Goal: Task Accomplishment & Management: Manage account settings

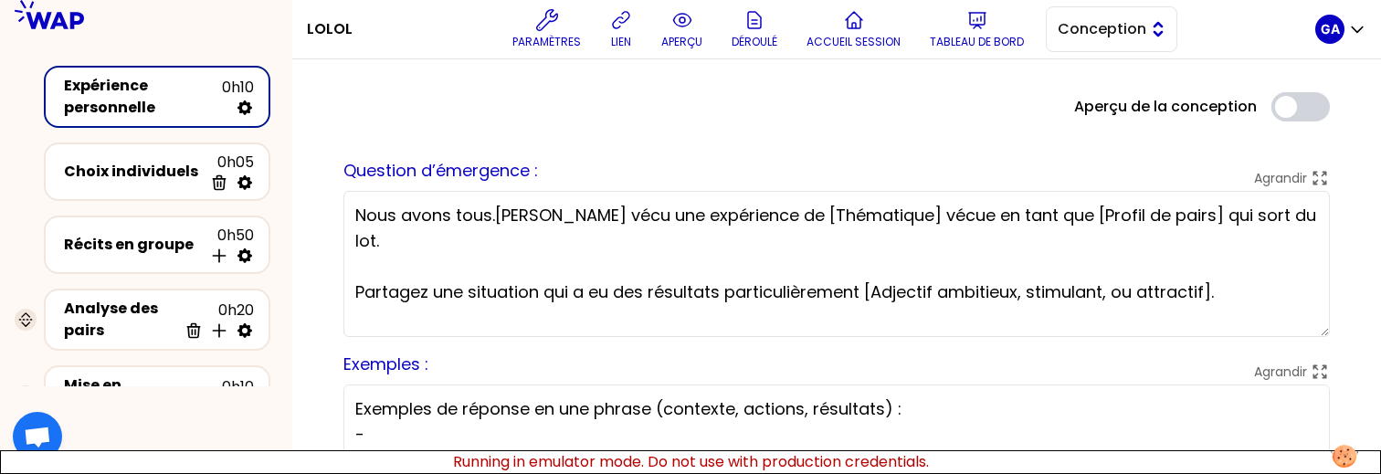
click at [1142, 16] on button "Conception" at bounding box center [1112, 29] width 132 height 46
click at [1107, 106] on span "Facilitation" at bounding box center [1122, 104] width 79 height 22
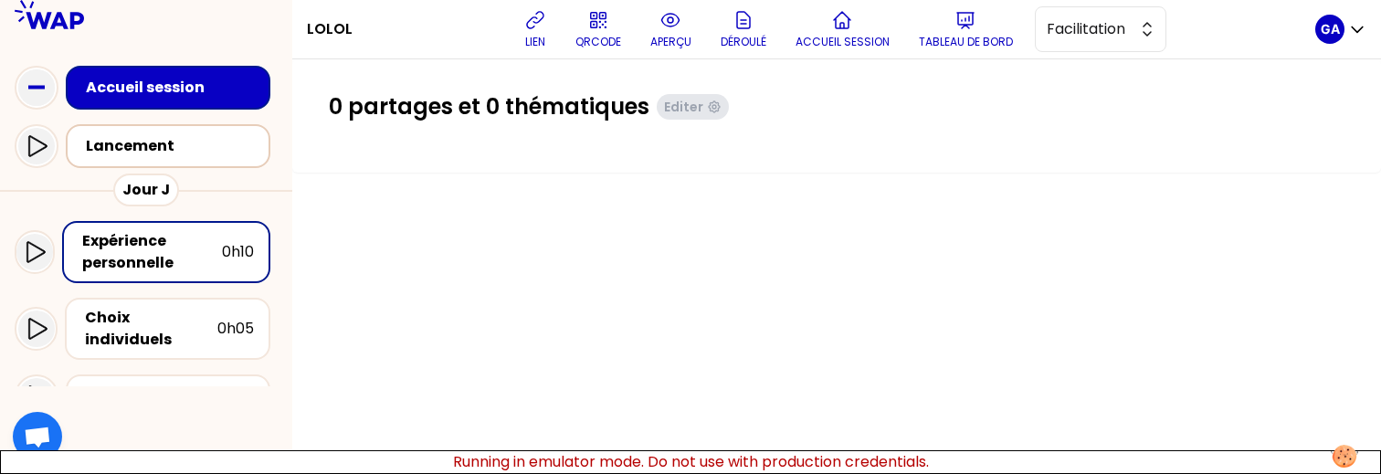
click at [109, 142] on div "Lancement" at bounding box center [173, 146] width 175 height 22
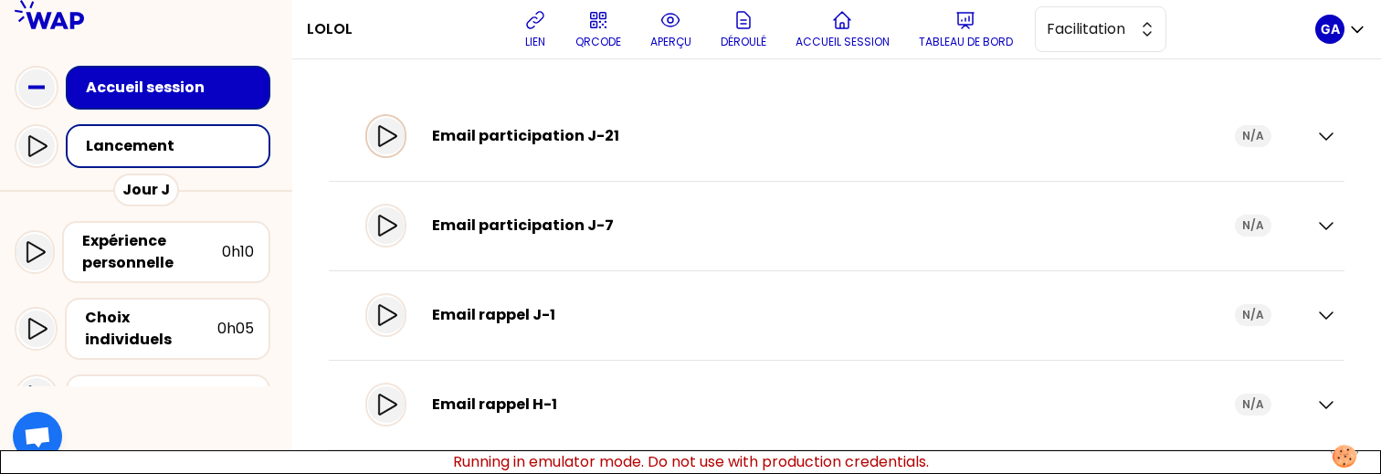
click at [397, 135] on icon at bounding box center [386, 136] width 22 height 22
click at [36, 142] on icon at bounding box center [37, 146] width 22 height 22
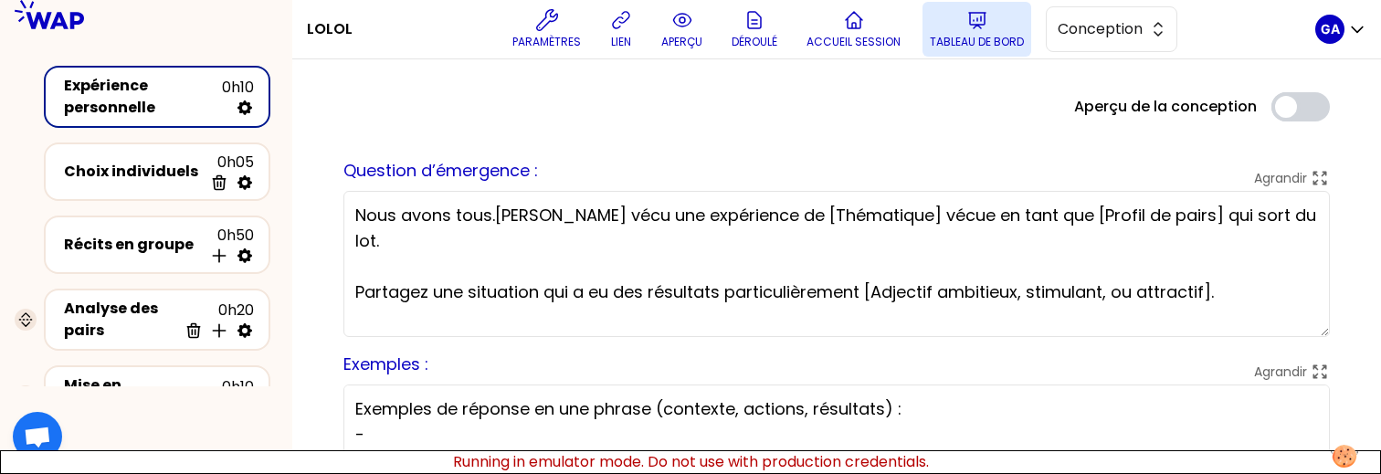
click at [989, 52] on button "Tableau de bord" at bounding box center [977, 29] width 109 height 55
click at [1123, 37] on span "Conception" at bounding box center [1099, 29] width 82 height 22
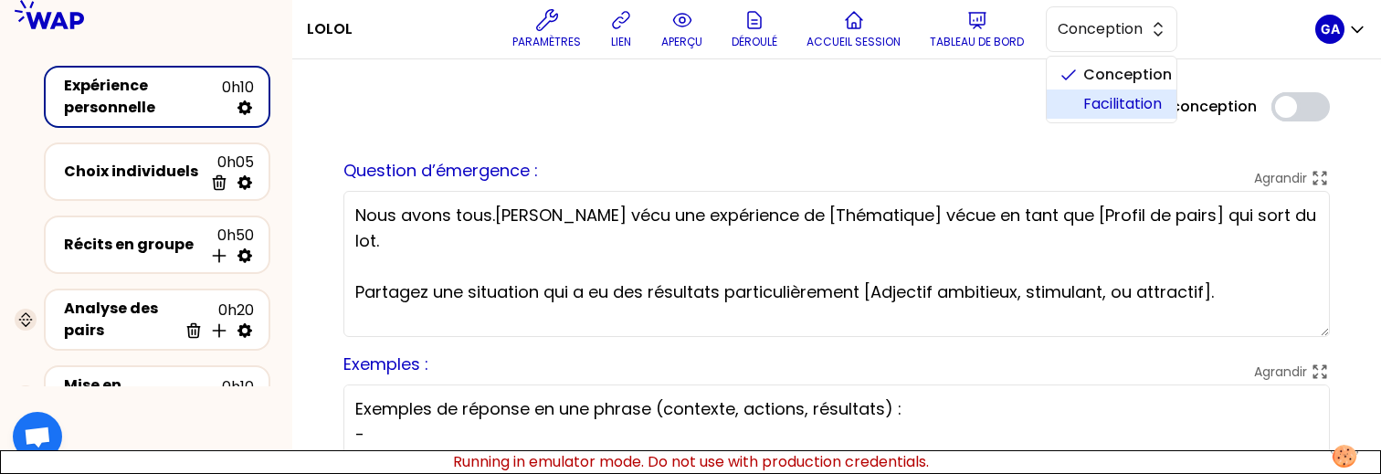
click at [1091, 105] on span "Facilitation" at bounding box center [1122, 104] width 79 height 22
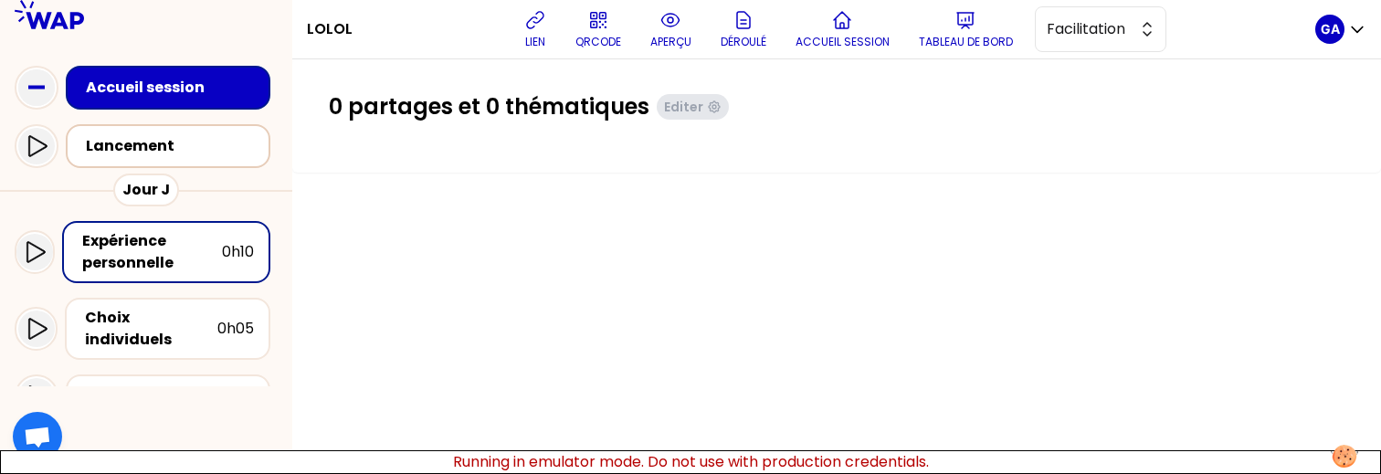
click at [137, 138] on div "Lancement" at bounding box center [173, 146] width 175 height 22
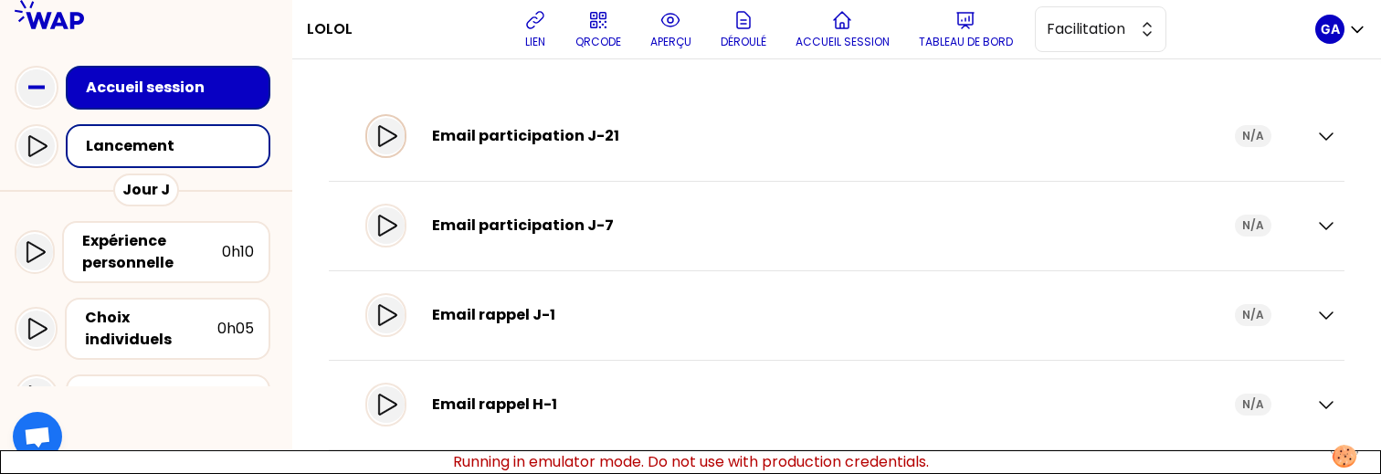
click at [380, 142] on div at bounding box center [385, 136] width 41 height 44
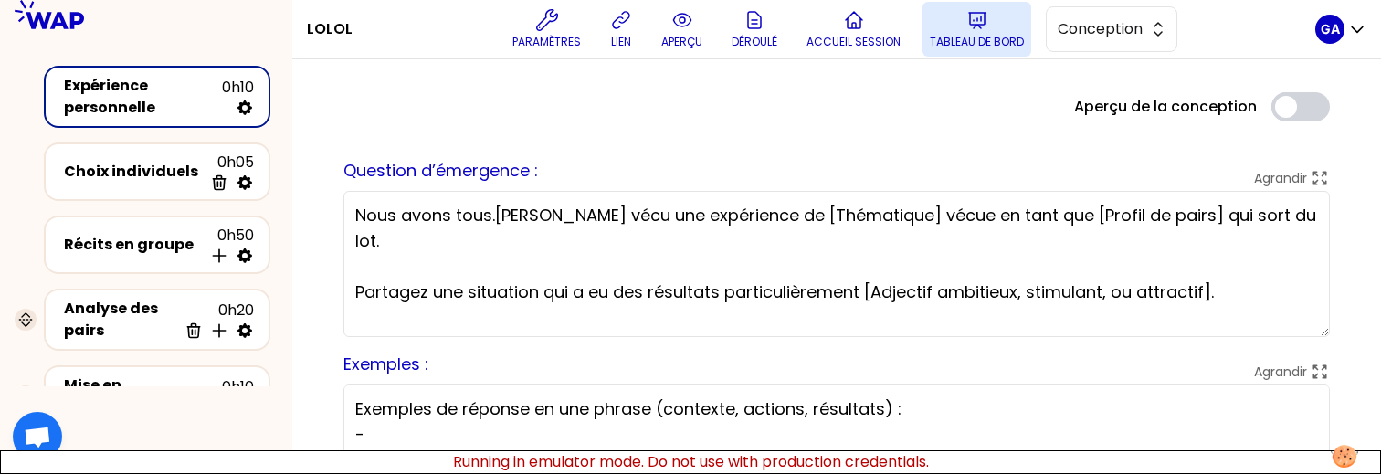
click at [956, 18] on button "Tableau de bord" at bounding box center [977, 29] width 109 height 55
click at [1092, 49] on button "Conception" at bounding box center [1112, 29] width 132 height 46
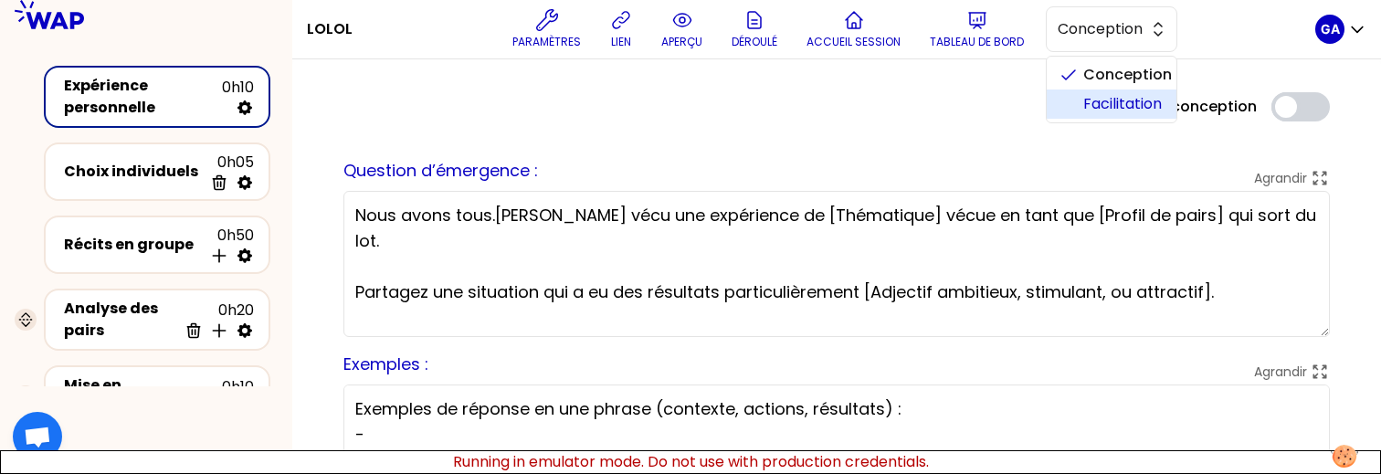
click at [1065, 109] on li "Facilitation" at bounding box center [1112, 104] width 130 height 29
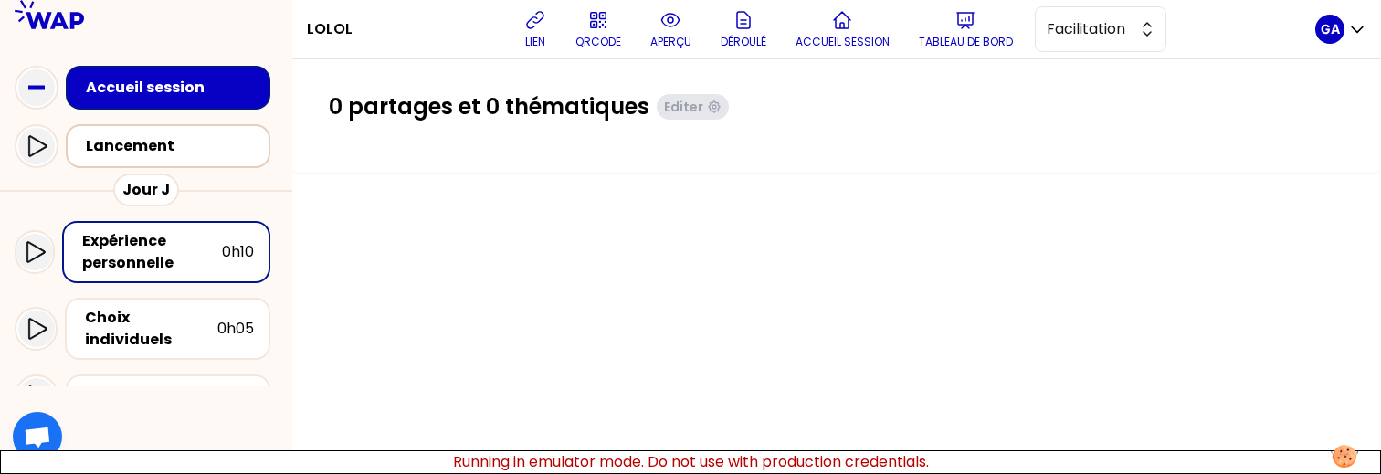
click at [138, 159] on div "Lancement" at bounding box center [168, 146] width 205 height 44
click at [240, 155] on div "Lancement" at bounding box center [173, 146] width 175 height 22
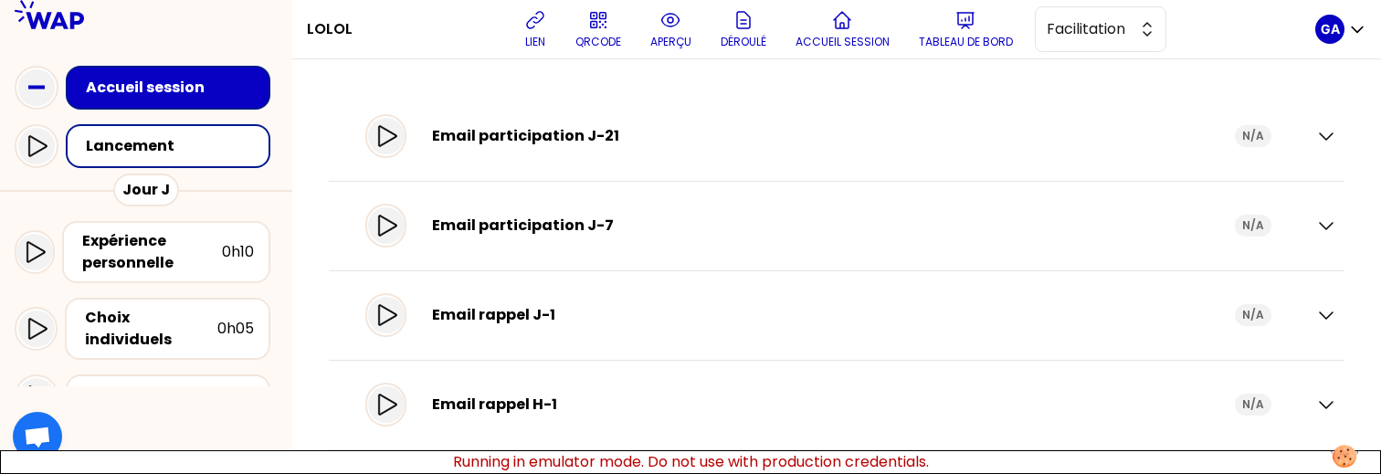
click at [413, 153] on div "Email participation J-21 N/A" at bounding box center [825, 136] width 921 height 51
click at [405, 148] on div at bounding box center [386, 136] width 37 height 37
click at [397, 231] on icon at bounding box center [386, 226] width 22 height 22
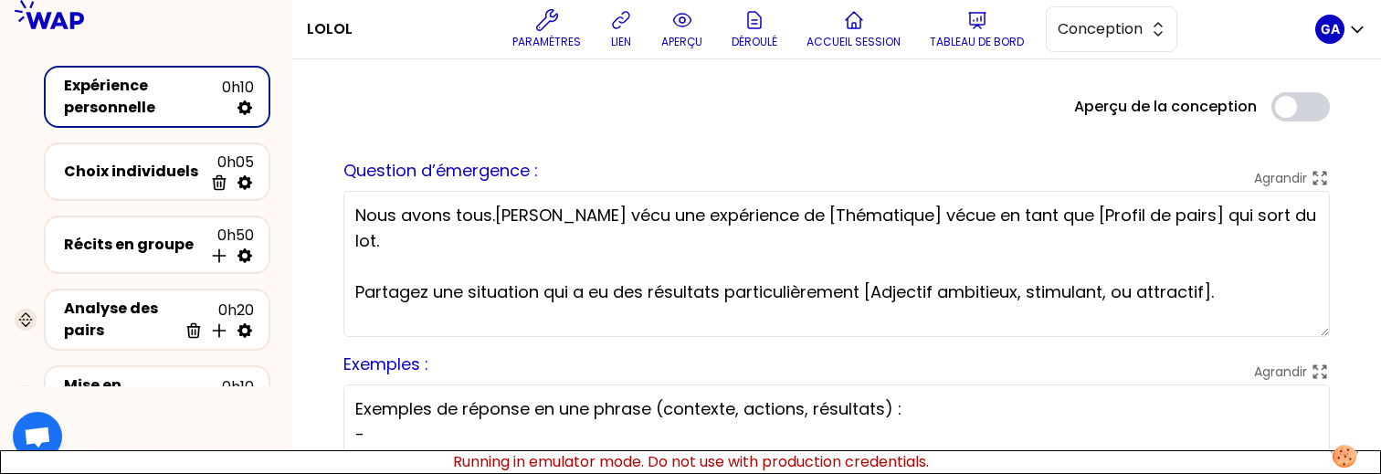
click at [982, 57] on div "LOLOL Paramètres lien aperçu Déroulé Accueil session Tableau de bord Conception" at bounding box center [811, 29] width 1008 height 58
click at [995, 39] on p "Tableau de bord" at bounding box center [977, 42] width 94 height 15
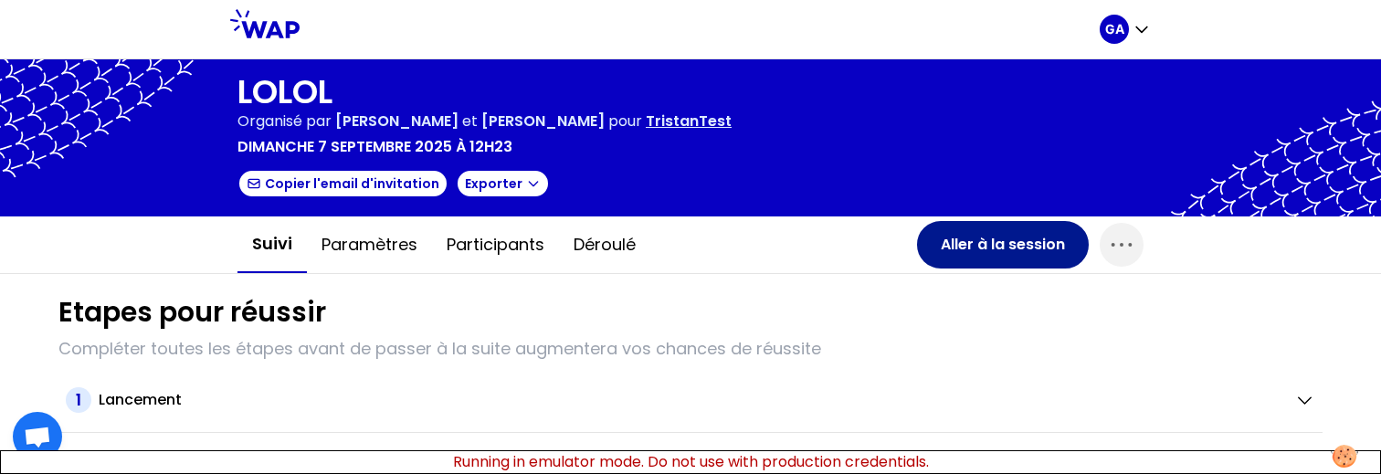
click at [1003, 222] on button "Aller à la session" at bounding box center [1003, 244] width 172 height 47
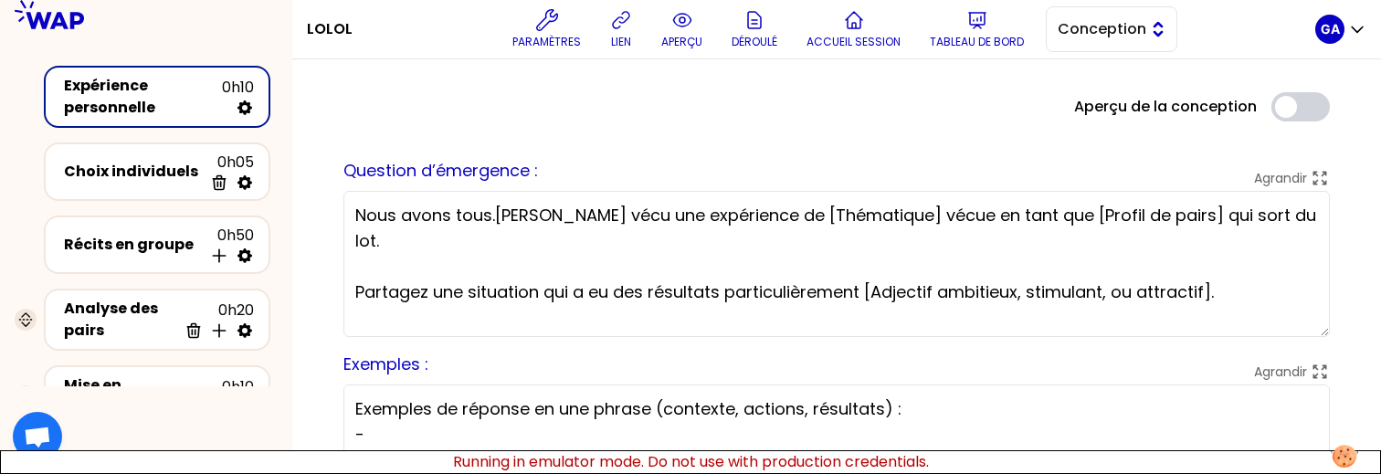
click at [1108, 37] on span "Conception" at bounding box center [1099, 29] width 82 height 22
click at [1094, 93] on span "Facilitation" at bounding box center [1122, 104] width 79 height 22
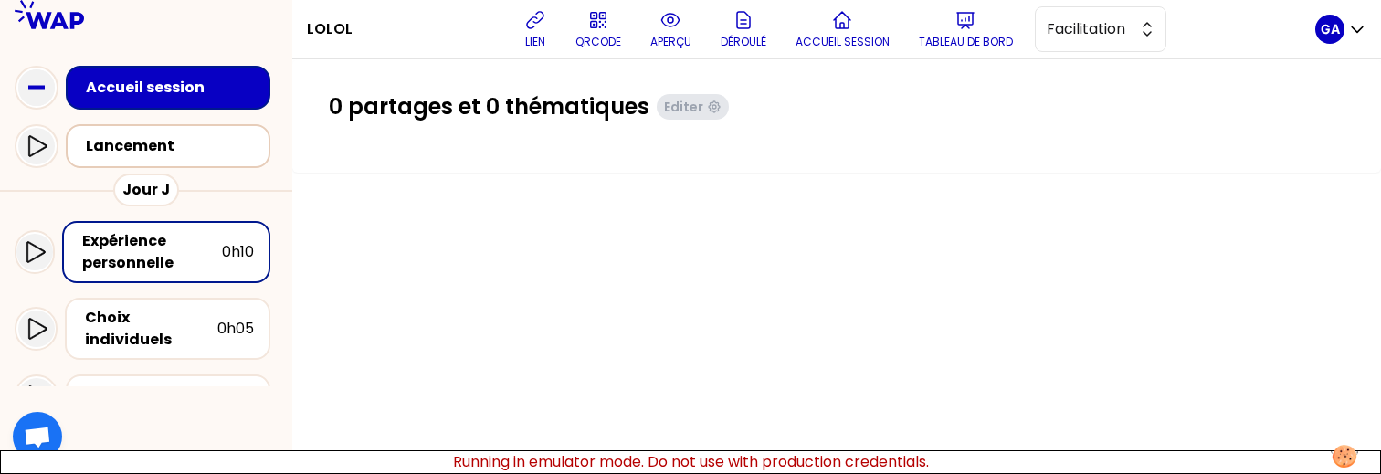
click at [157, 164] on div "Lancement" at bounding box center [168, 146] width 205 height 44
click at [212, 132] on div "Lancement" at bounding box center [168, 146] width 205 height 44
click at [142, 148] on div "Lancement" at bounding box center [173, 146] width 175 height 22
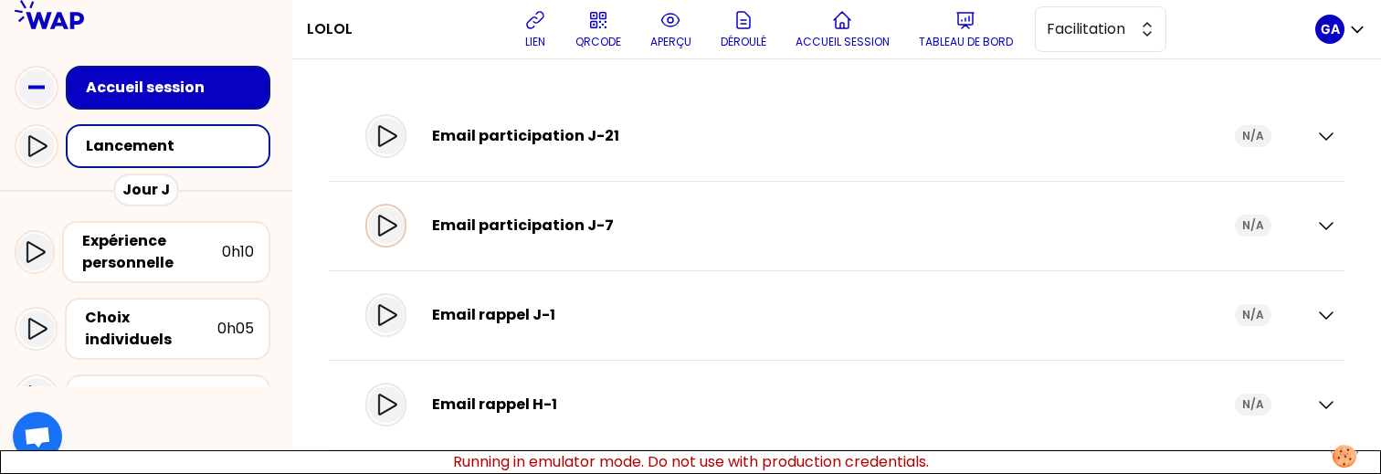
click at [392, 227] on icon at bounding box center [387, 225] width 18 height 21
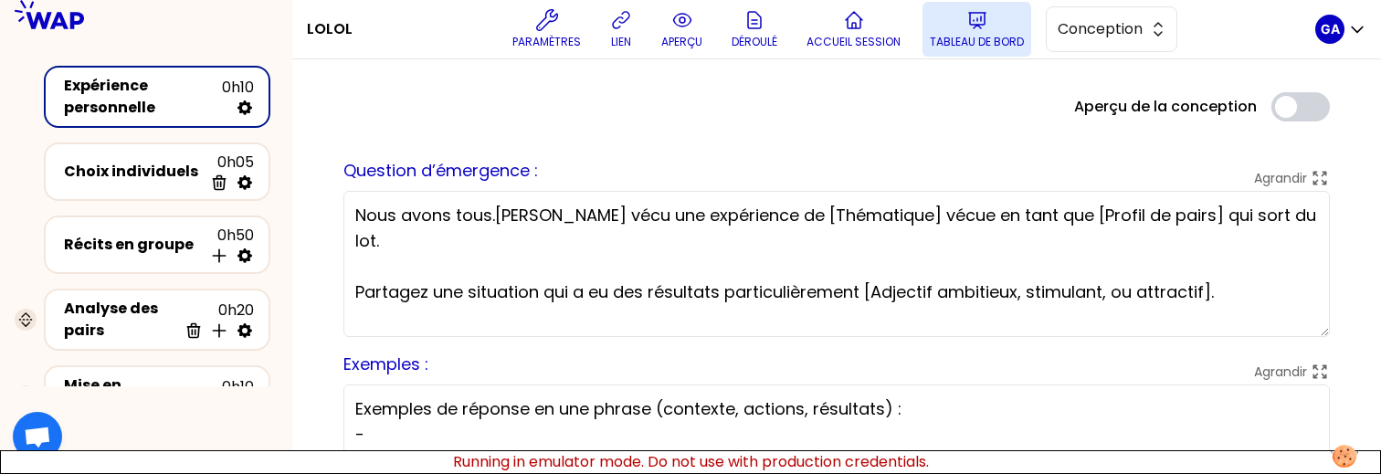
click at [967, 29] on button "Tableau de bord" at bounding box center [977, 29] width 109 height 55
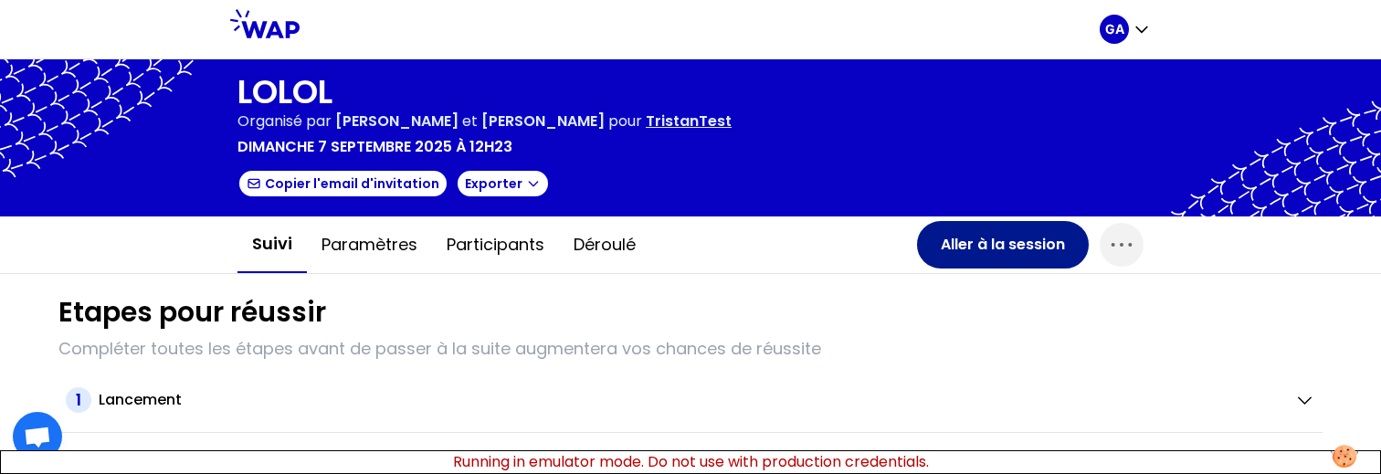
click at [945, 242] on button "Aller à la session" at bounding box center [1003, 244] width 172 height 47
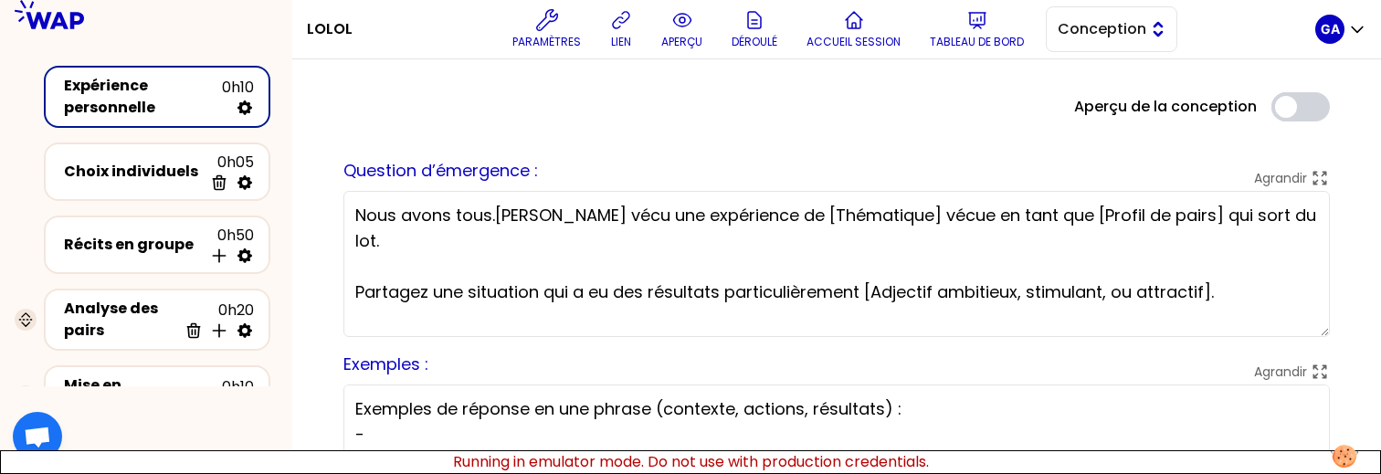
click at [1084, 12] on button "Conception" at bounding box center [1112, 29] width 132 height 46
click at [1082, 94] on li "Facilitation" at bounding box center [1112, 104] width 130 height 29
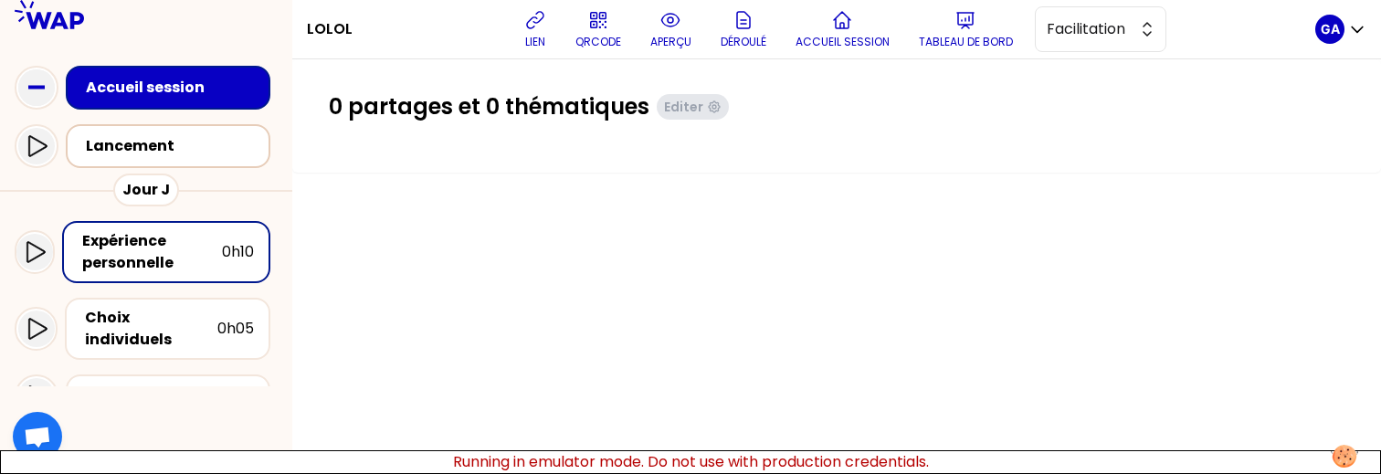
click at [174, 139] on div "Lancement" at bounding box center [173, 146] width 175 height 22
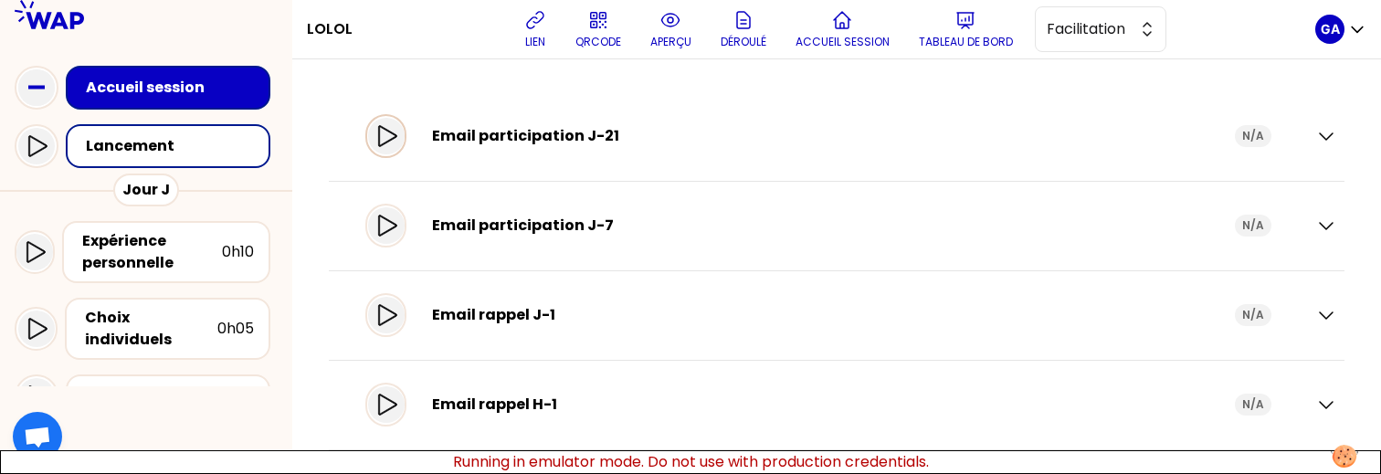
click at [397, 138] on icon at bounding box center [386, 136] width 22 height 22
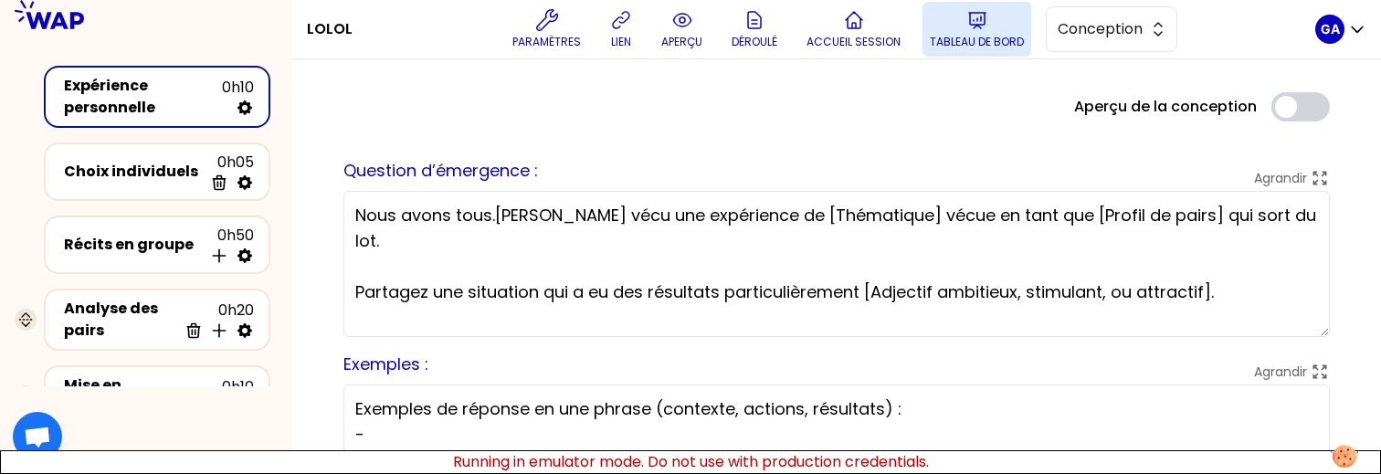
click at [996, 39] on p "Tableau de bord" at bounding box center [977, 42] width 94 height 15
click at [1138, 21] on span "Conception" at bounding box center [1099, 29] width 82 height 22
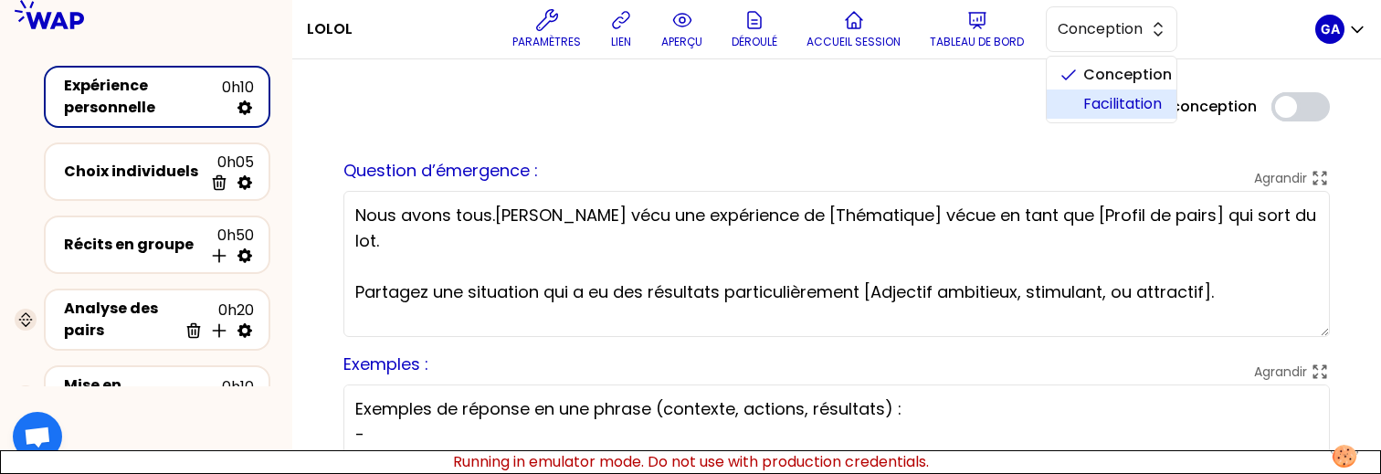
click at [1144, 98] on span "Facilitation" at bounding box center [1122, 104] width 79 height 22
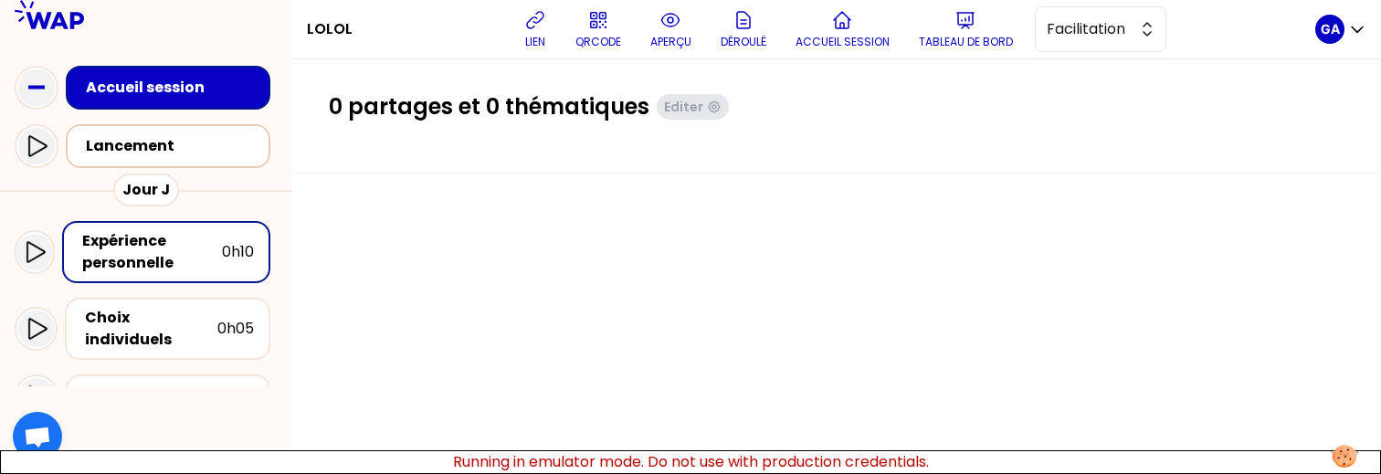
click at [153, 142] on div "Lancement" at bounding box center [173, 146] width 175 height 22
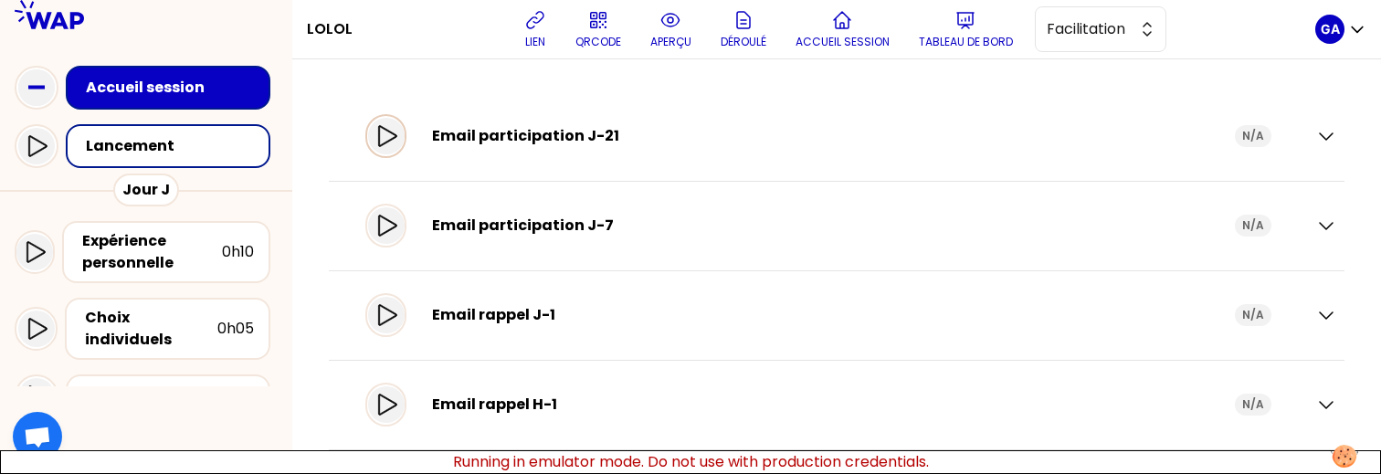
click at [396, 152] on div at bounding box center [386, 136] width 37 height 37
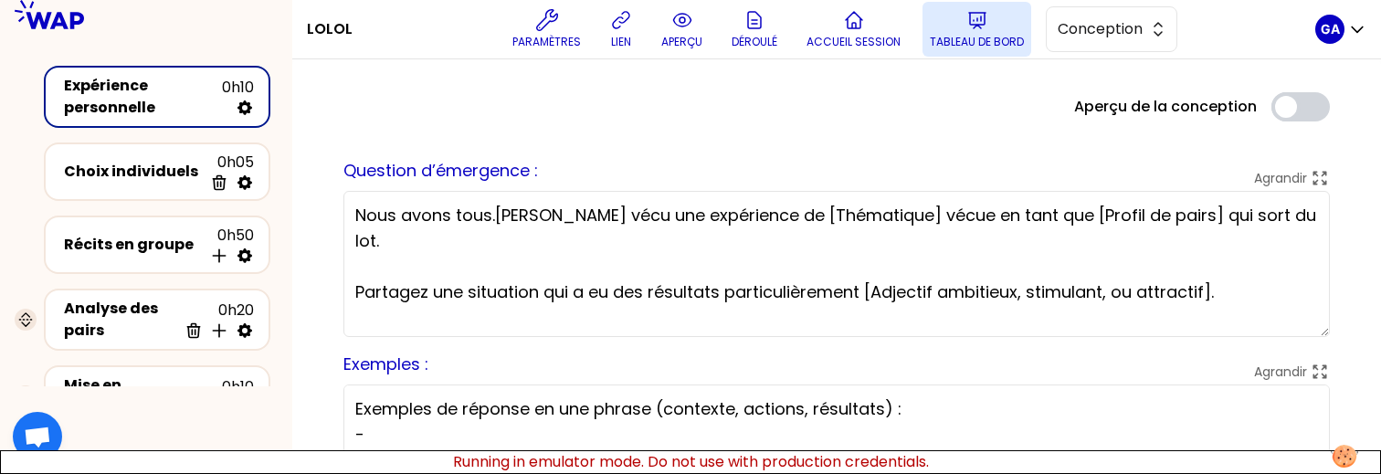
click at [959, 27] on button "Tableau de bord" at bounding box center [977, 29] width 109 height 55
click at [1123, 32] on span "Conception" at bounding box center [1099, 29] width 82 height 22
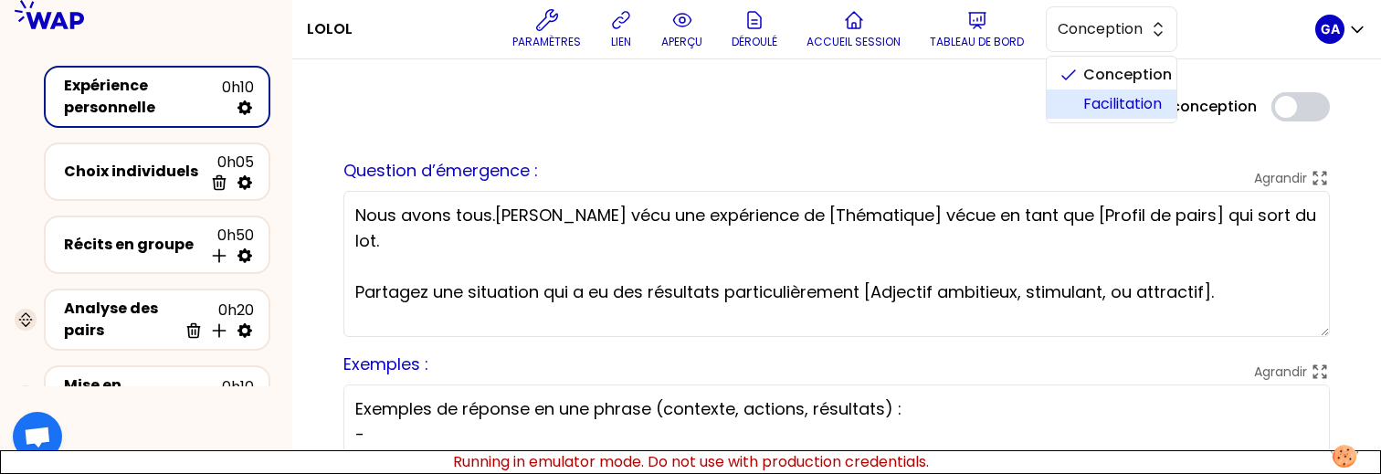
click at [1101, 100] on span "Facilitation" at bounding box center [1122, 104] width 79 height 22
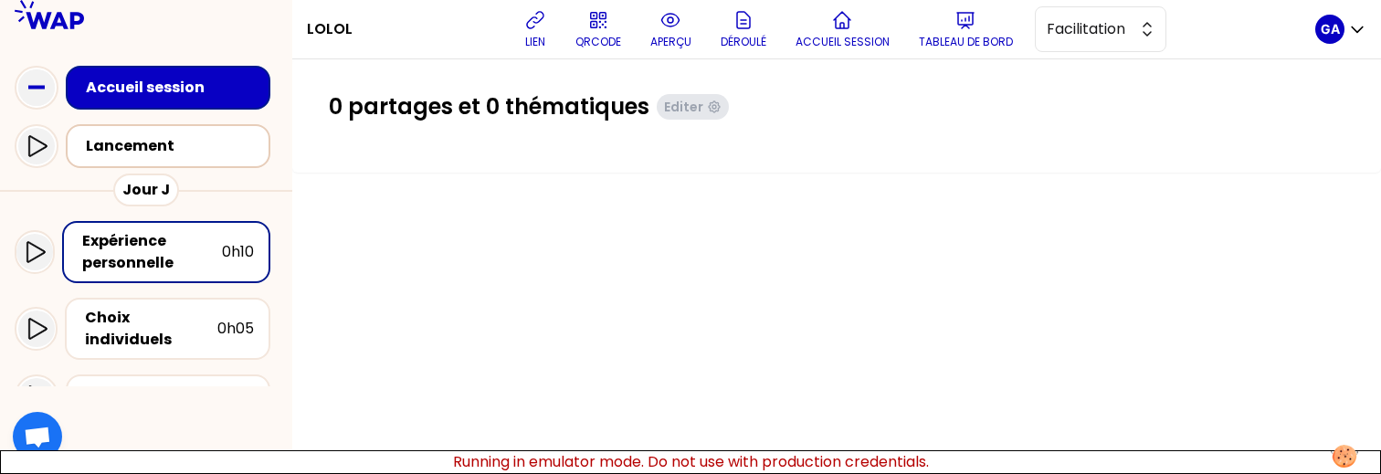
click at [136, 138] on div "Lancement" at bounding box center [173, 146] width 175 height 22
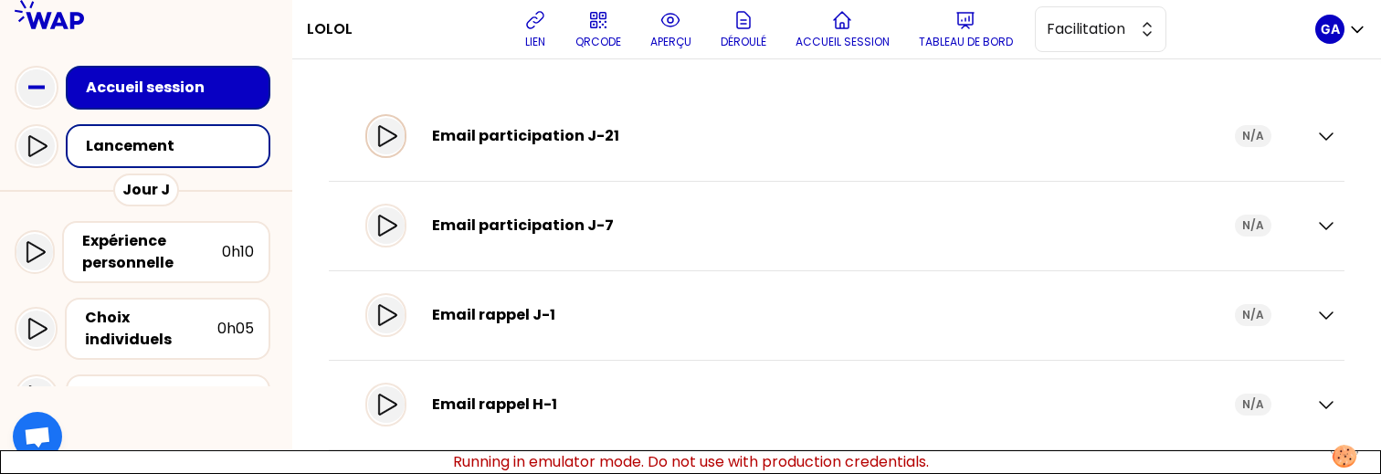
click at [397, 143] on icon at bounding box center [386, 136] width 22 height 22
click at [405, 132] on div at bounding box center [386, 136] width 37 height 37
click at [397, 236] on icon at bounding box center [386, 226] width 22 height 22
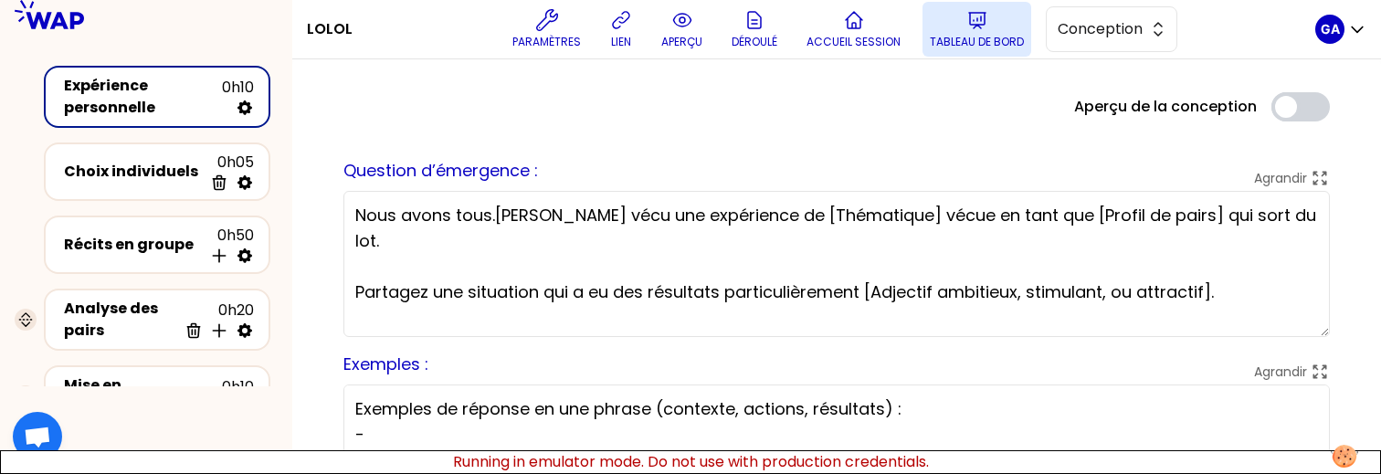
click at [975, 37] on p "Tableau de bord" at bounding box center [977, 42] width 94 height 15
click at [1109, 34] on span "Conception" at bounding box center [1099, 29] width 82 height 22
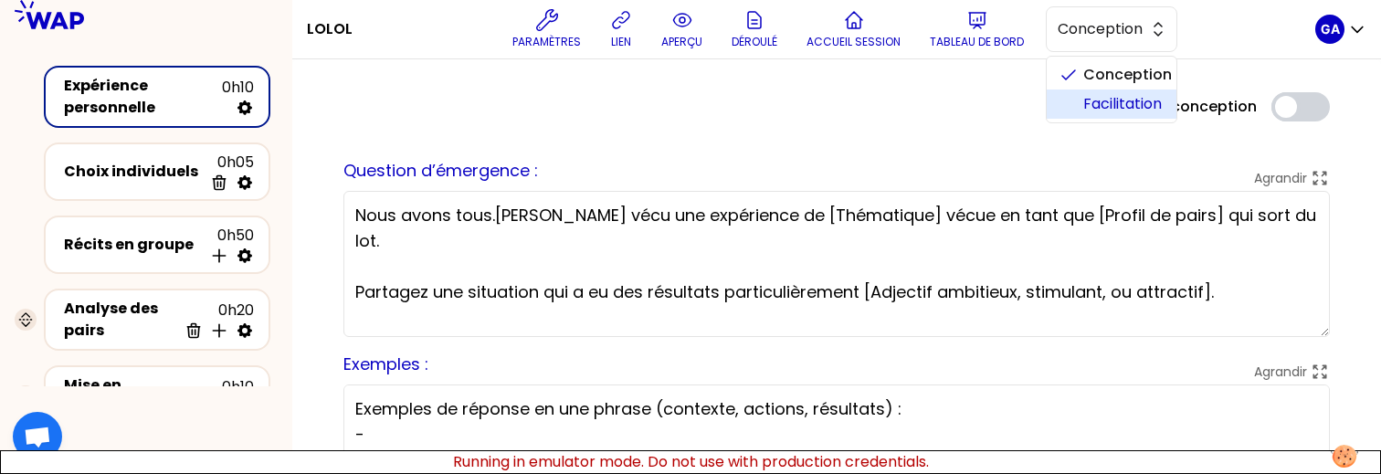
click at [1102, 98] on span "Facilitation" at bounding box center [1122, 104] width 79 height 22
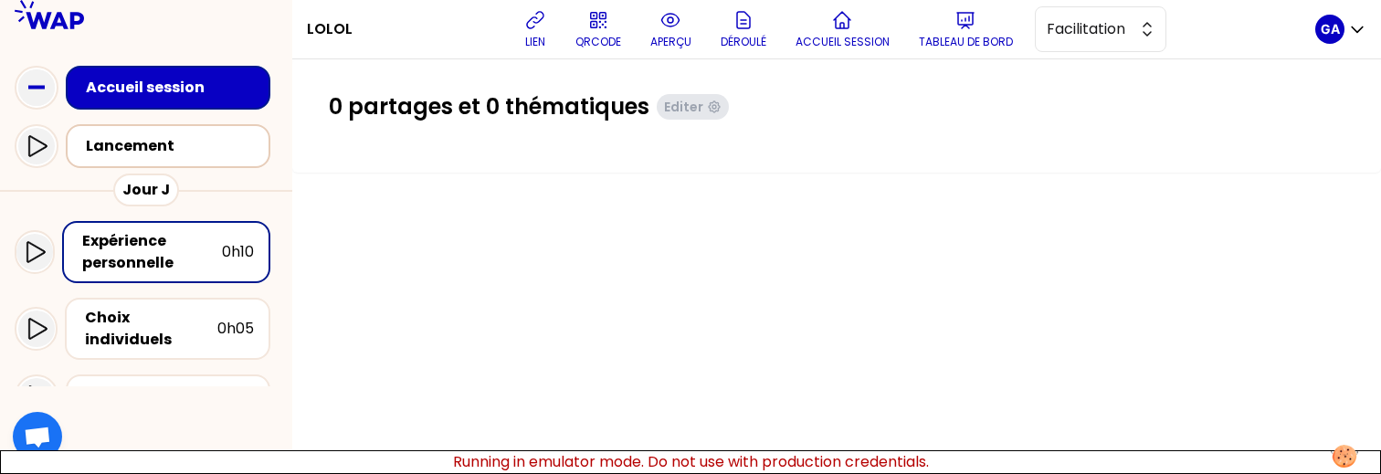
click at [174, 149] on div "Lancement" at bounding box center [173, 146] width 175 height 22
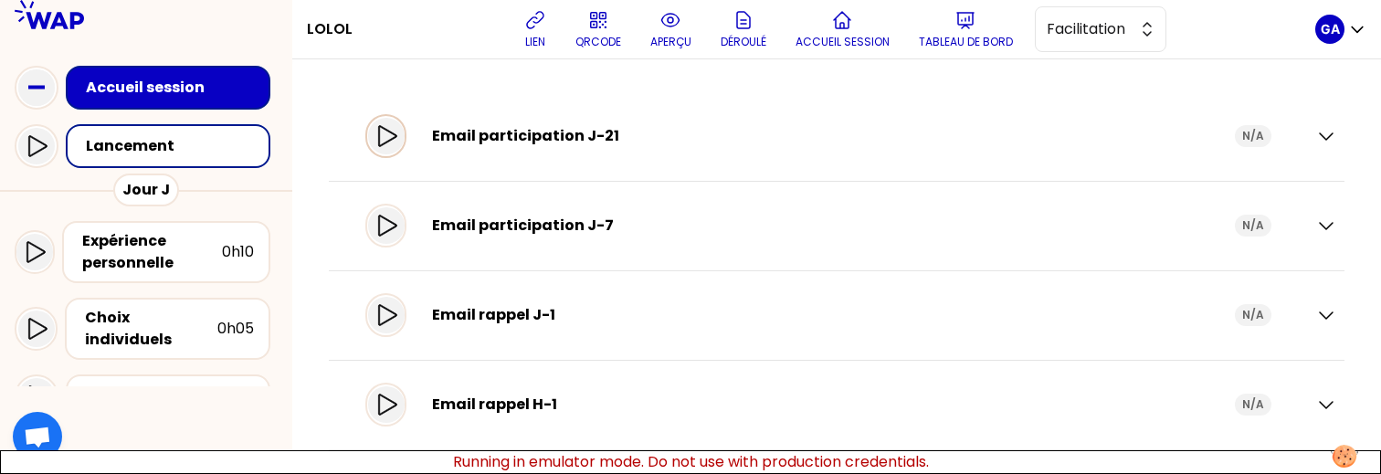
click at [397, 135] on icon at bounding box center [386, 136] width 22 height 22
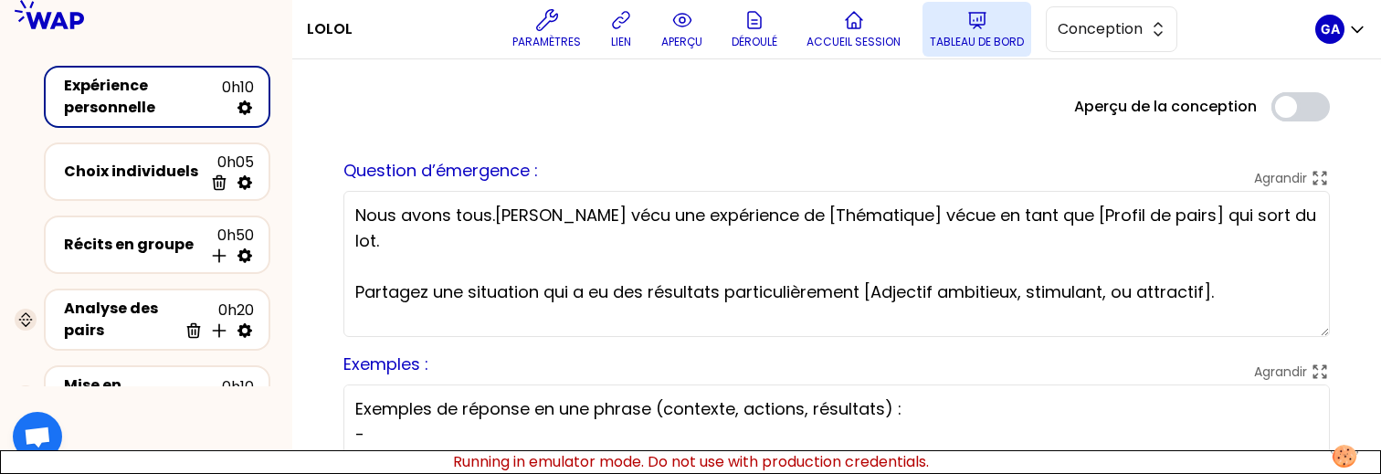
click at [961, 31] on button "Tableau de bord" at bounding box center [977, 29] width 109 height 55
click at [1081, 14] on button "Conception" at bounding box center [1112, 29] width 132 height 46
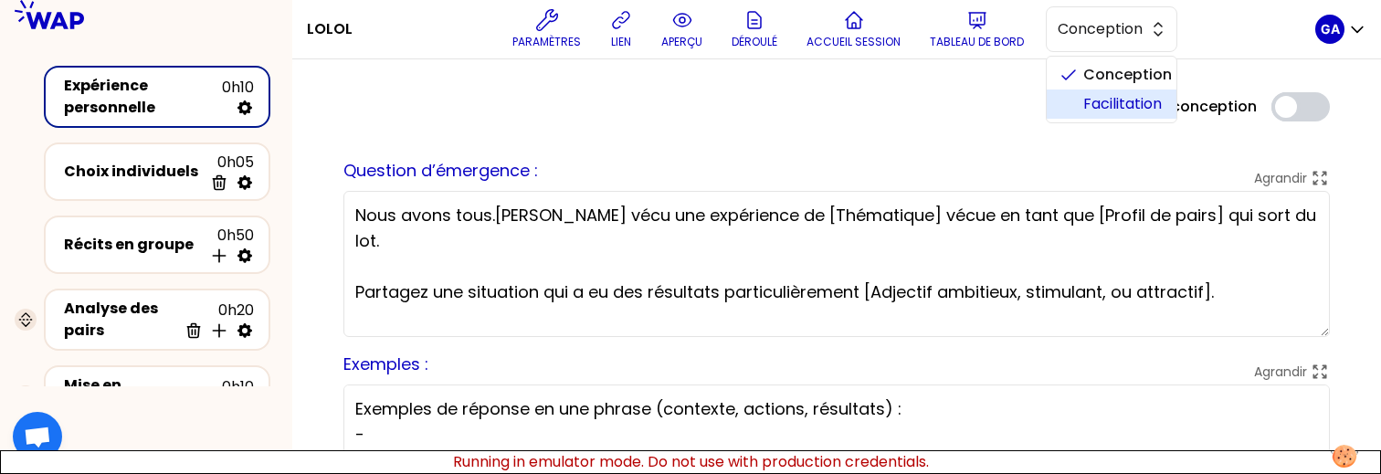
click at [1081, 109] on li "Facilitation" at bounding box center [1112, 104] width 130 height 29
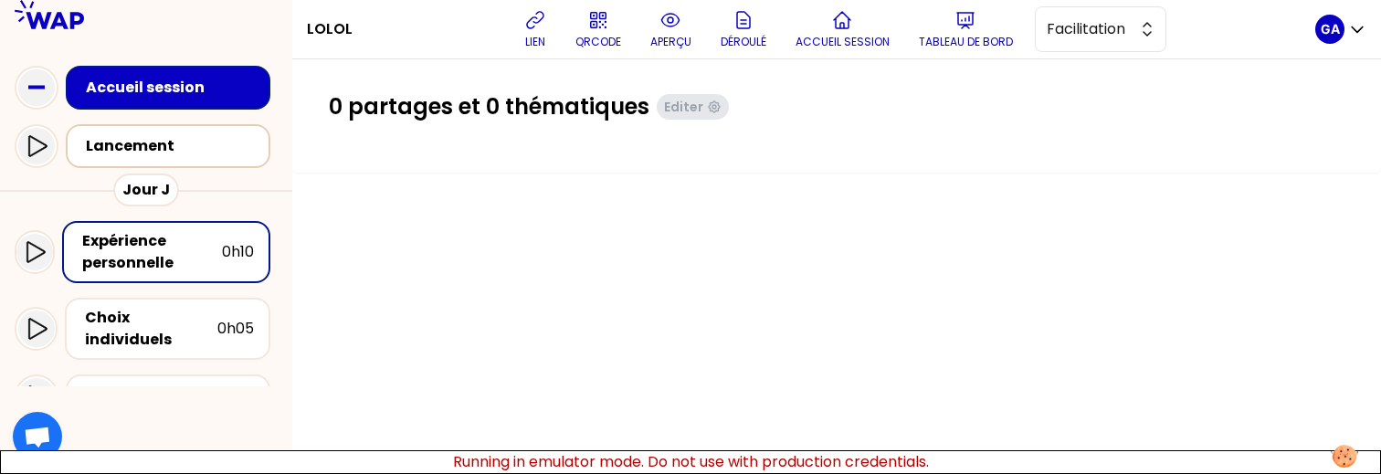
click at [193, 159] on div "Lancement" at bounding box center [168, 146] width 205 height 44
click at [196, 140] on div "Lancement" at bounding box center [173, 146] width 175 height 22
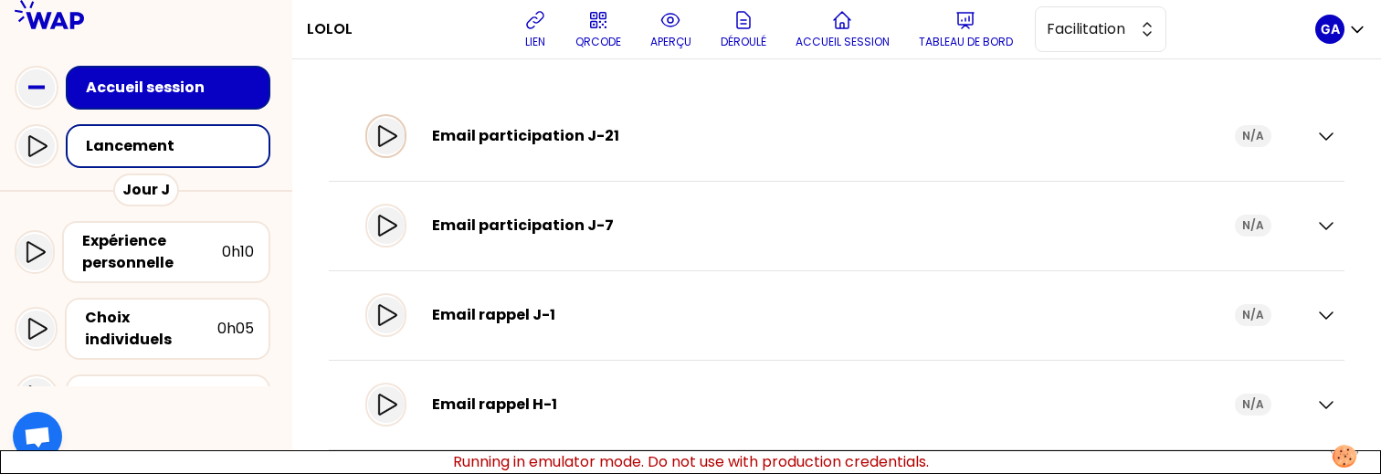
click at [397, 133] on icon at bounding box center [386, 136] width 22 height 22
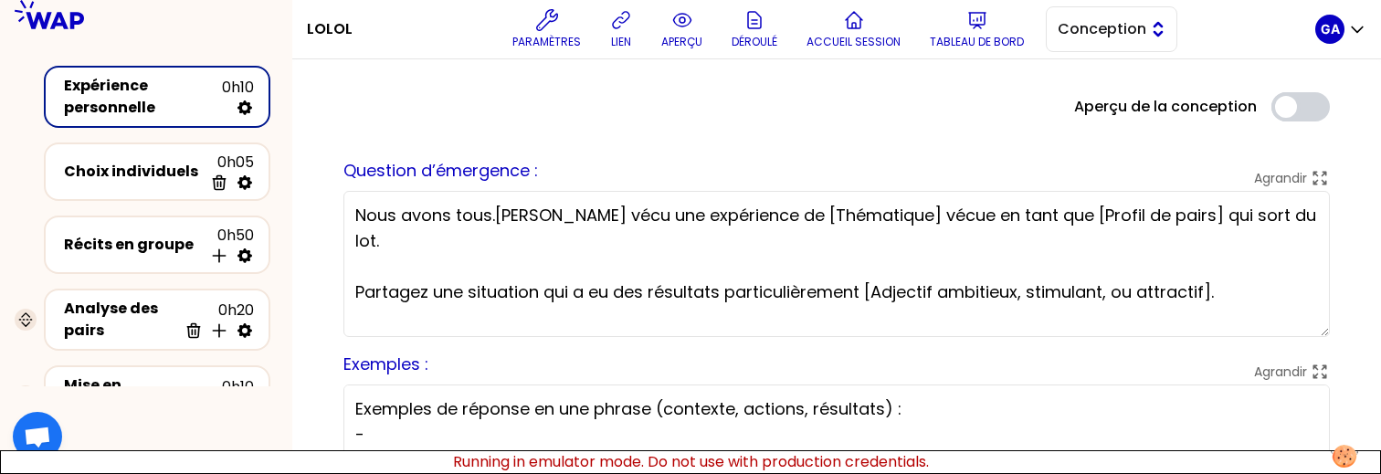
click at [1122, 33] on span "Conception" at bounding box center [1099, 29] width 82 height 22
click at [1101, 101] on span "Facilitation" at bounding box center [1122, 104] width 79 height 22
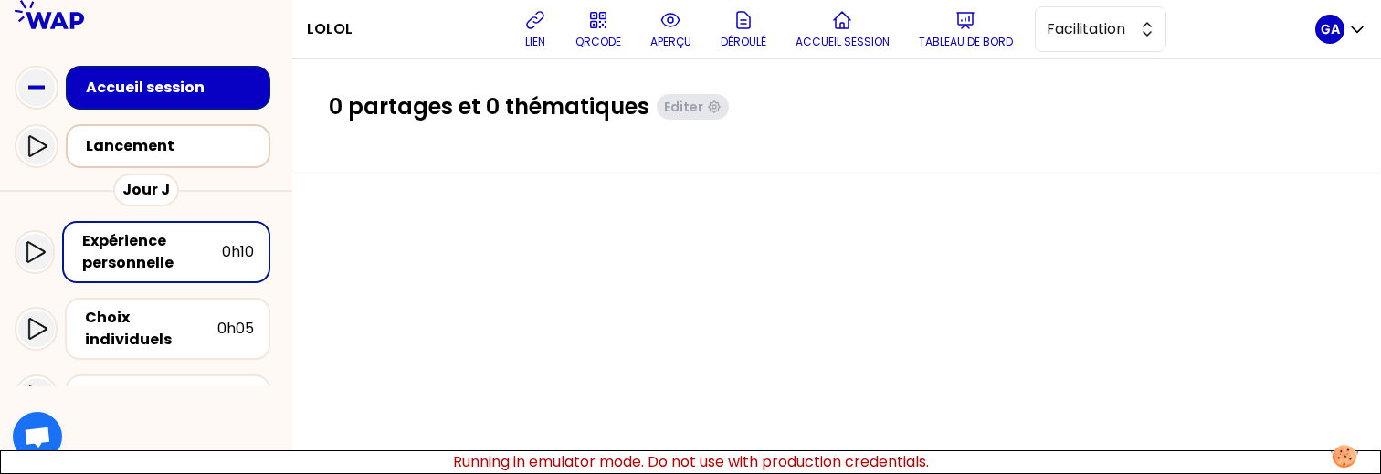
click at [116, 139] on div "Lancement" at bounding box center [173, 146] width 175 height 22
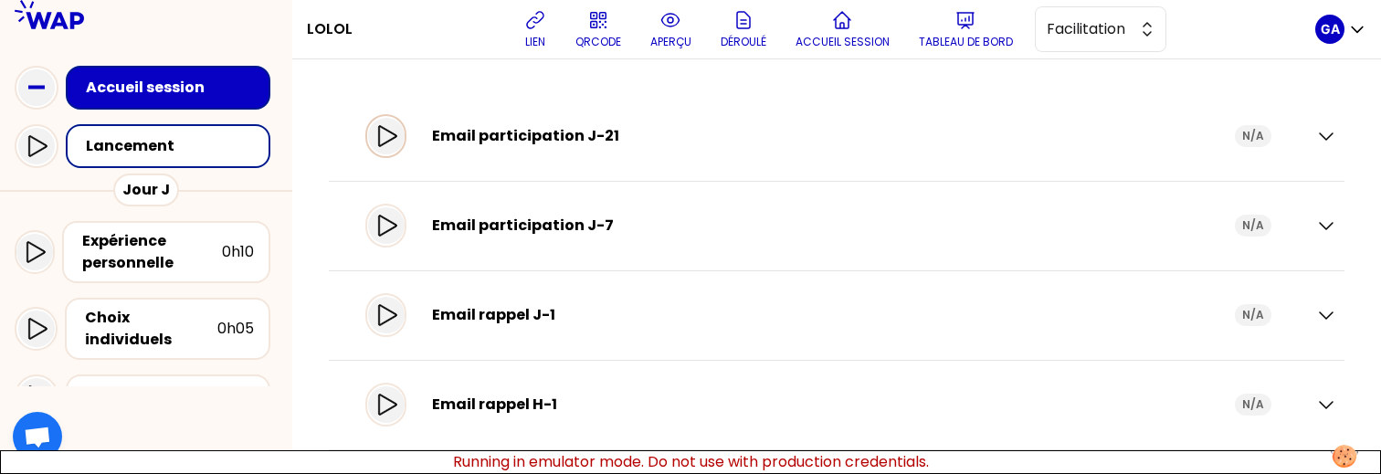
click at [397, 139] on icon at bounding box center [386, 136] width 22 height 22
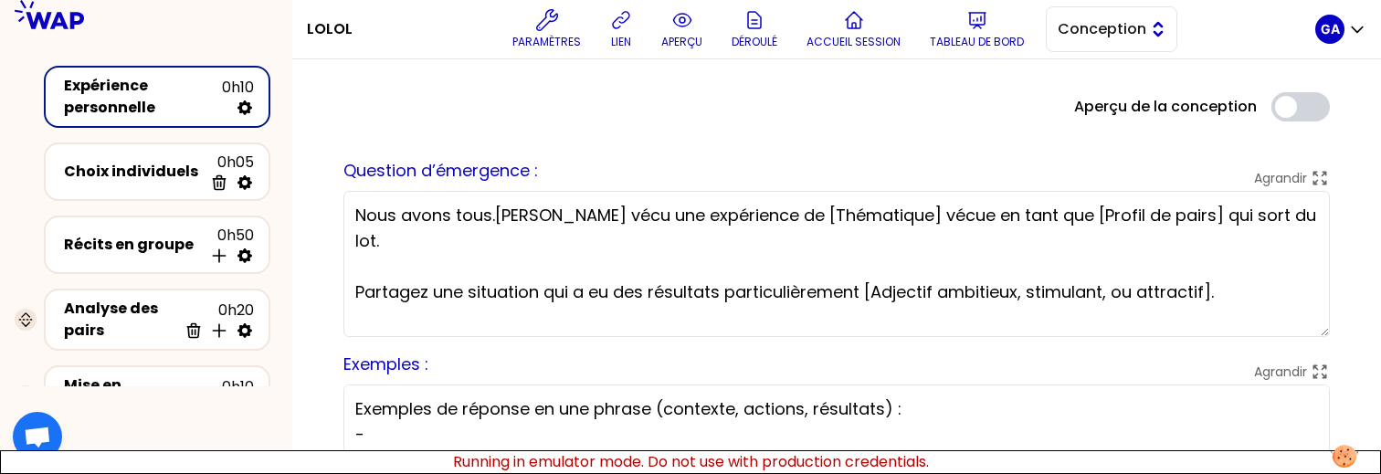
click at [1098, 33] on span "Conception" at bounding box center [1099, 29] width 82 height 22
click at [1097, 107] on span "Facilitation" at bounding box center [1122, 104] width 79 height 22
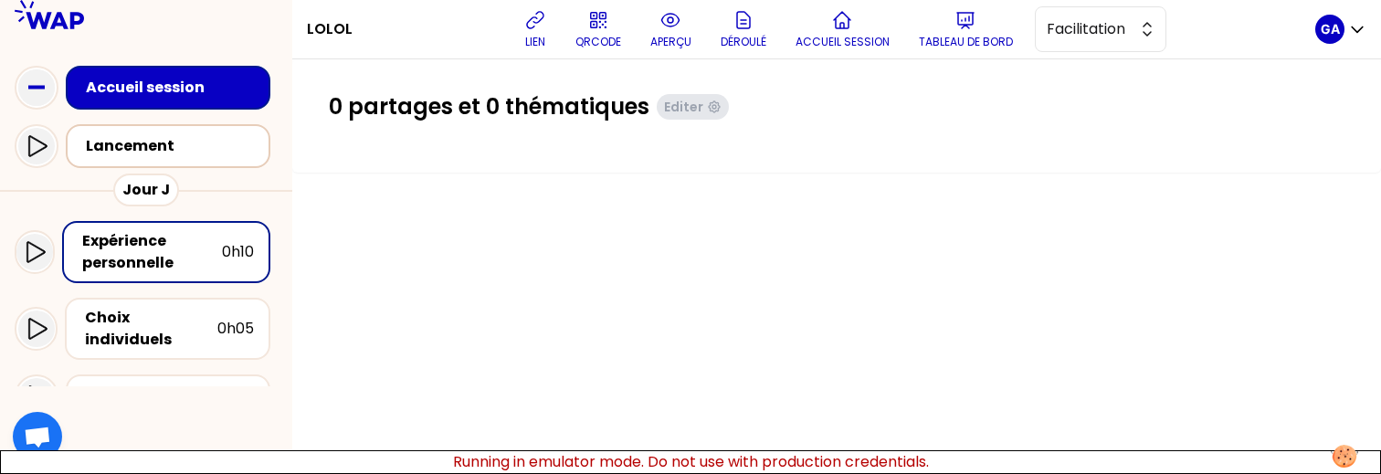
click at [205, 164] on div "Lancement" at bounding box center [168, 146] width 205 height 44
click at [159, 148] on div "Lancement" at bounding box center [173, 146] width 175 height 22
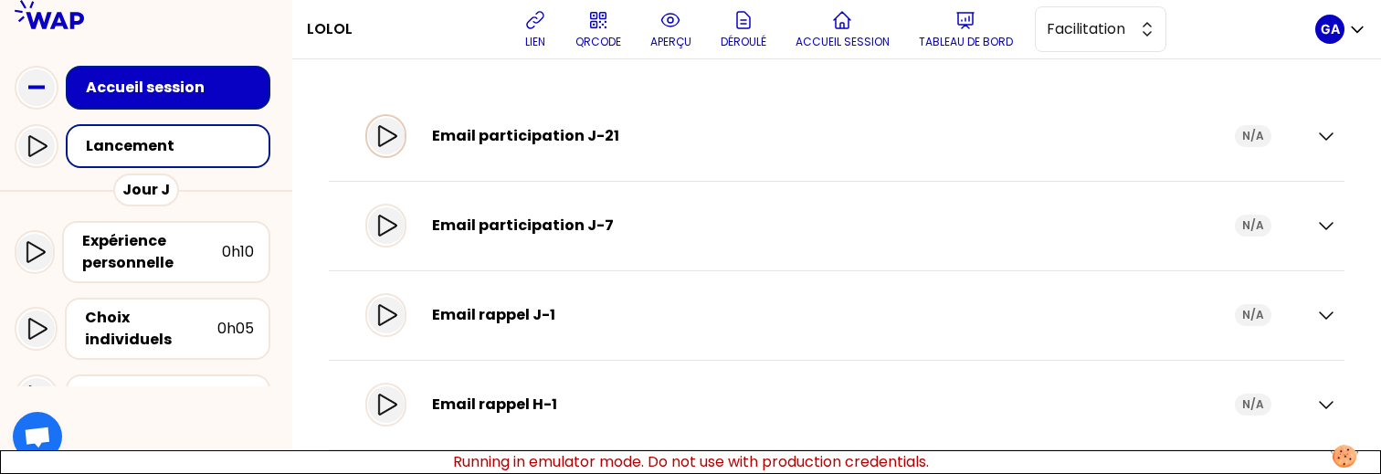
click at [397, 142] on icon at bounding box center [386, 136] width 22 height 22
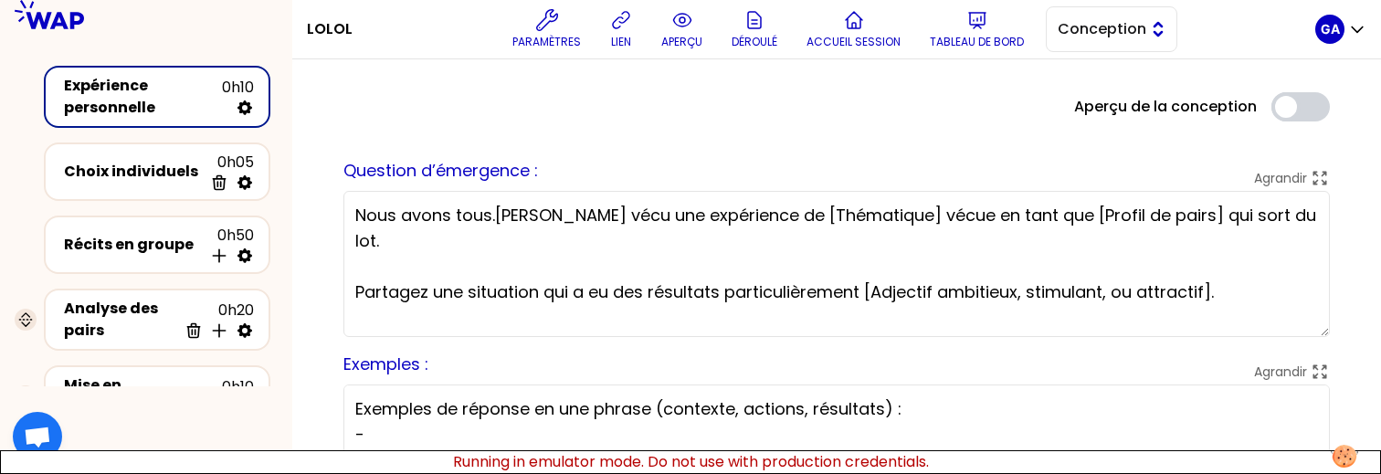
click at [1102, 34] on span "Conception" at bounding box center [1099, 29] width 82 height 22
click at [1096, 95] on span "Facilitation" at bounding box center [1122, 104] width 79 height 22
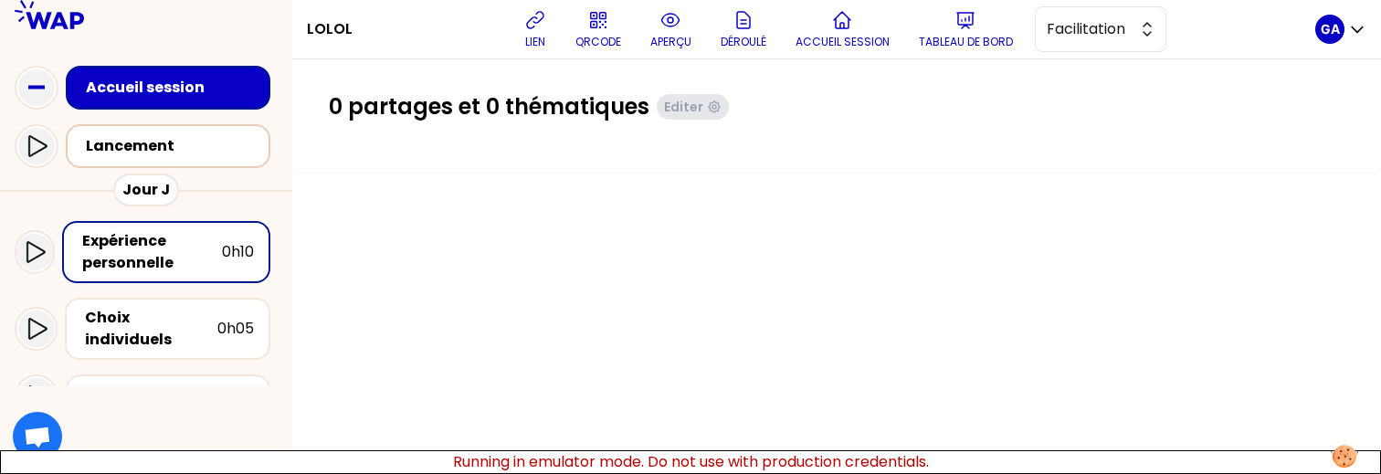
click at [213, 145] on div "Lancement" at bounding box center [173, 146] width 175 height 22
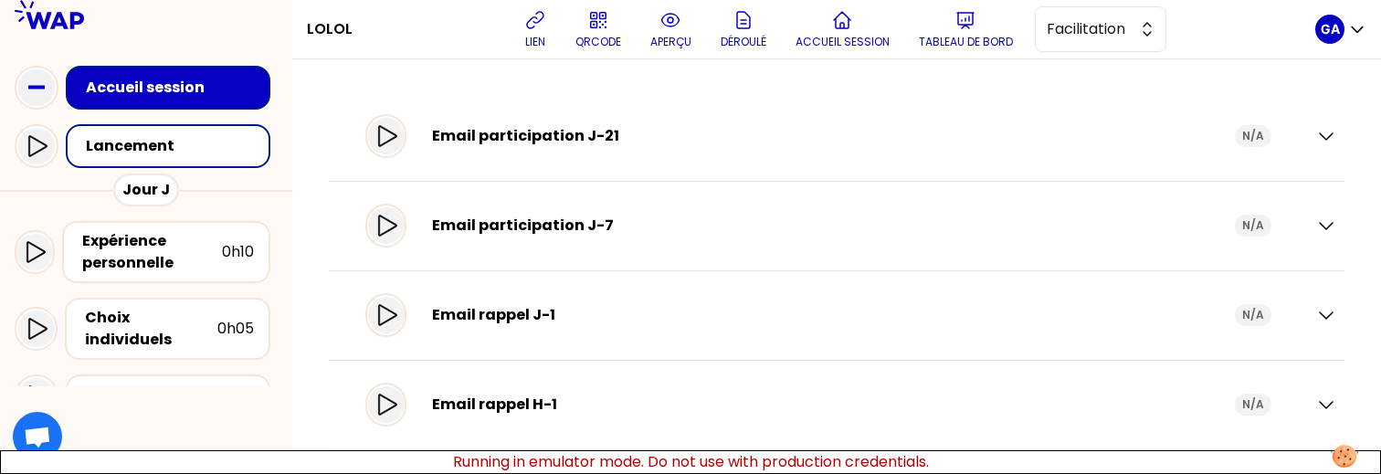
click at [922, 142] on div "Email participation J-21" at bounding box center [833, 136] width 803 height 22
click at [396, 137] on icon at bounding box center [387, 135] width 18 height 21
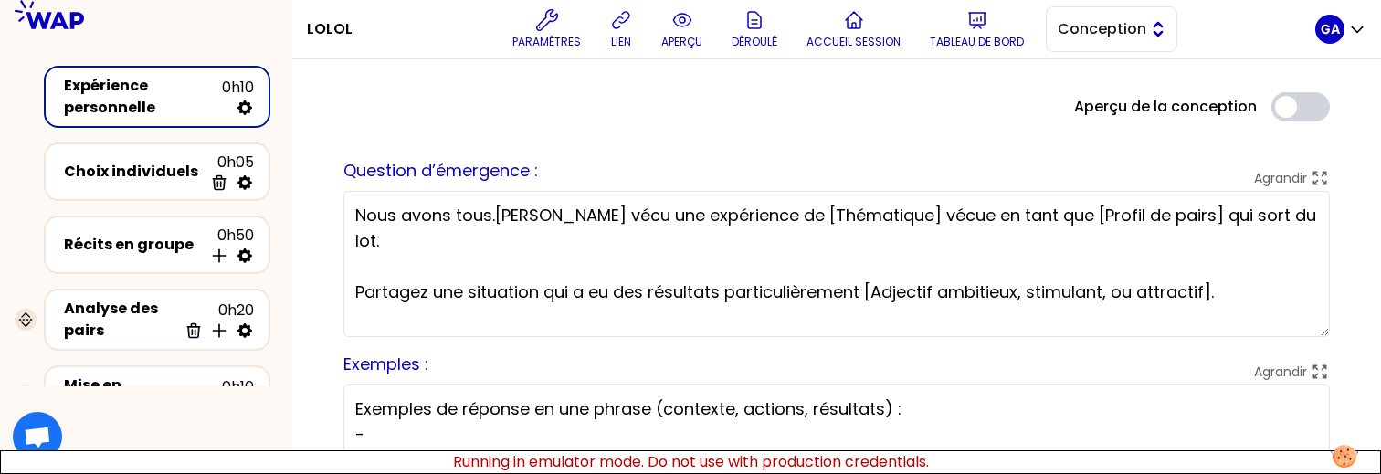
click at [1113, 50] on button "Conception" at bounding box center [1112, 29] width 132 height 46
click at [1094, 112] on span "Facilitation" at bounding box center [1122, 104] width 79 height 22
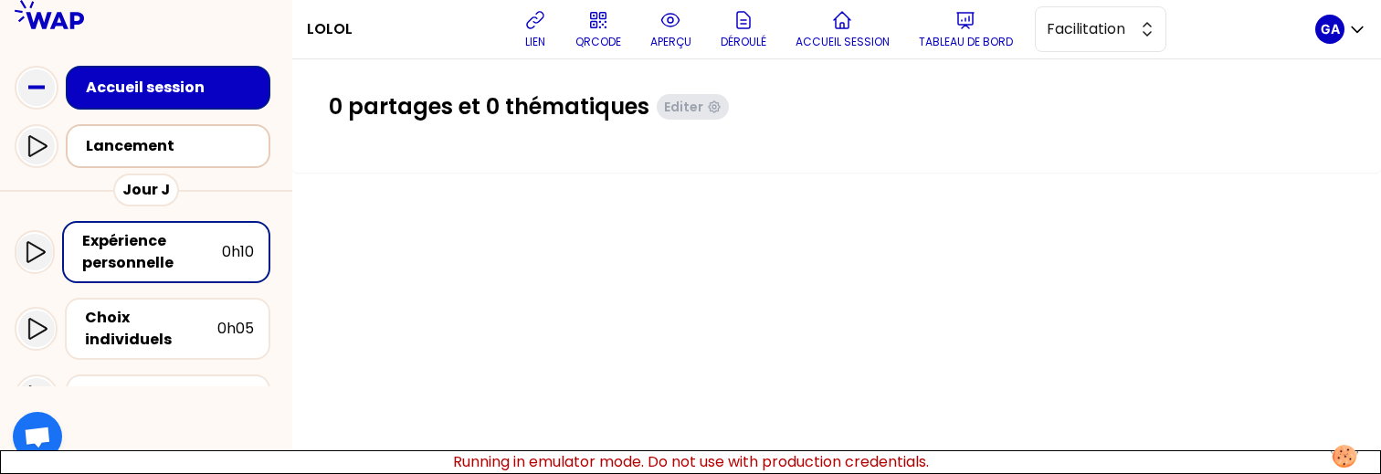
click at [185, 140] on div "Lancement" at bounding box center [173, 146] width 175 height 22
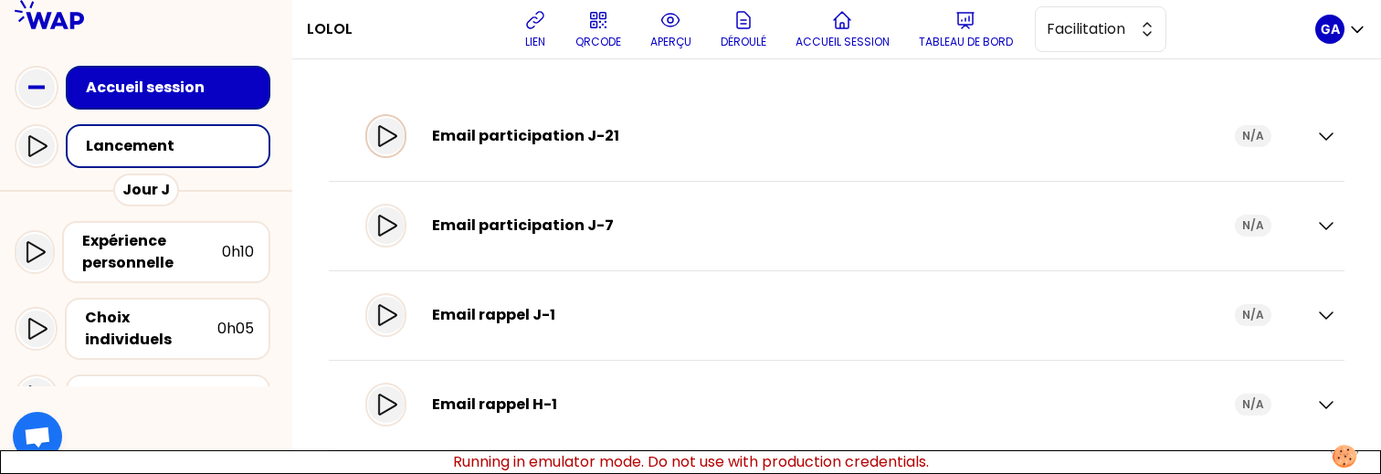
click at [397, 140] on icon at bounding box center [386, 136] width 22 height 22
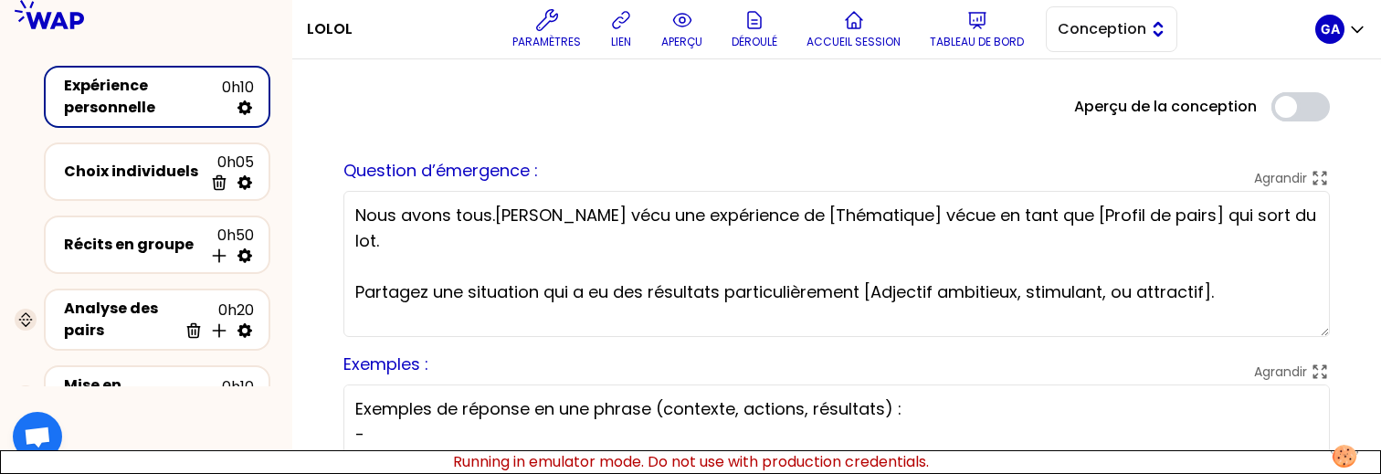
click at [1144, 11] on button "Conception" at bounding box center [1112, 29] width 132 height 46
click at [1092, 106] on span "Facilitation" at bounding box center [1122, 104] width 79 height 22
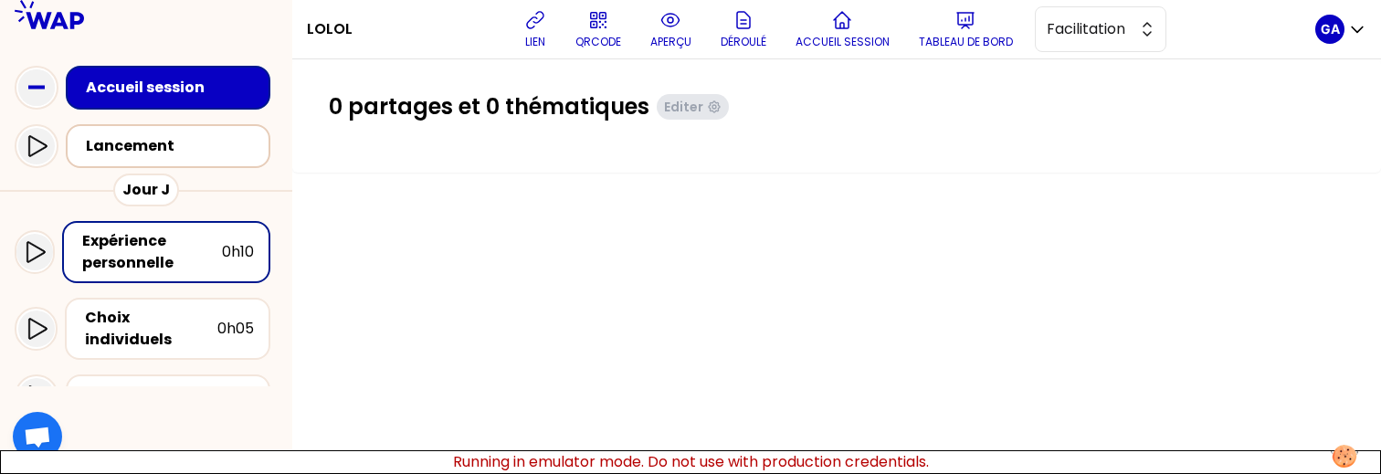
click at [188, 136] on div "Lancement" at bounding box center [173, 146] width 175 height 22
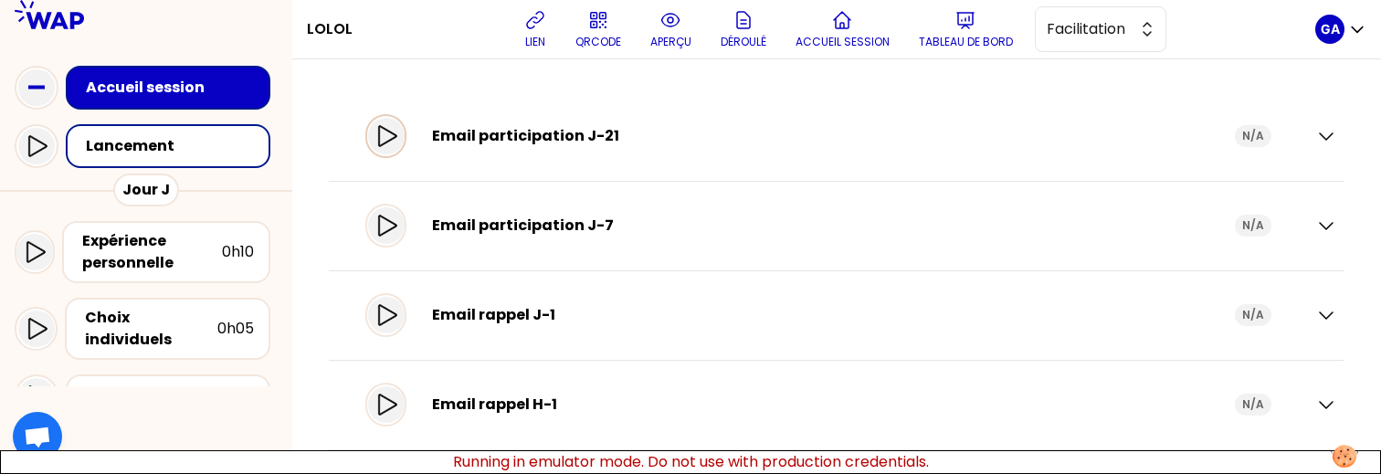
click at [397, 127] on icon at bounding box center [386, 136] width 22 height 22
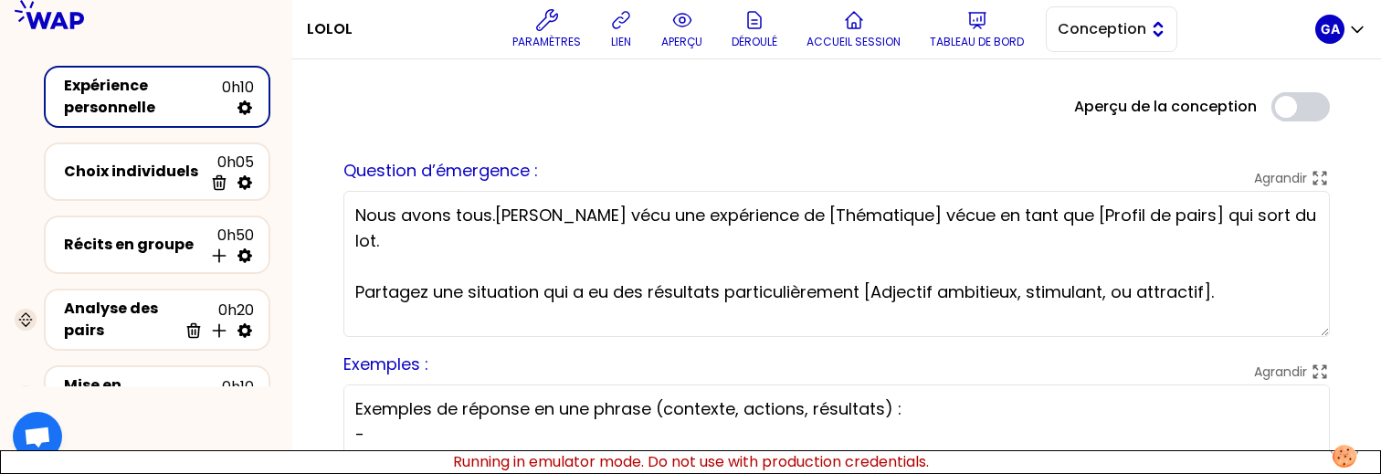
click at [1113, 30] on span "Conception" at bounding box center [1099, 29] width 82 height 22
click at [1081, 93] on li "Facilitation" at bounding box center [1112, 104] width 130 height 29
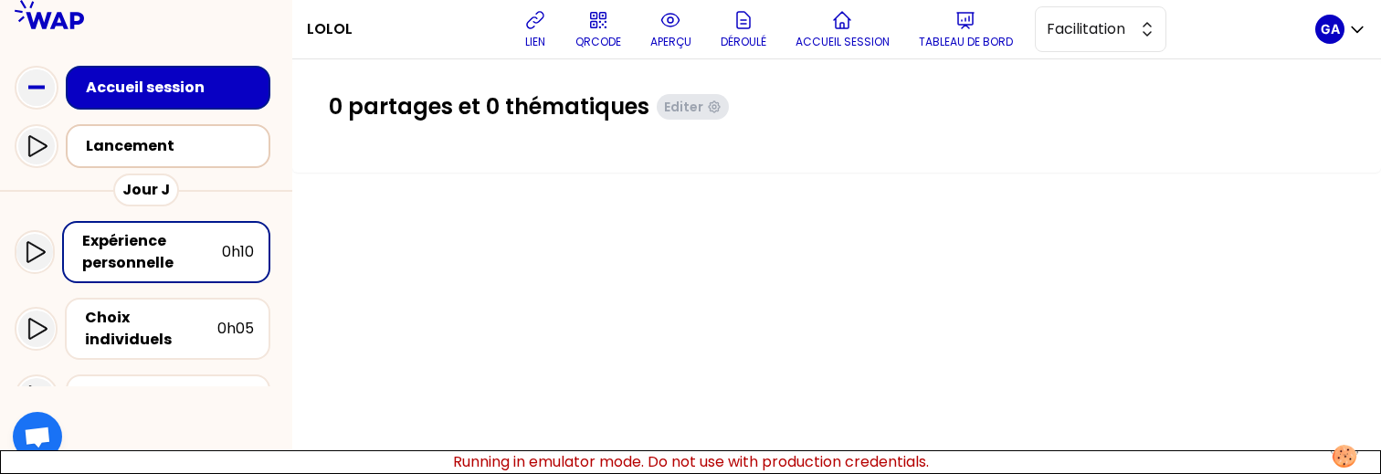
click at [175, 151] on div "Lancement" at bounding box center [173, 146] width 175 height 22
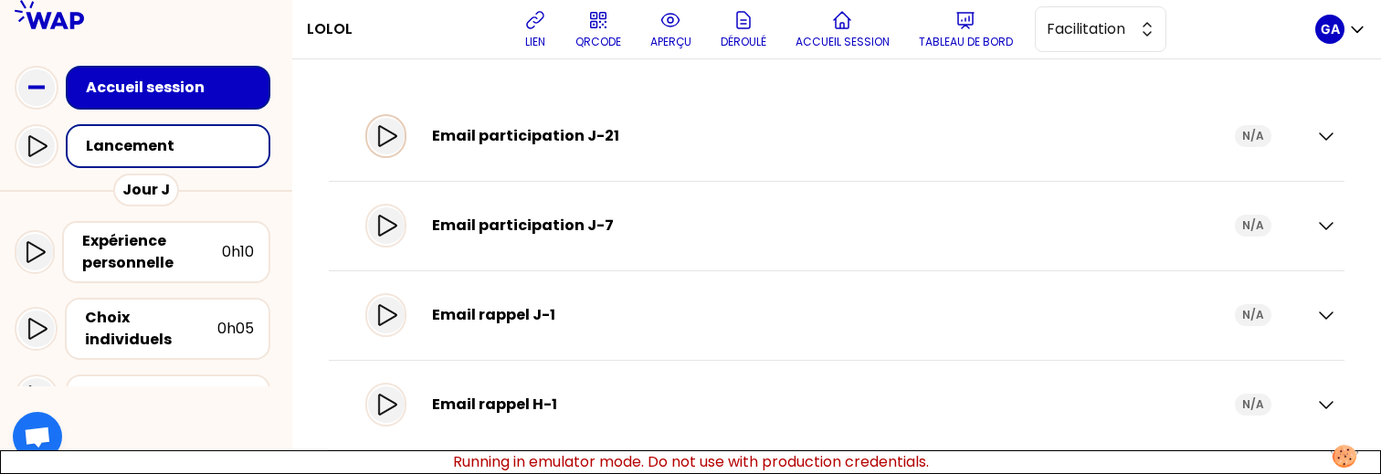
click at [397, 135] on icon at bounding box center [386, 136] width 22 height 22
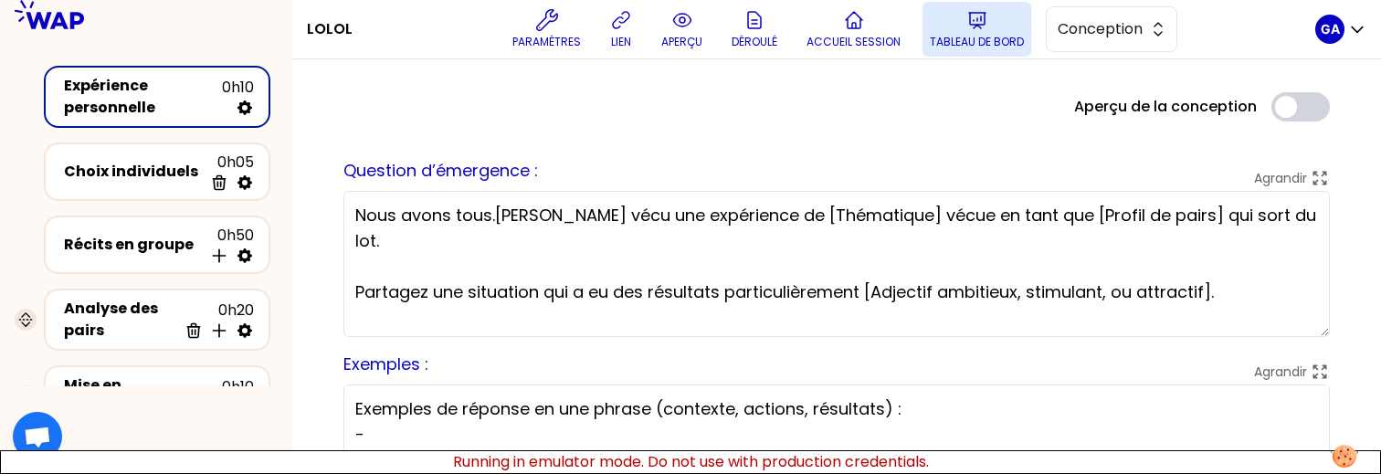
click at [972, 27] on icon at bounding box center [977, 20] width 22 height 22
click at [1125, 33] on span "Conception" at bounding box center [1099, 29] width 82 height 22
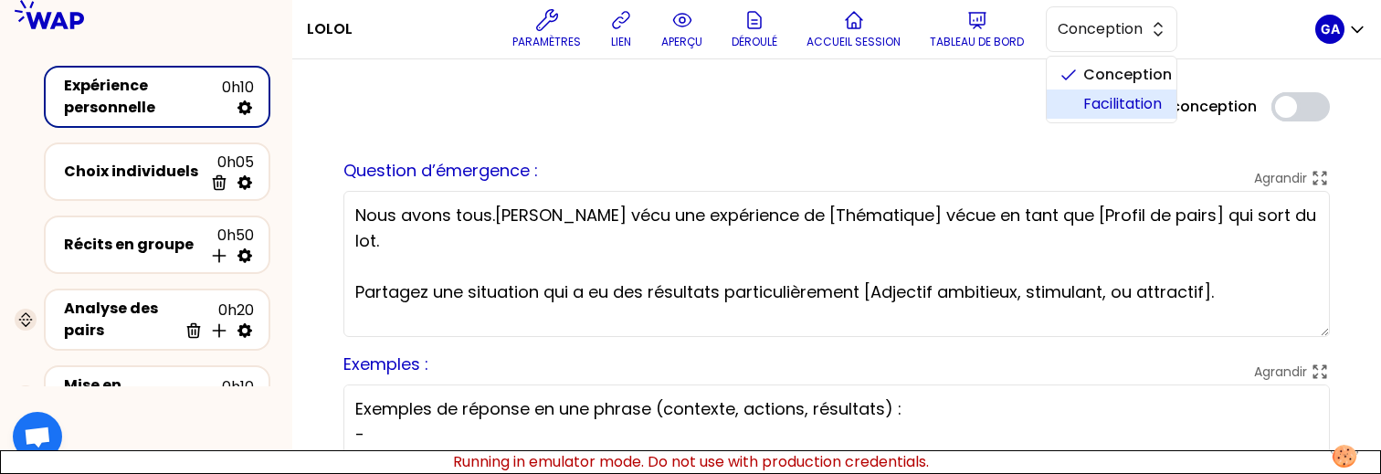
click at [1084, 100] on li "Facilitation" at bounding box center [1112, 104] width 130 height 29
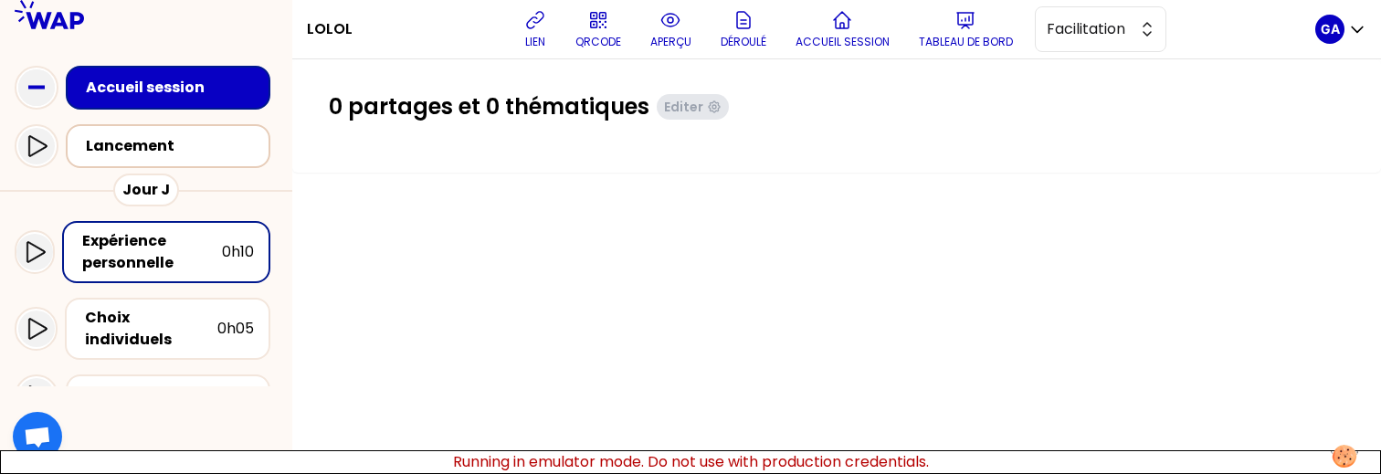
click at [150, 149] on div "Lancement" at bounding box center [173, 146] width 175 height 22
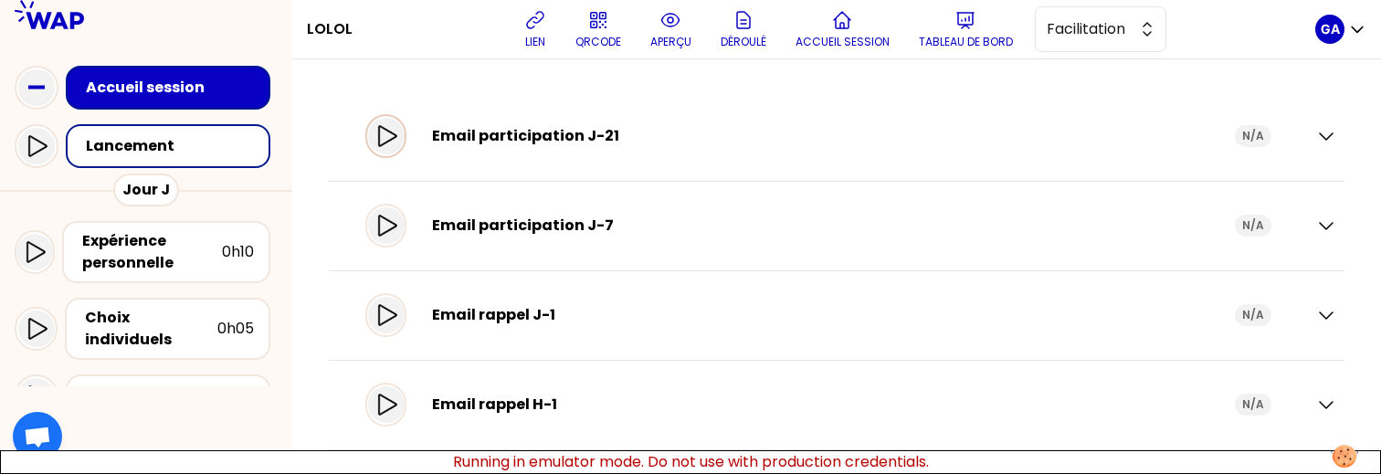
click at [405, 145] on div at bounding box center [386, 136] width 37 height 37
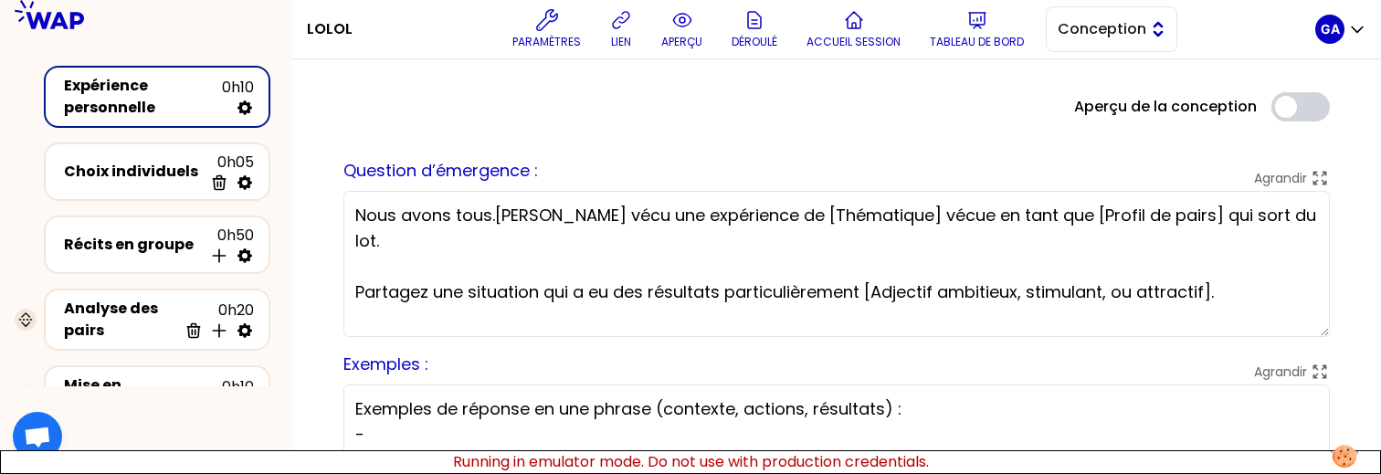
click at [1102, 39] on span "Conception" at bounding box center [1099, 29] width 82 height 22
click at [1081, 101] on li "Facilitation" at bounding box center [1112, 104] width 130 height 29
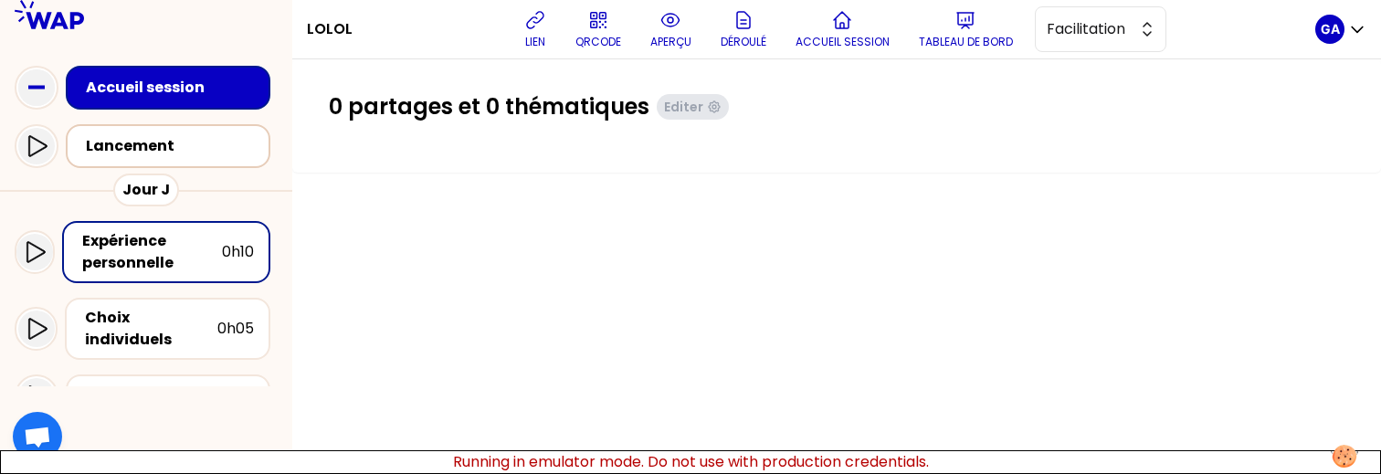
click at [137, 140] on div "Lancement" at bounding box center [173, 146] width 175 height 22
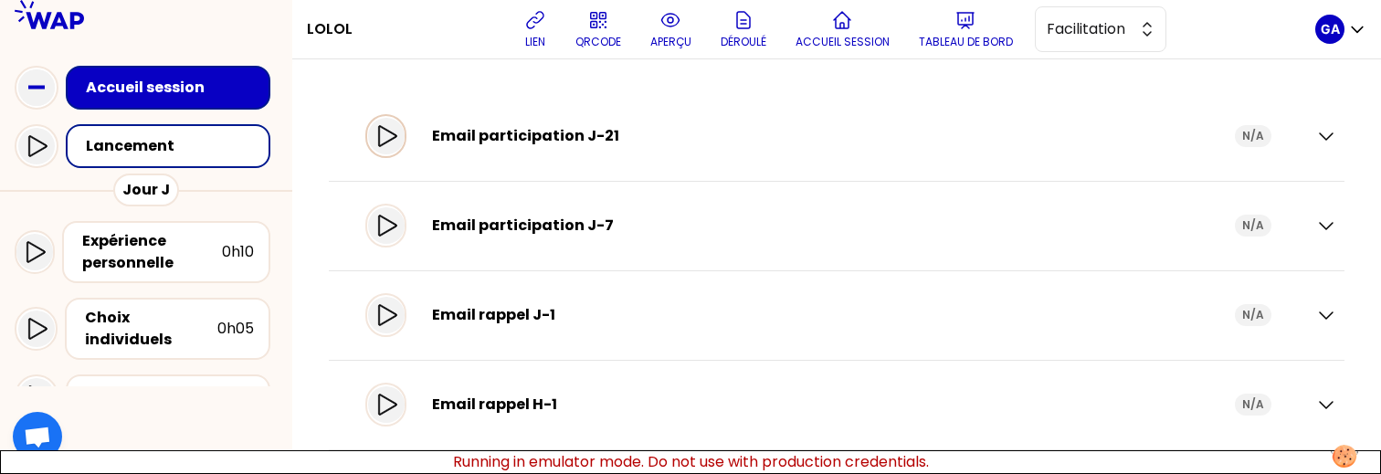
click at [381, 143] on div at bounding box center [385, 136] width 41 height 44
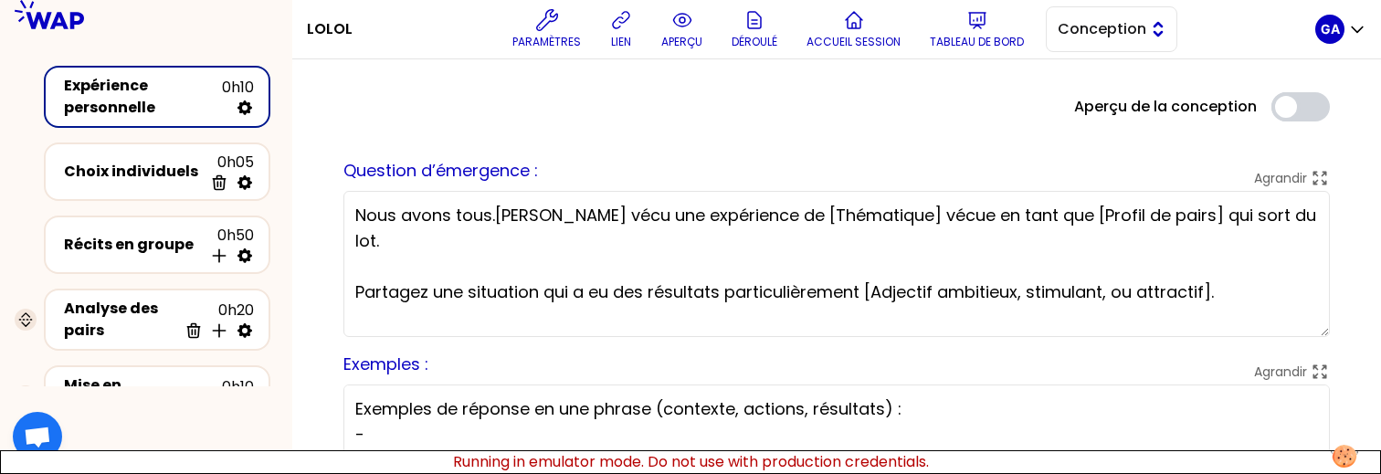
click at [1095, 28] on span "Conception" at bounding box center [1099, 29] width 82 height 22
click at [1101, 104] on span "Facilitation" at bounding box center [1122, 104] width 79 height 22
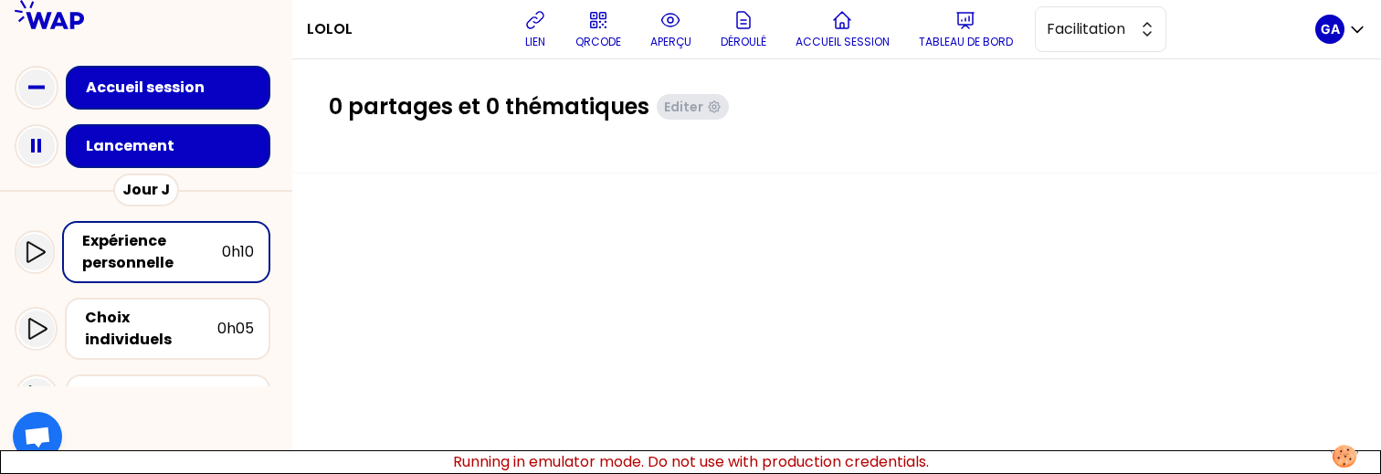
click at [145, 165] on div "Lancement" at bounding box center [168, 146] width 205 height 44
click at [185, 143] on div "Lancement" at bounding box center [173, 146] width 175 height 22
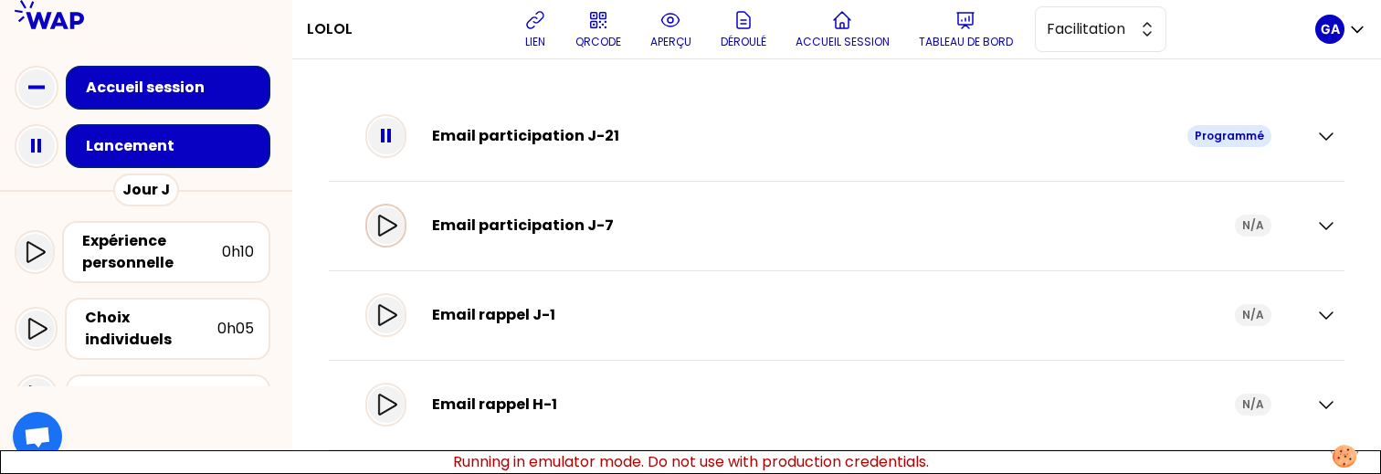
click at [396, 224] on icon at bounding box center [386, 226] width 22 height 22
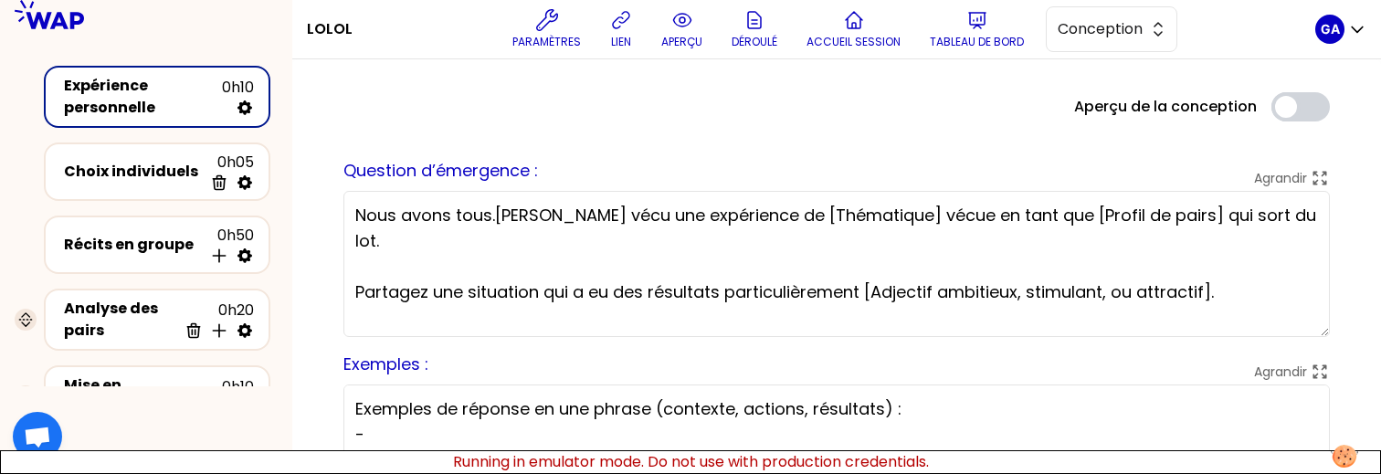
click at [1085, 52] on div "Paramètres lien aperçu Déroulé Accueil session Tableau de bord Conception" at bounding box center [841, 29] width 948 height 55
click at [1089, 38] on span "Conception" at bounding box center [1099, 29] width 82 height 22
click at [1080, 111] on li "Facilitation" at bounding box center [1112, 104] width 130 height 29
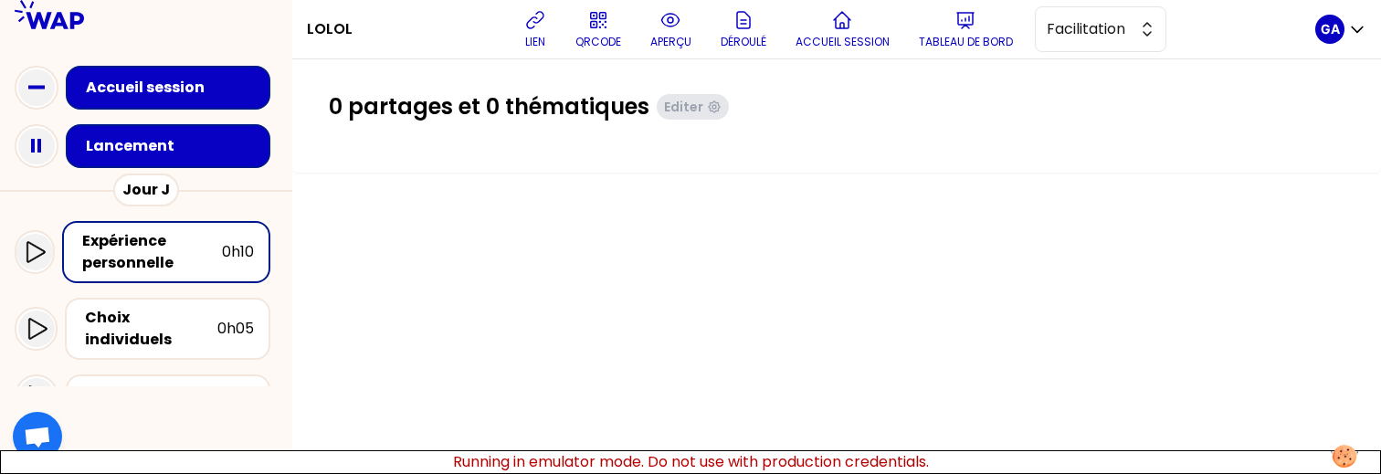
click at [151, 150] on div "Lancement" at bounding box center [173, 146] width 175 height 22
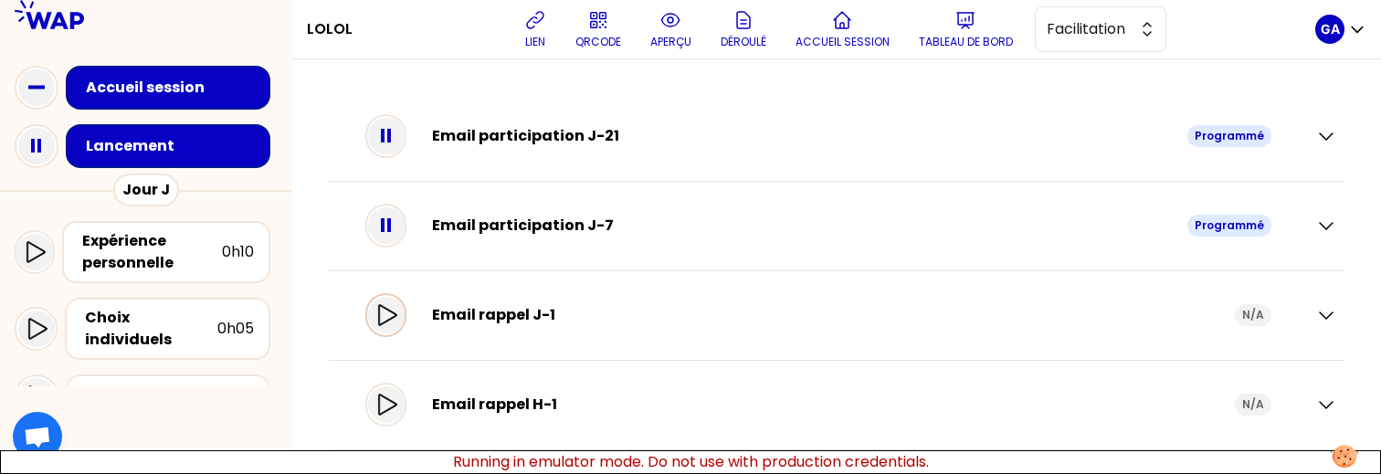
click at [399, 300] on div at bounding box center [386, 315] width 37 height 37
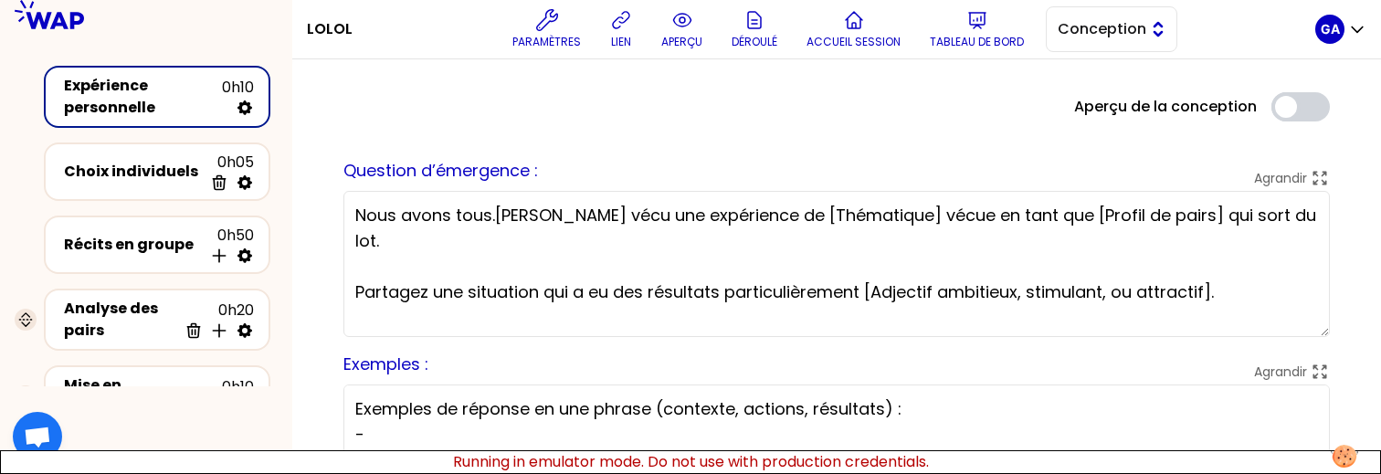
click at [1106, 42] on button "Conception" at bounding box center [1112, 29] width 132 height 46
click at [1118, 98] on span "Facilitation" at bounding box center [1122, 104] width 79 height 22
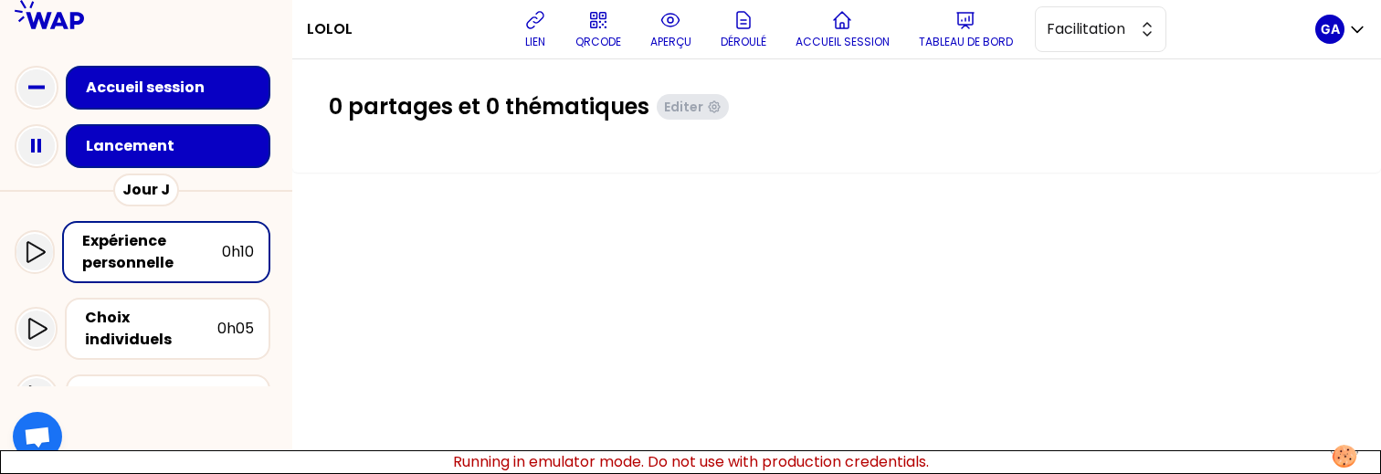
click at [158, 143] on div "Lancement" at bounding box center [173, 146] width 175 height 22
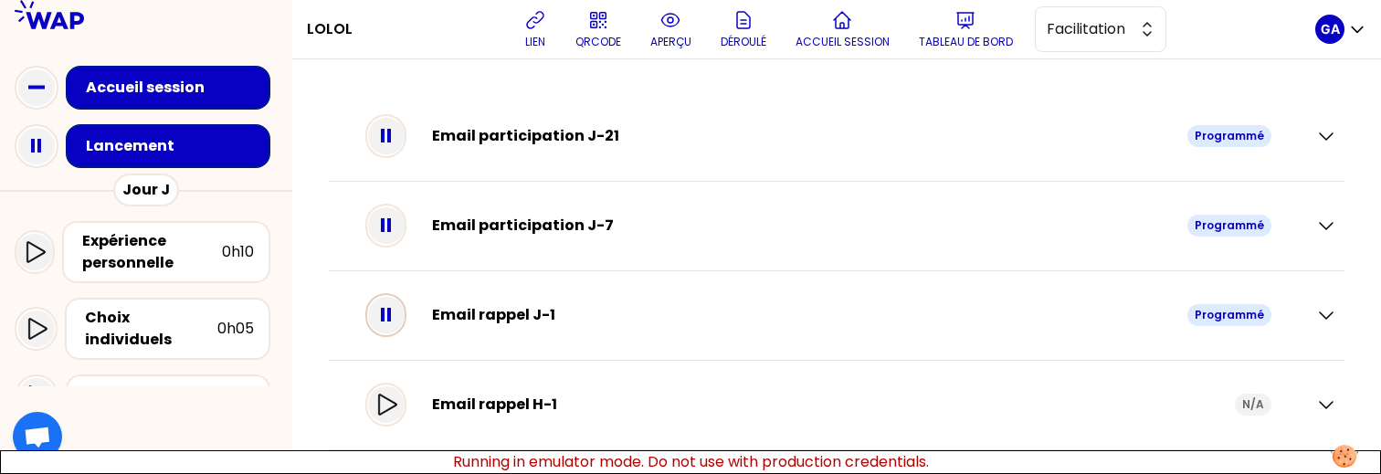
click at [405, 326] on icon at bounding box center [386, 315] width 37 height 37
click at [396, 316] on icon at bounding box center [387, 314] width 18 height 21
click at [404, 306] on icon at bounding box center [386, 315] width 37 height 37
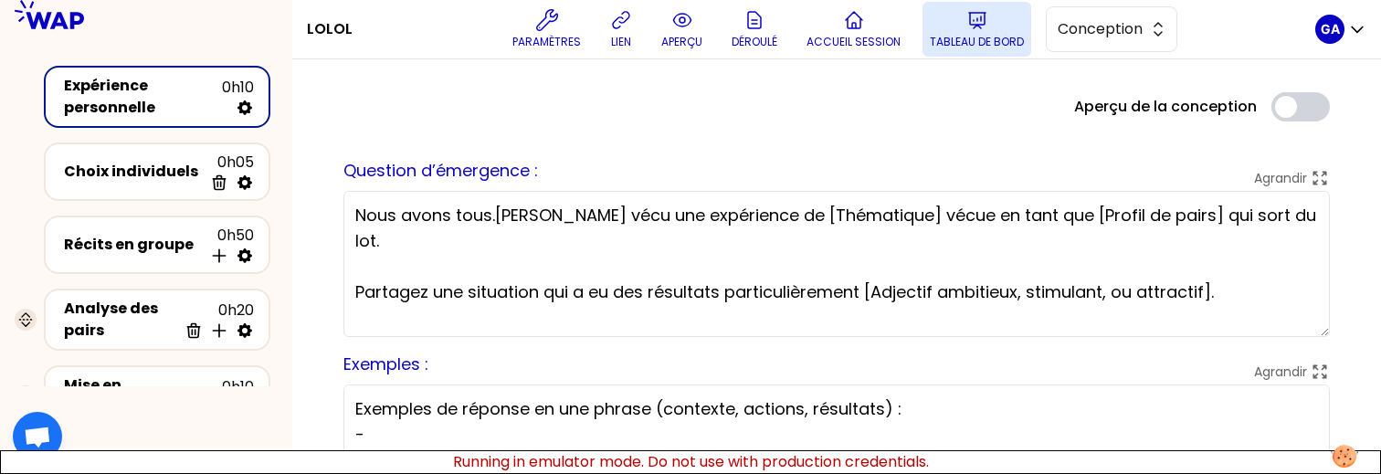
click at [967, 52] on button "Tableau de bord" at bounding box center [977, 29] width 109 height 55
click at [1095, 10] on button "Conception" at bounding box center [1112, 29] width 132 height 46
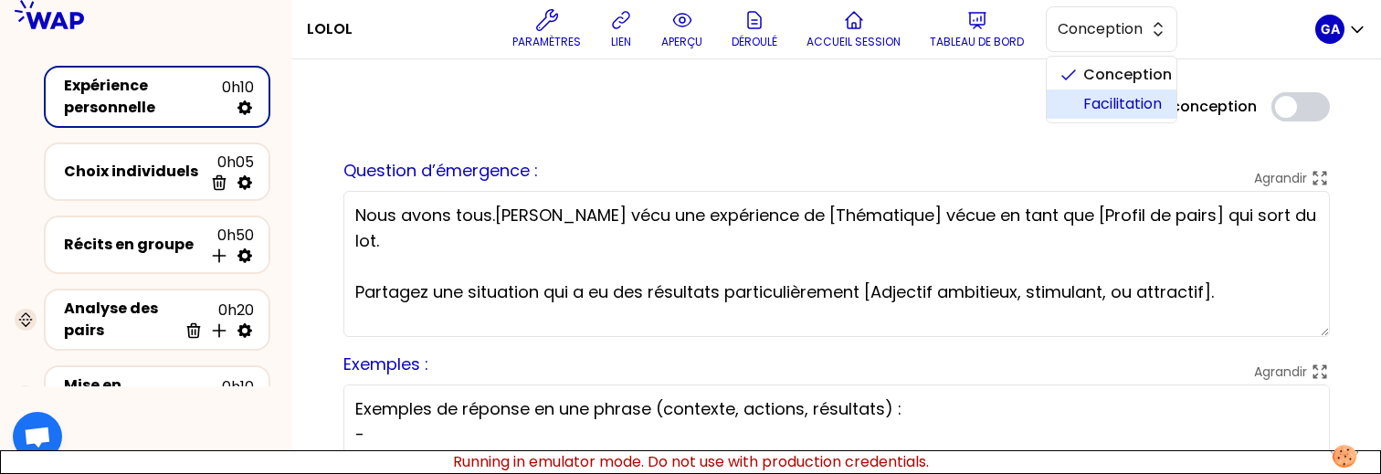
click at [1093, 106] on span "Facilitation" at bounding box center [1122, 104] width 79 height 22
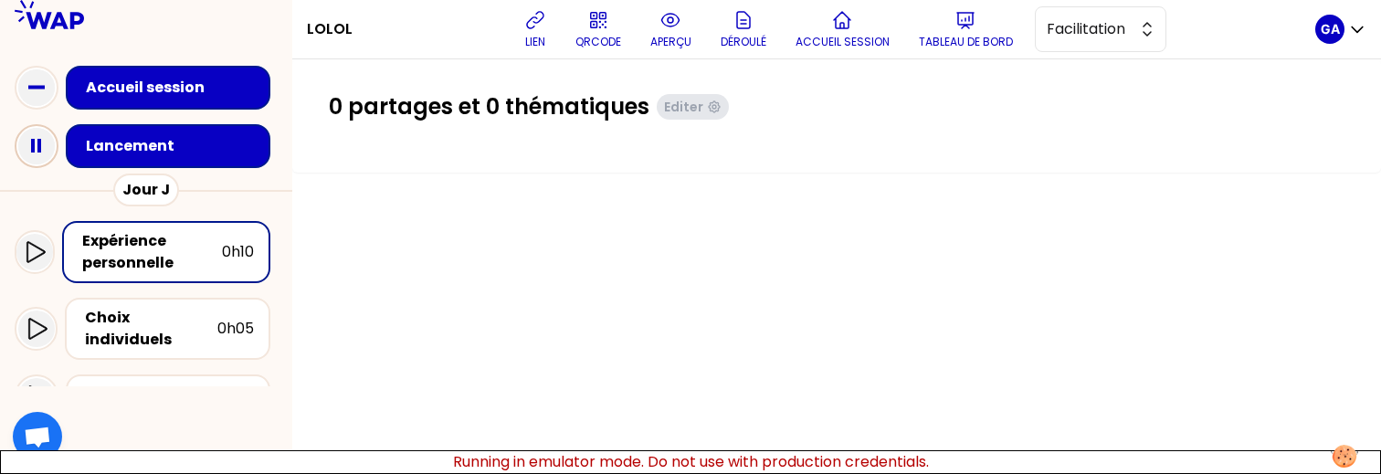
click at [43, 146] on icon at bounding box center [36, 146] width 37 height 37
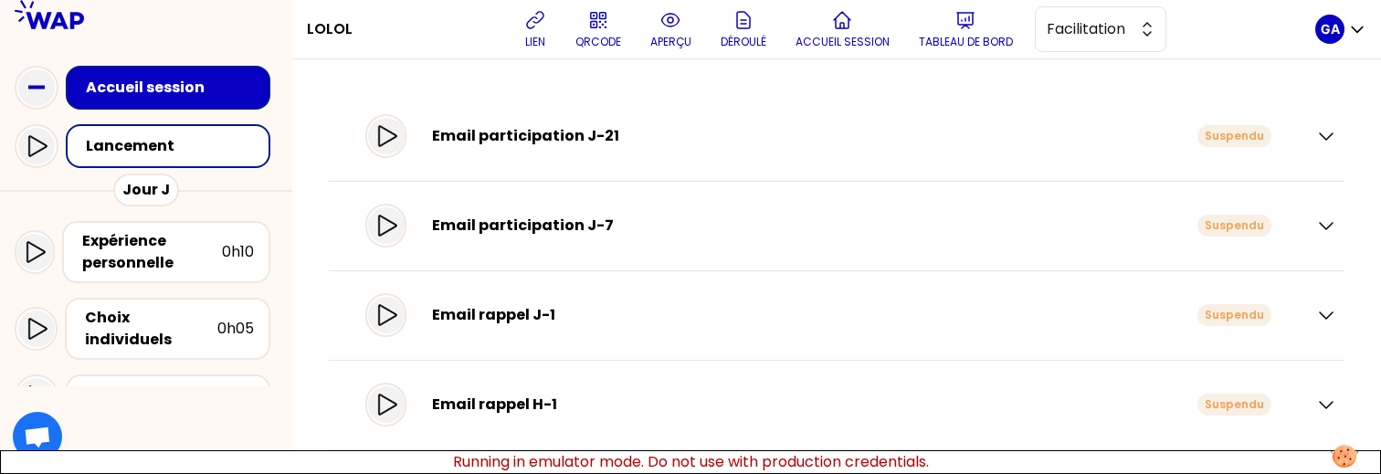
scroll to position [13, 0]
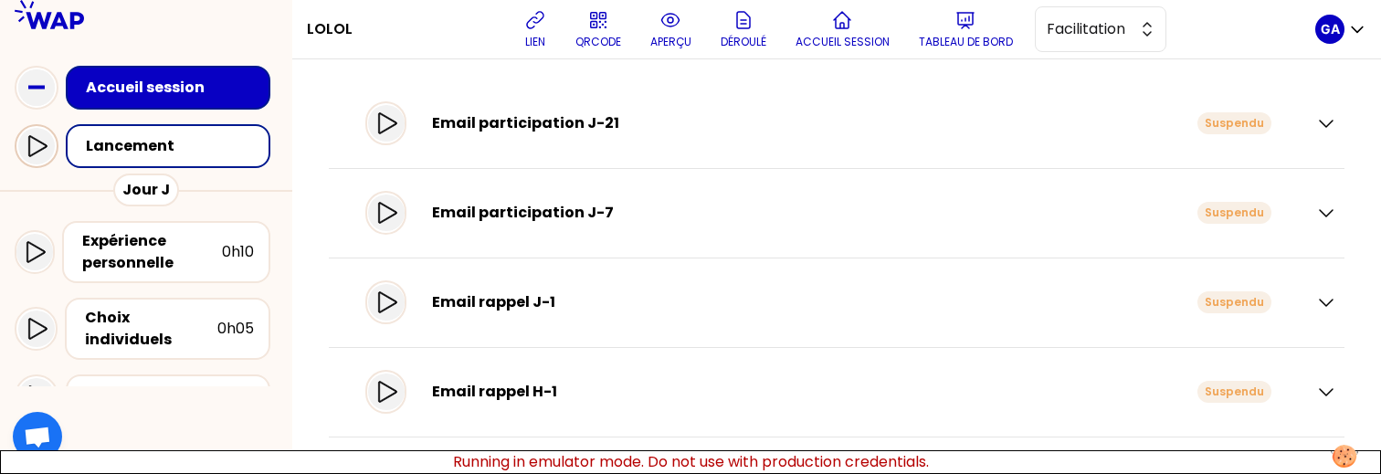
click at [37, 141] on icon at bounding box center [37, 145] width 18 height 21
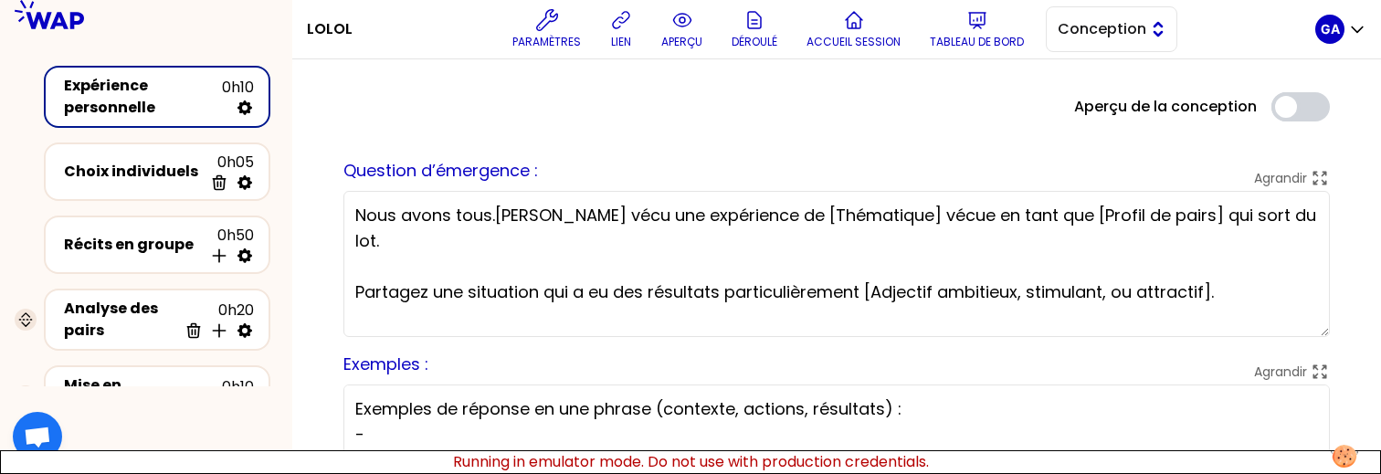
click at [1074, 20] on span "Conception" at bounding box center [1099, 29] width 82 height 22
click at [1076, 91] on li "Facilitation" at bounding box center [1112, 104] width 130 height 29
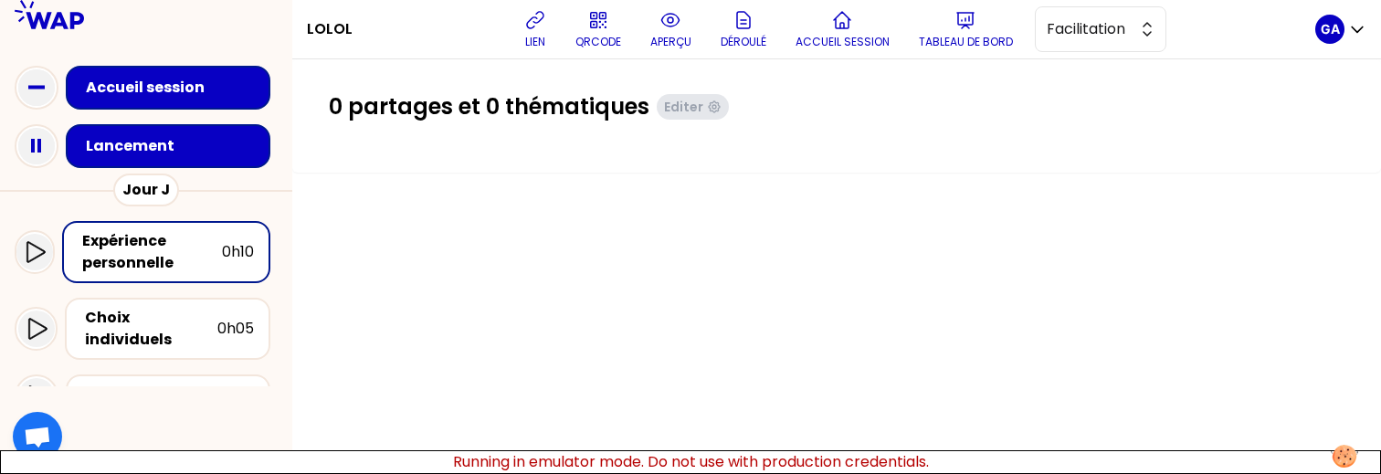
click at [153, 174] on div "Jour J" at bounding box center [146, 190] width 66 height 33
click at [178, 142] on div "Lancement" at bounding box center [173, 146] width 175 height 22
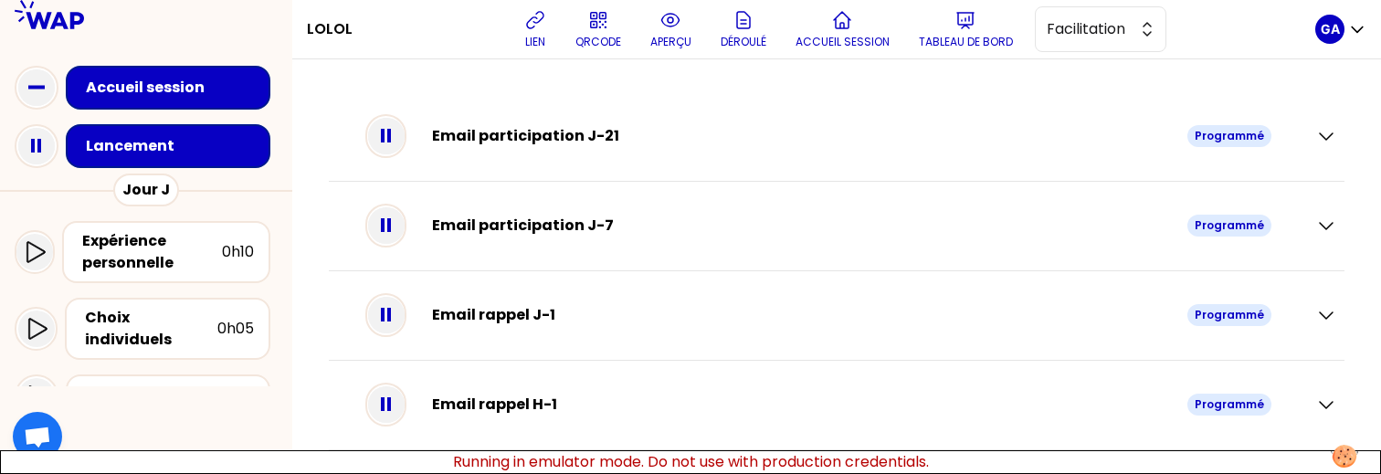
click at [5, 143] on div "Lancement" at bounding box center [146, 146] width 292 height 58
click at [21, 142] on icon at bounding box center [36, 146] width 37 height 37
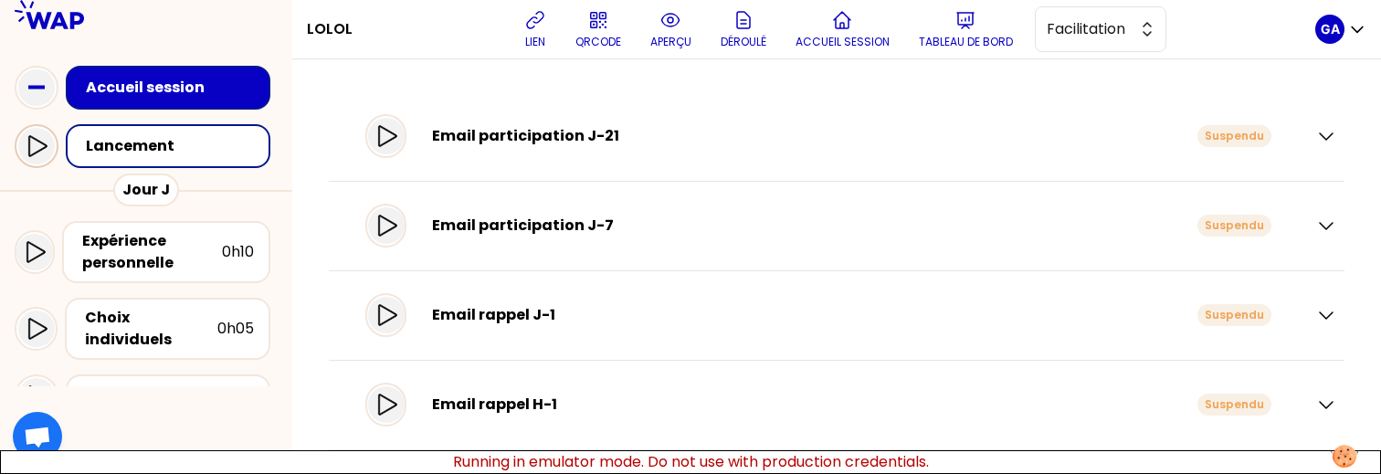
click at [46, 150] on icon at bounding box center [37, 146] width 22 height 22
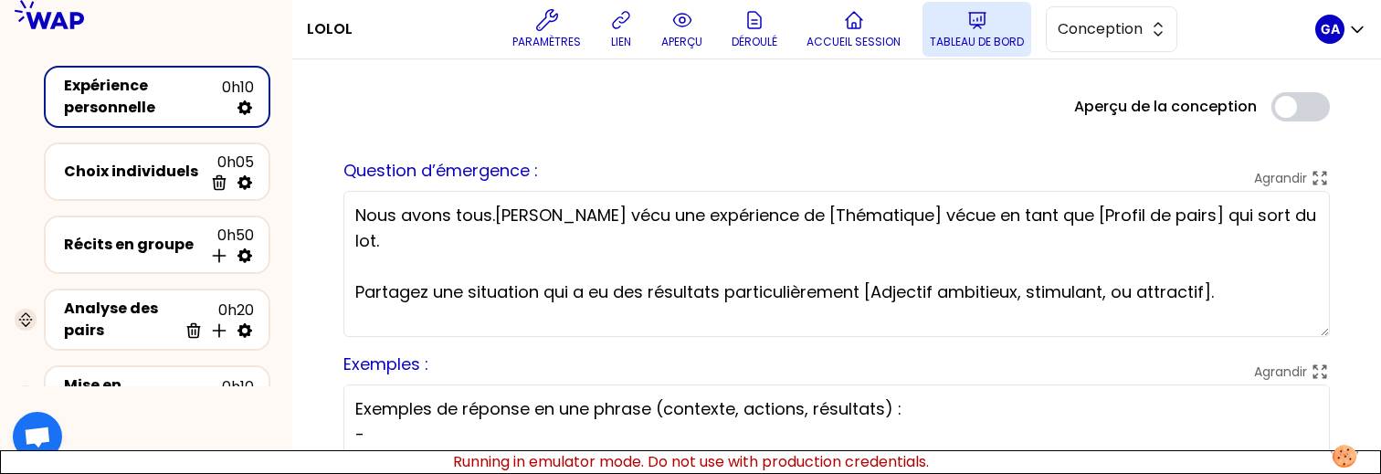
click at [973, 44] on p "Tableau de bord" at bounding box center [977, 42] width 94 height 15
click at [1160, 28] on button "Conception" at bounding box center [1112, 29] width 132 height 46
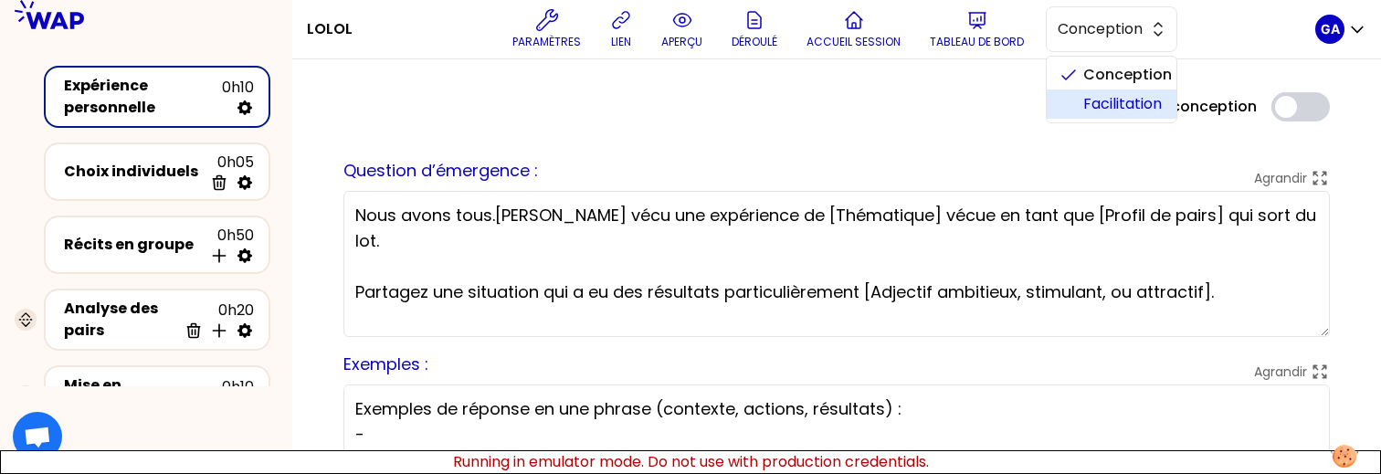
click at [1094, 100] on span "Facilitation" at bounding box center [1122, 104] width 79 height 22
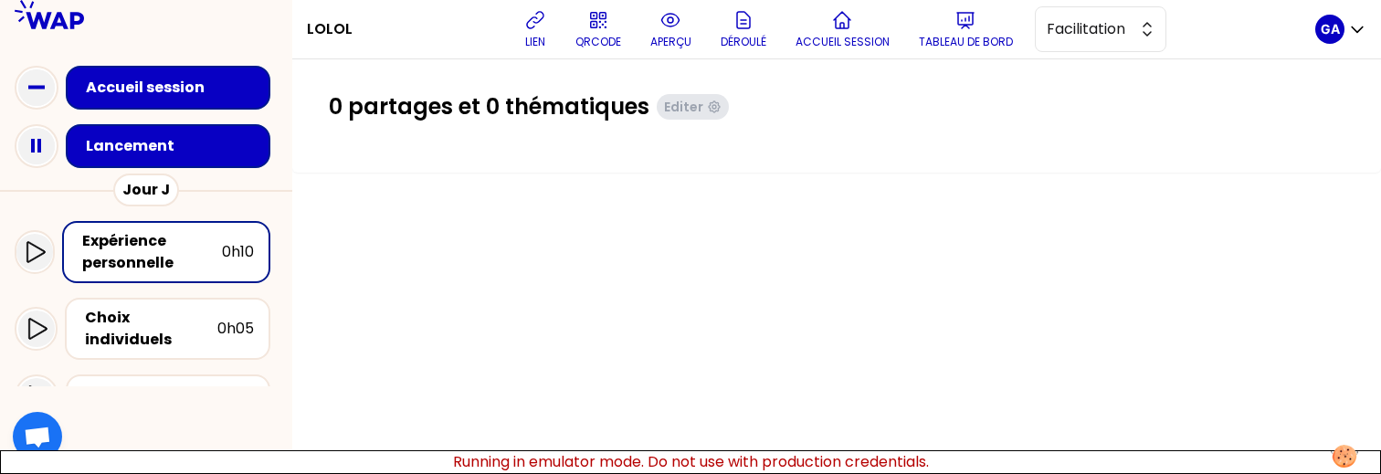
click at [154, 153] on div "Lancement" at bounding box center [173, 146] width 175 height 22
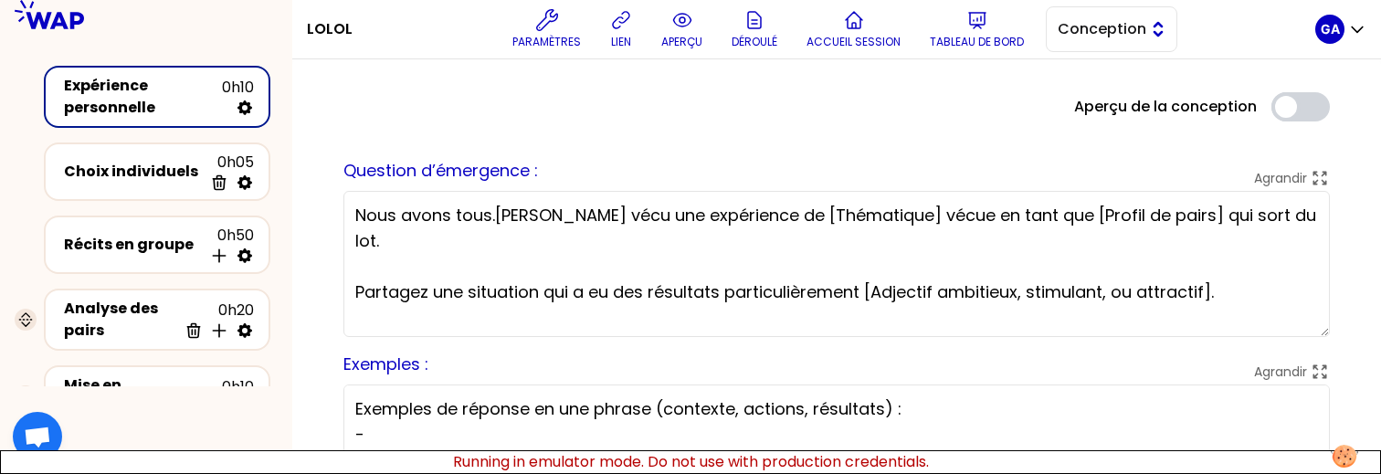
click at [1121, 32] on span "Conception" at bounding box center [1099, 29] width 82 height 22
click at [1102, 104] on span "Facilitation" at bounding box center [1122, 104] width 79 height 22
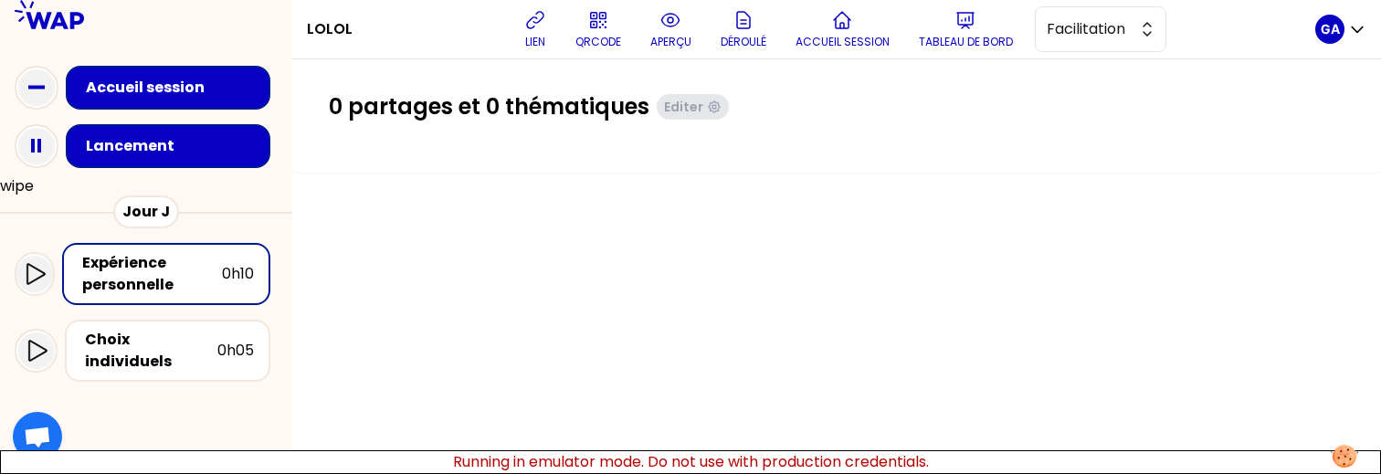
click at [18, 195] on button "wipe" at bounding box center [17, 186] width 34 height 22
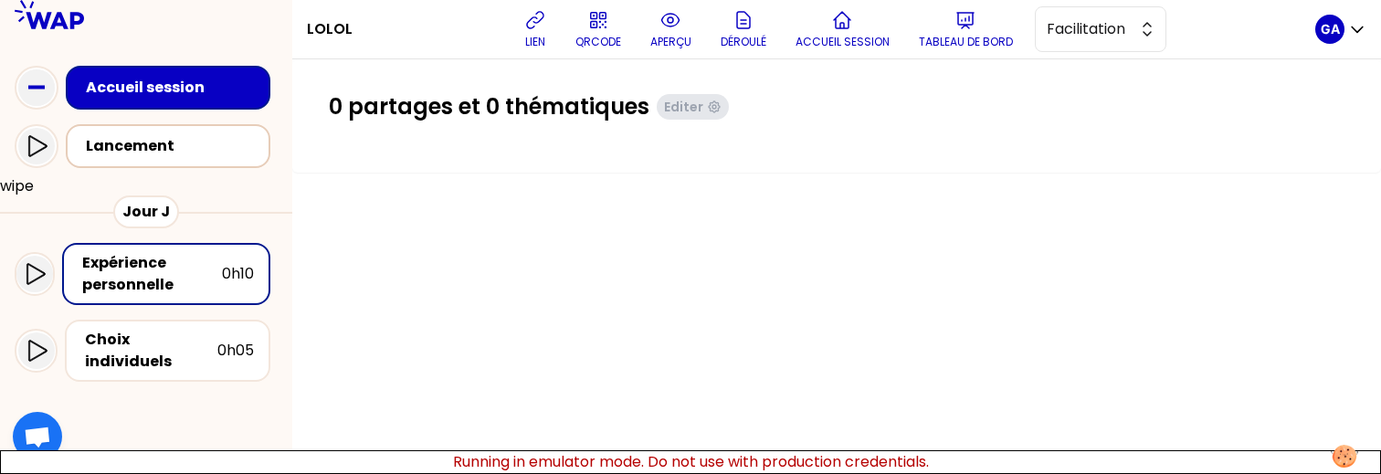
click at [150, 140] on div "Lancement" at bounding box center [173, 146] width 175 height 22
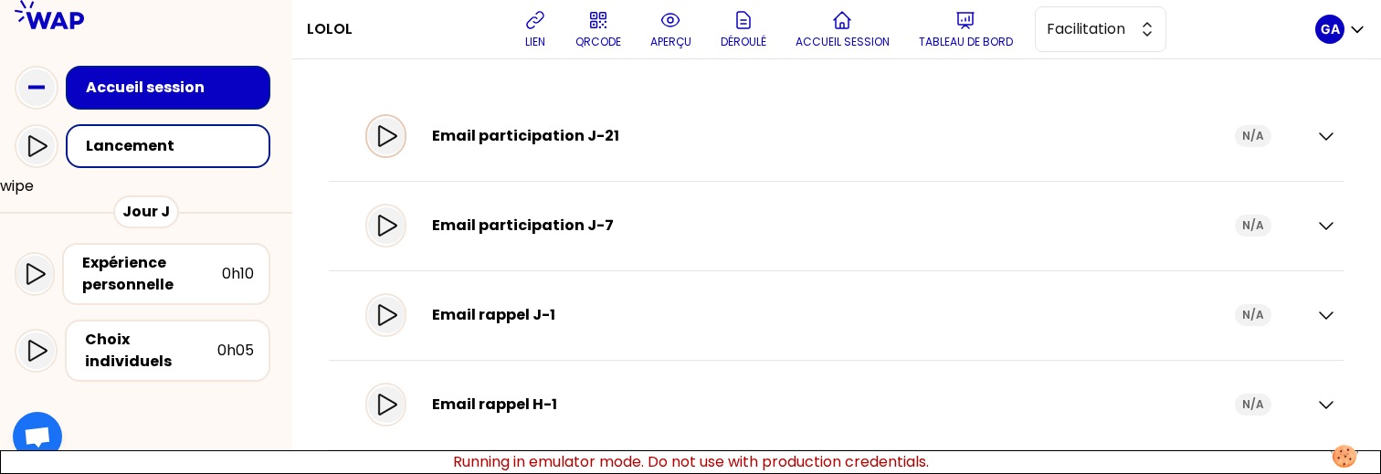
click at [397, 143] on icon at bounding box center [386, 136] width 22 height 22
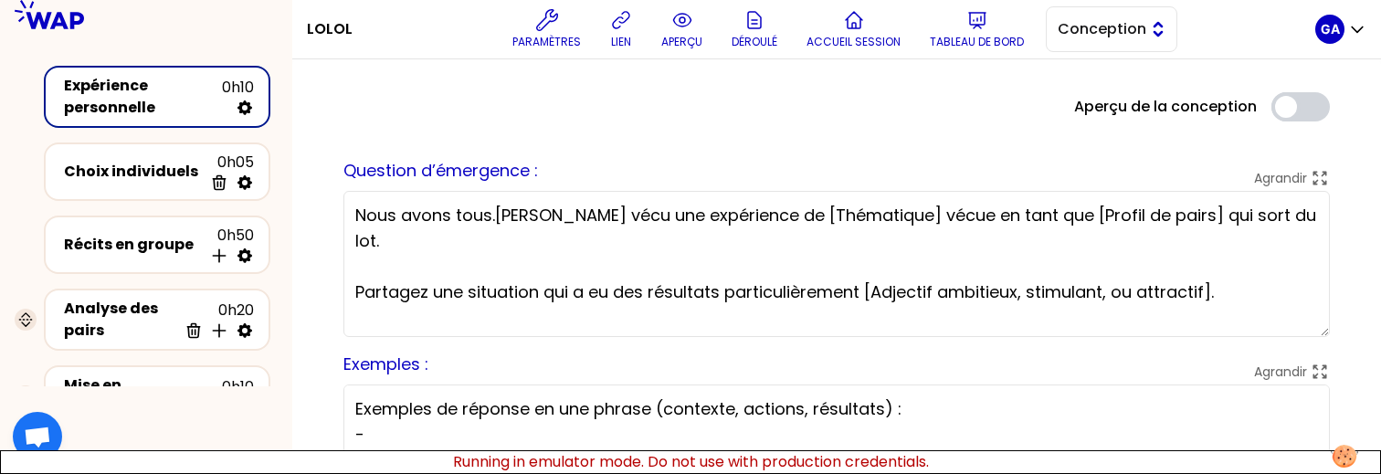
click at [1138, 44] on button "Conception" at bounding box center [1112, 29] width 132 height 46
click at [1113, 108] on span "Facilitation" at bounding box center [1122, 104] width 79 height 22
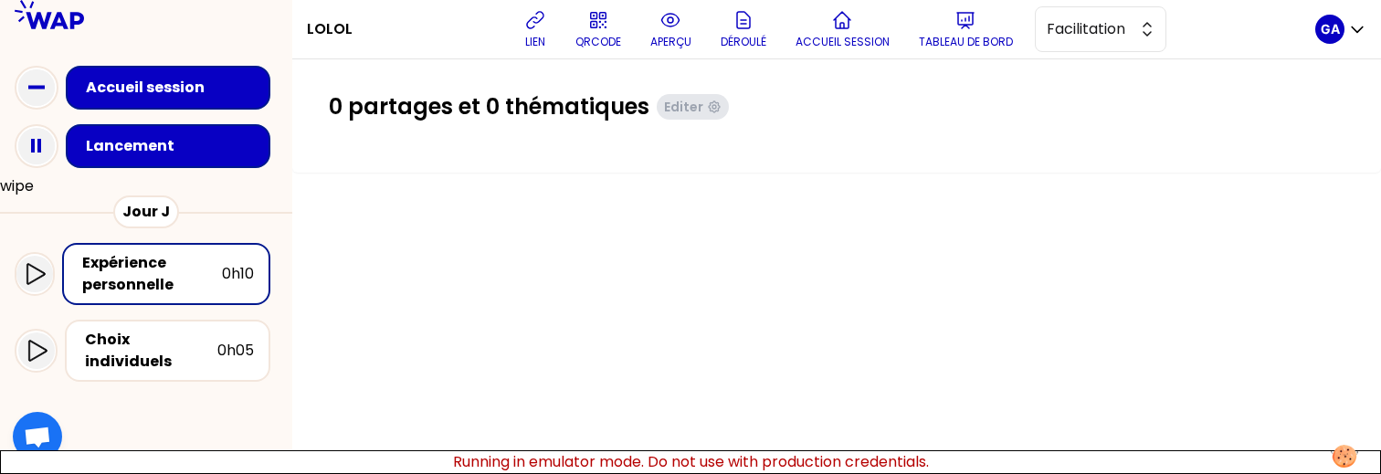
click at [216, 135] on div "Lancement" at bounding box center [173, 146] width 175 height 22
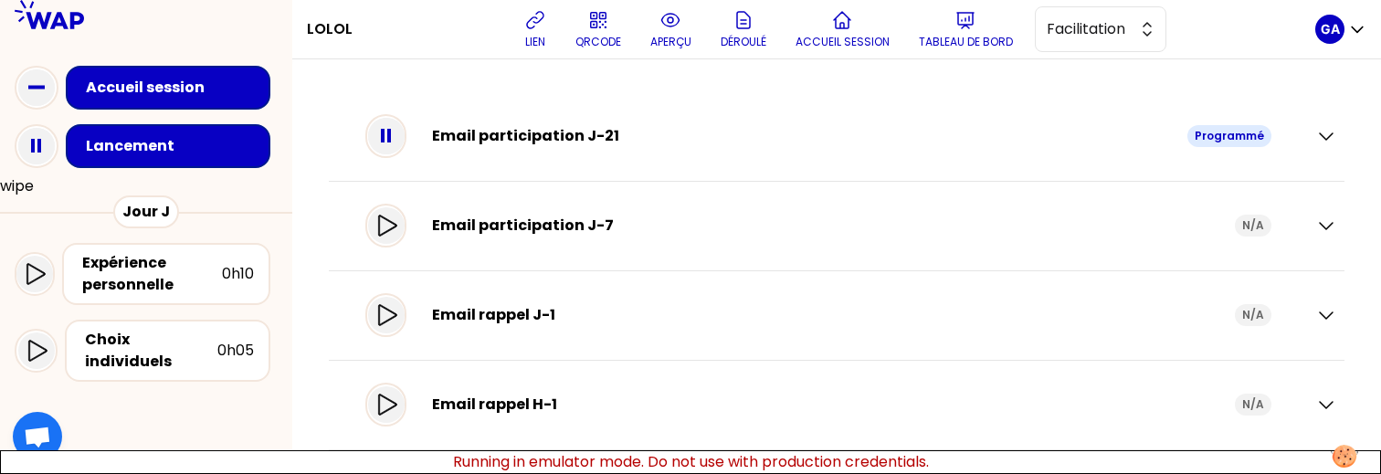
click at [419, 218] on div "Email participation J-7 N/A" at bounding box center [825, 225] width 921 height 51
click at [397, 234] on icon at bounding box center [386, 226] width 22 height 22
click at [396, 320] on icon at bounding box center [387, 314] width 18 height 21
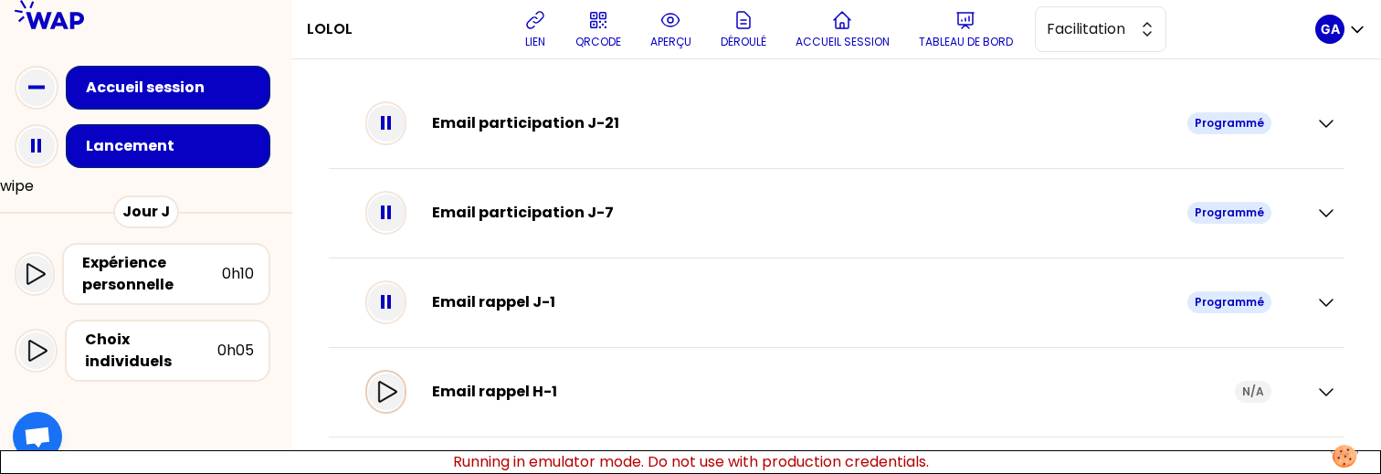
click at [396, 385] on icon at bounding box center [387, 391] width 18 height 21
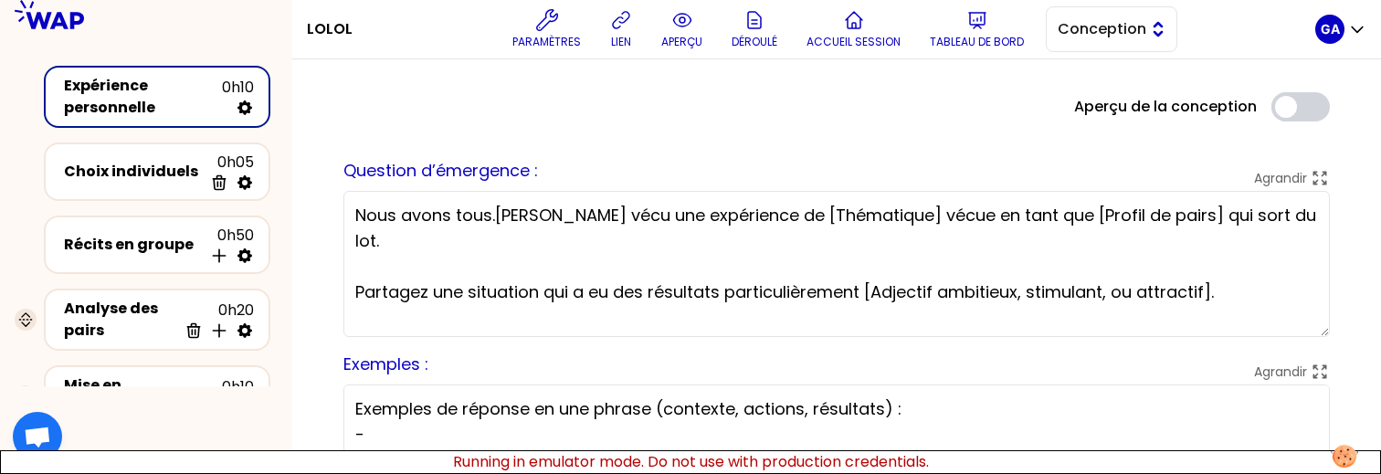
click at [1102, 37] on span "Conception" at bounding box center [1099, 29] width 82 height 22
click at [1081, 111] on li "Facilitation" at bounding box center [1112, 104] width 130 height 29
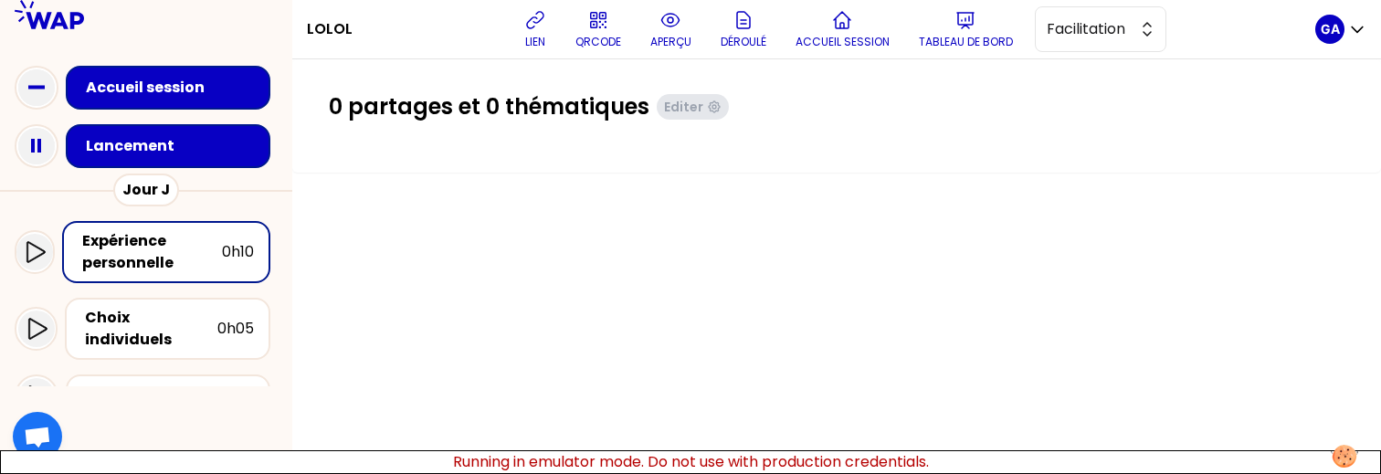
click at [200, 168] on div "Lancement" at bounding box center [146, 146] width 263 height 58
click at [199, 142] on div "Lancement" at bounding box center [173, 146] width 175 height 22
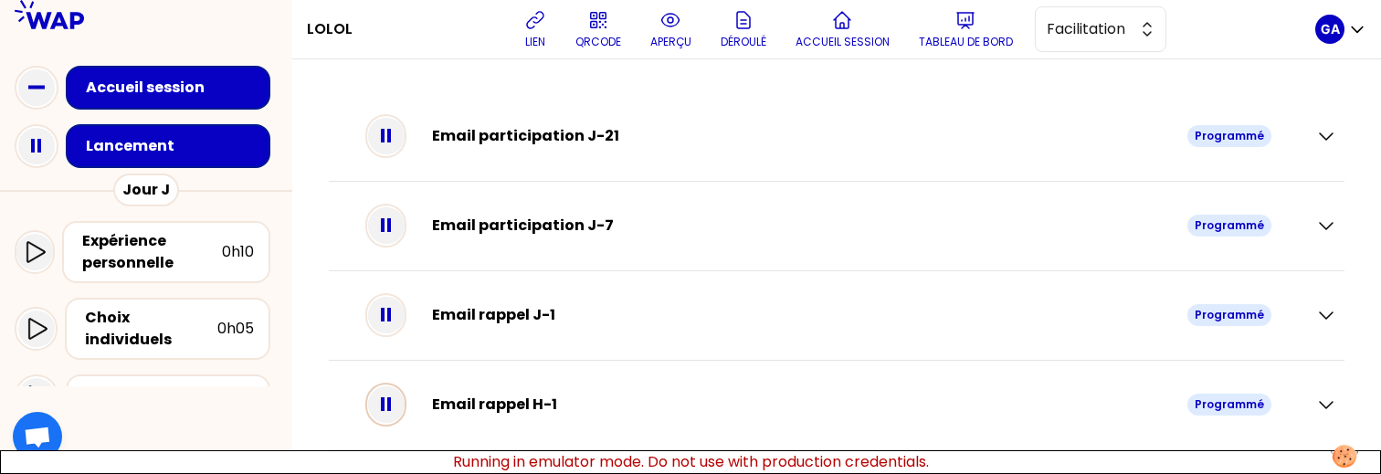
click at [394, 419] on icon at bounding box center [386, 404] width 37 height 37
click at [394, 415] on icon at bounding box center [386, 405] width 22 height 22
click at [396, 322] on icon at bounding box center [386, 315] width 37 height 37
click at [397, 311] on icon at bounding box center [386, 315] width 22 height 22
click at [1333, 20] on p "GA" at bounding box center [1330, 29] width 19 height 18
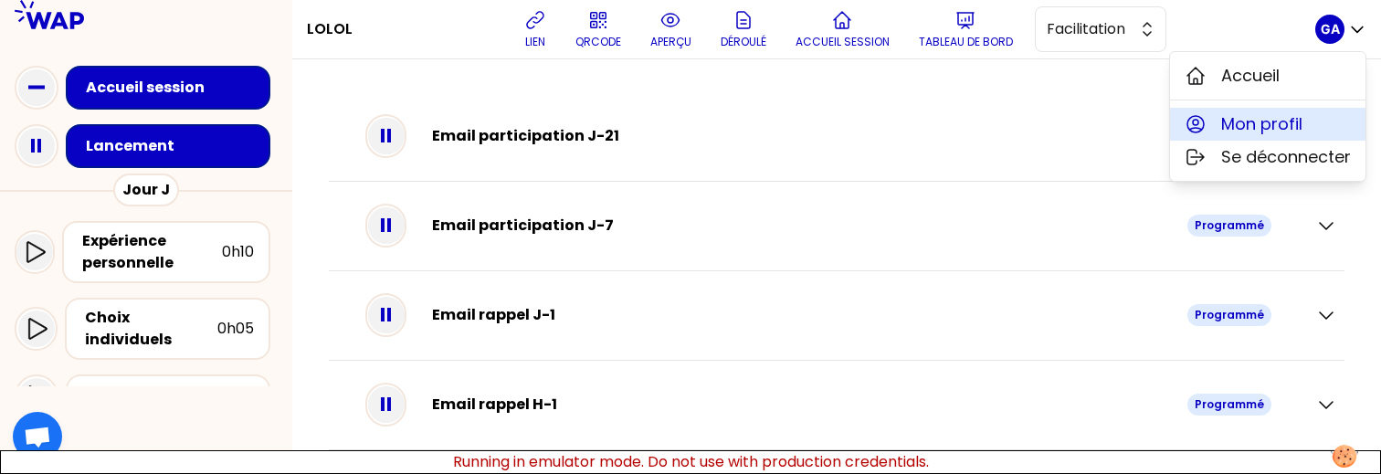
click at [1275, 119] on span "Mon profil" at bounding box center [1261, 124] width 81 height 26
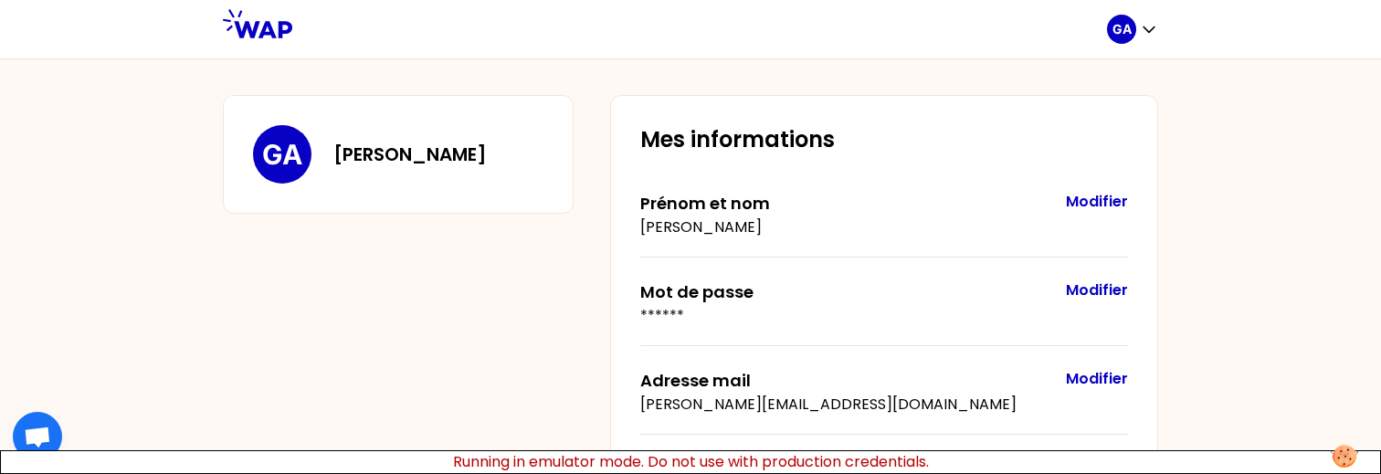
click at [279, 27] on icon at bounding box center [257, 23] width 69 height 29
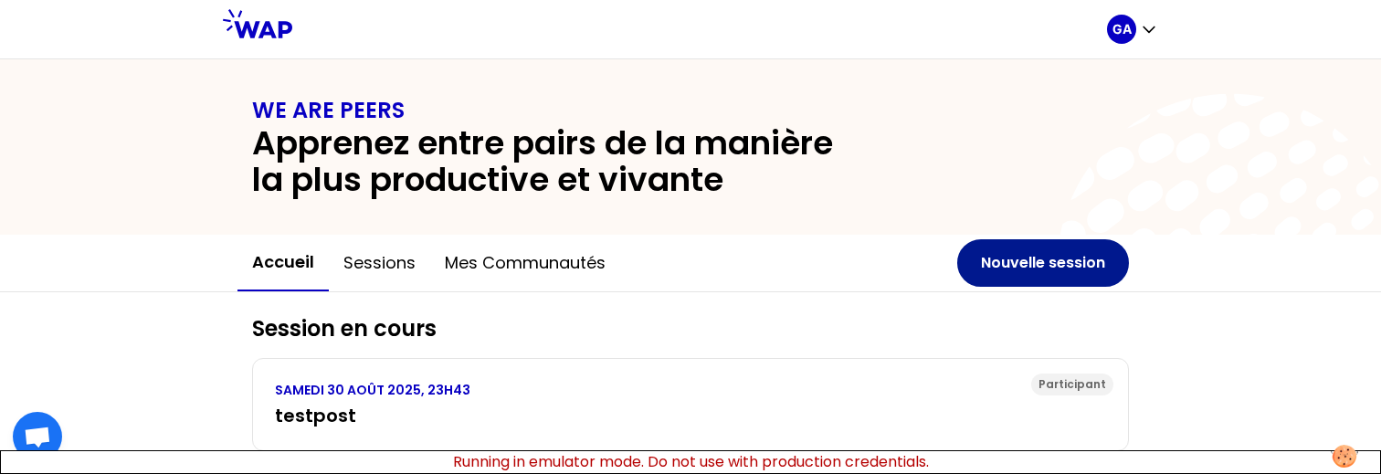
click at [1075, 258] on button "Nouvelle session" at bounding box center [1043, 262] width 172 height 47
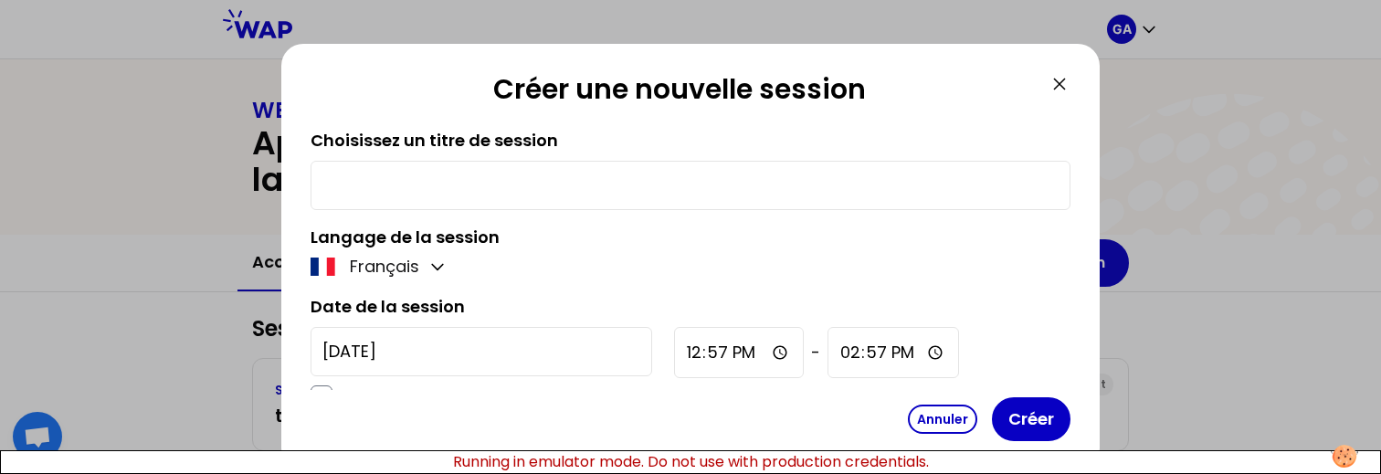
click at [629, 185] on input "text" at bounding box center [690, 186] width 736 height 26
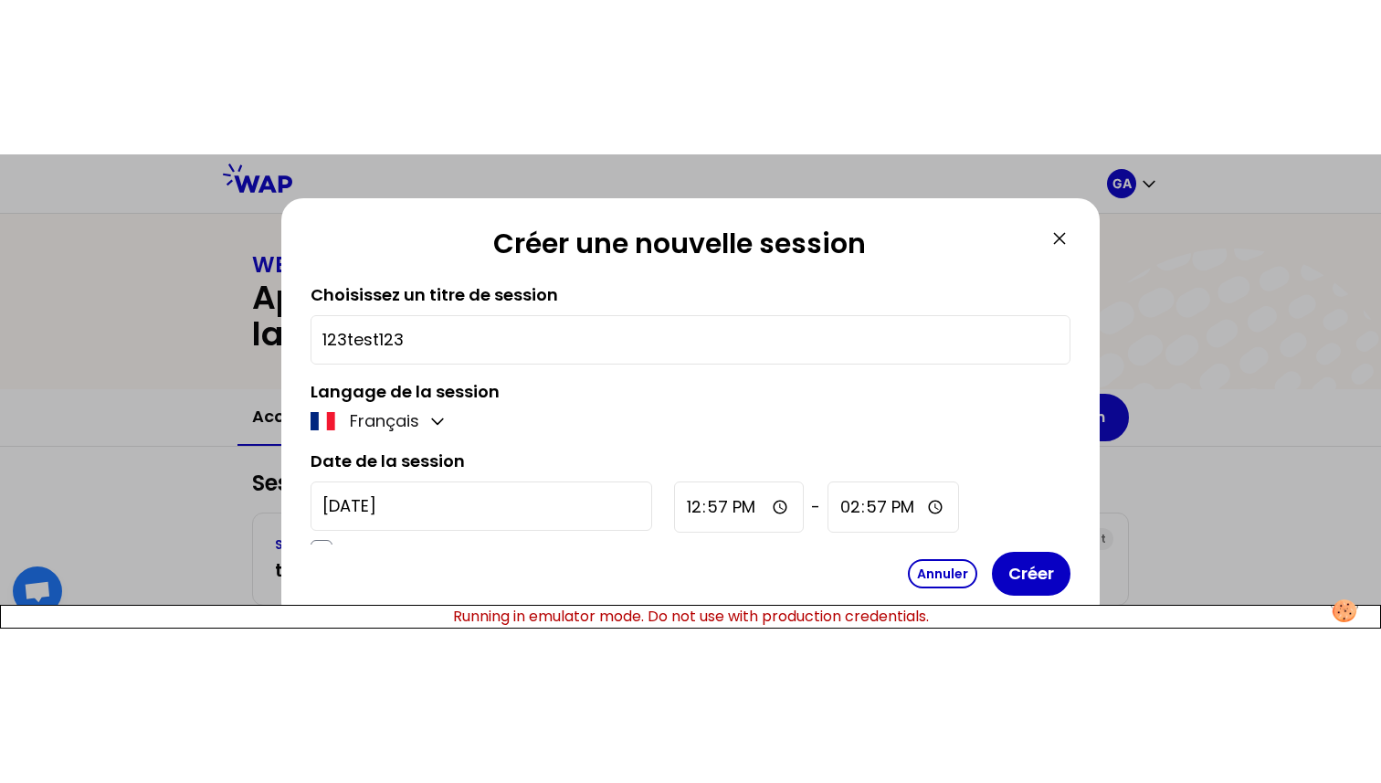
scroll to position [19, 0]
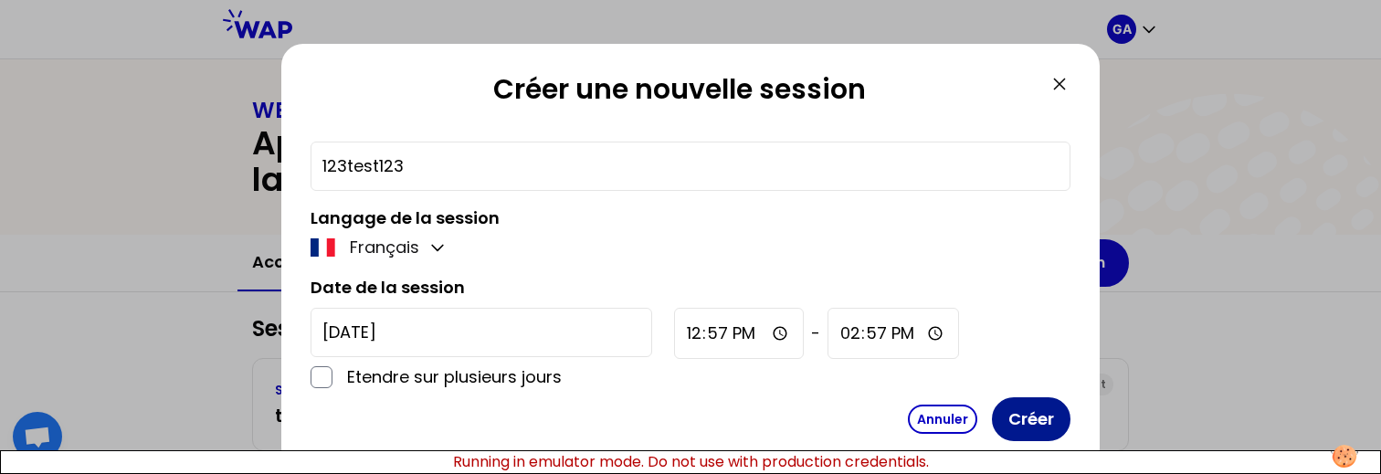
type input "123test123"
click at [1044, 421] on button "Créer" at bounding box center [1031, 419] width 79 height 44
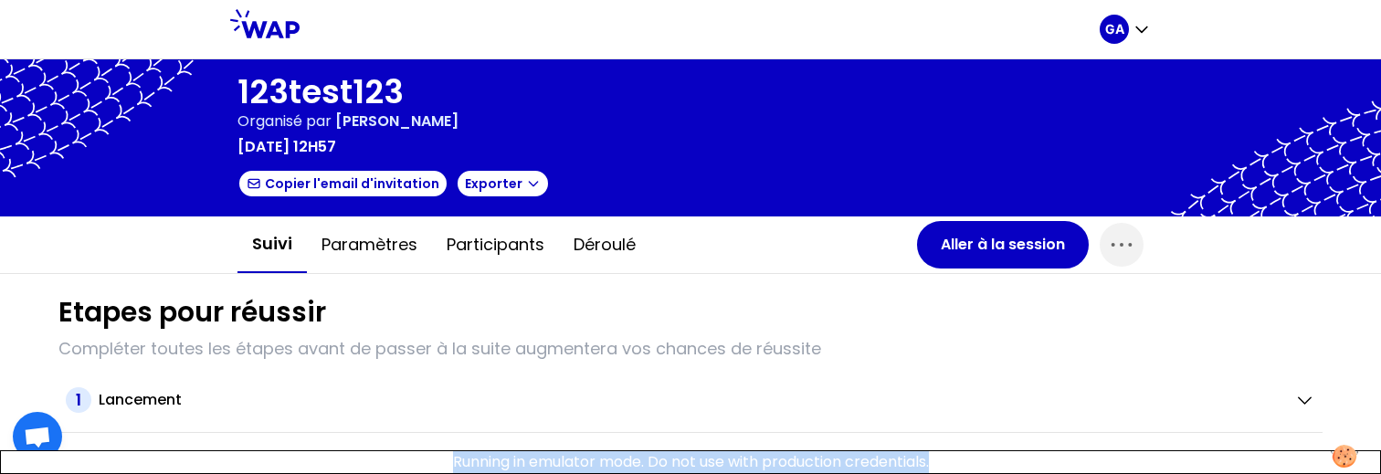
drag, startPoint x: 1132, startPoint y: 471, endPoint x: 1104, endPoint y: 645, distance: 175.7
click at [1104, 473] on html "GA 123test123 Organisé par Gaëtan André dimanche 7 septembre 2025 à 12h57 Copie…" at bounding box center [690, 237] width 1381 height 474
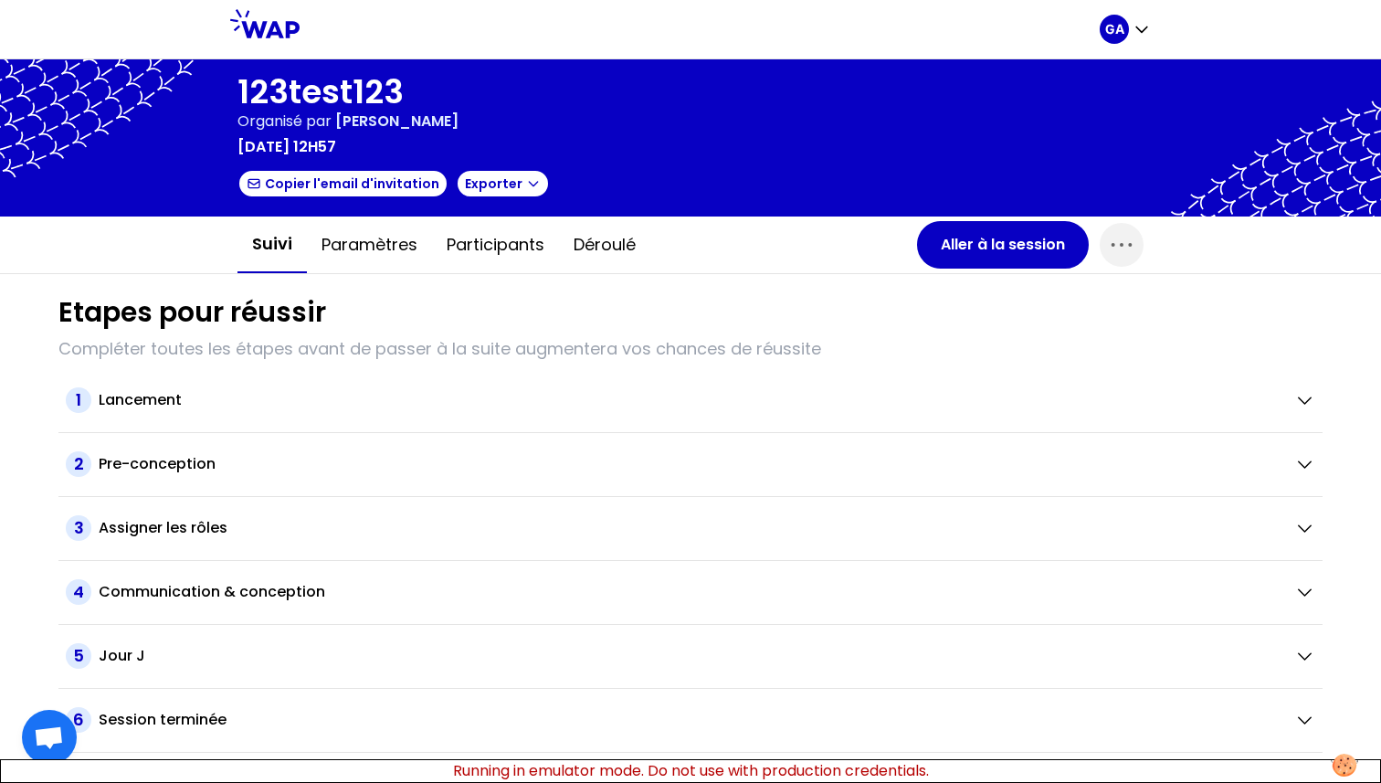
drag, startPoint x: 617, startPoint y: 283, endPoint x: 527, endPoint y: 283, distance: 89.5
click at [527, 283] on div "Etapes pour réussir Compléter toutes les étapes avant de passer à la suite augm…" at bounding box center [690, 513] width 1293 height 479
click at [1118, 237] on icon "button" at bounding box center [1121, 244] width 29 height 29
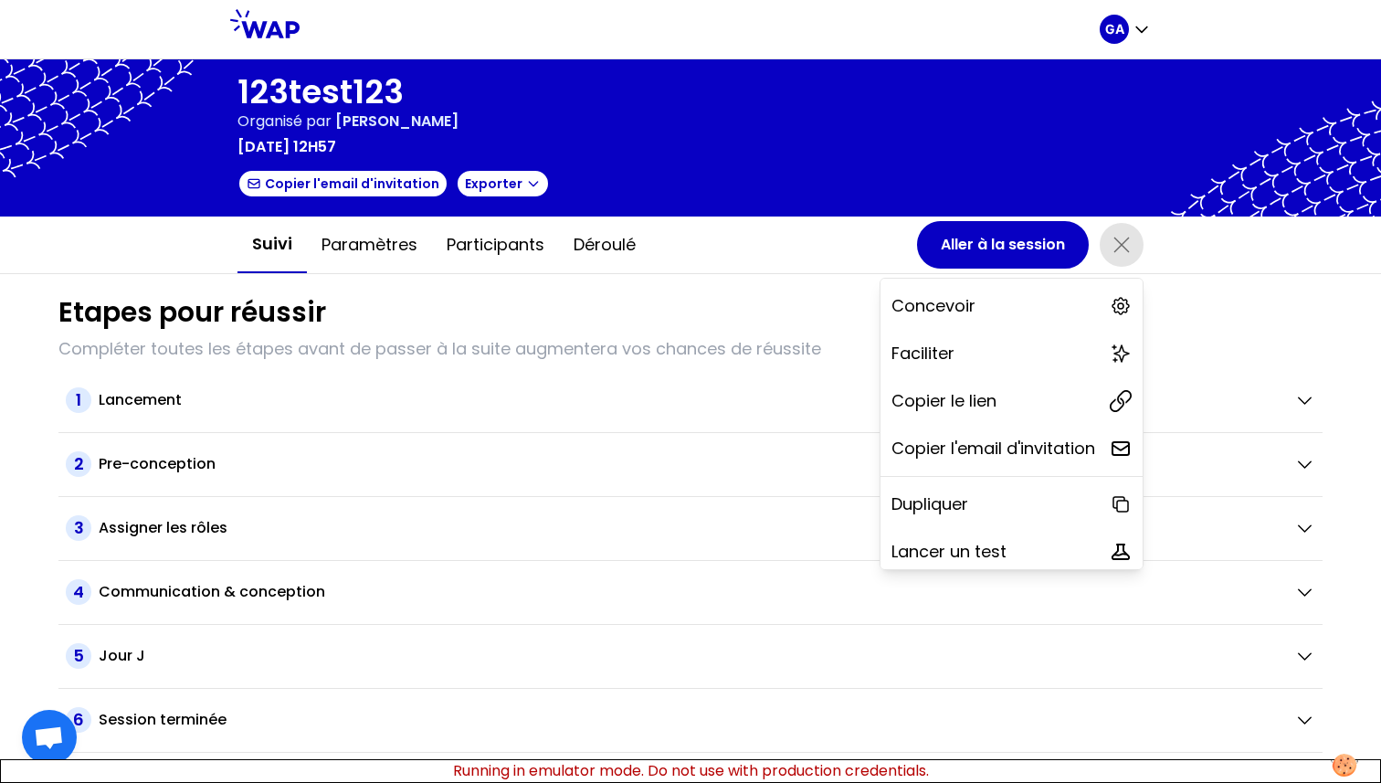
click at [1118, 237] on icon "button" at bounding box center [1121, 244] width 29 height 29
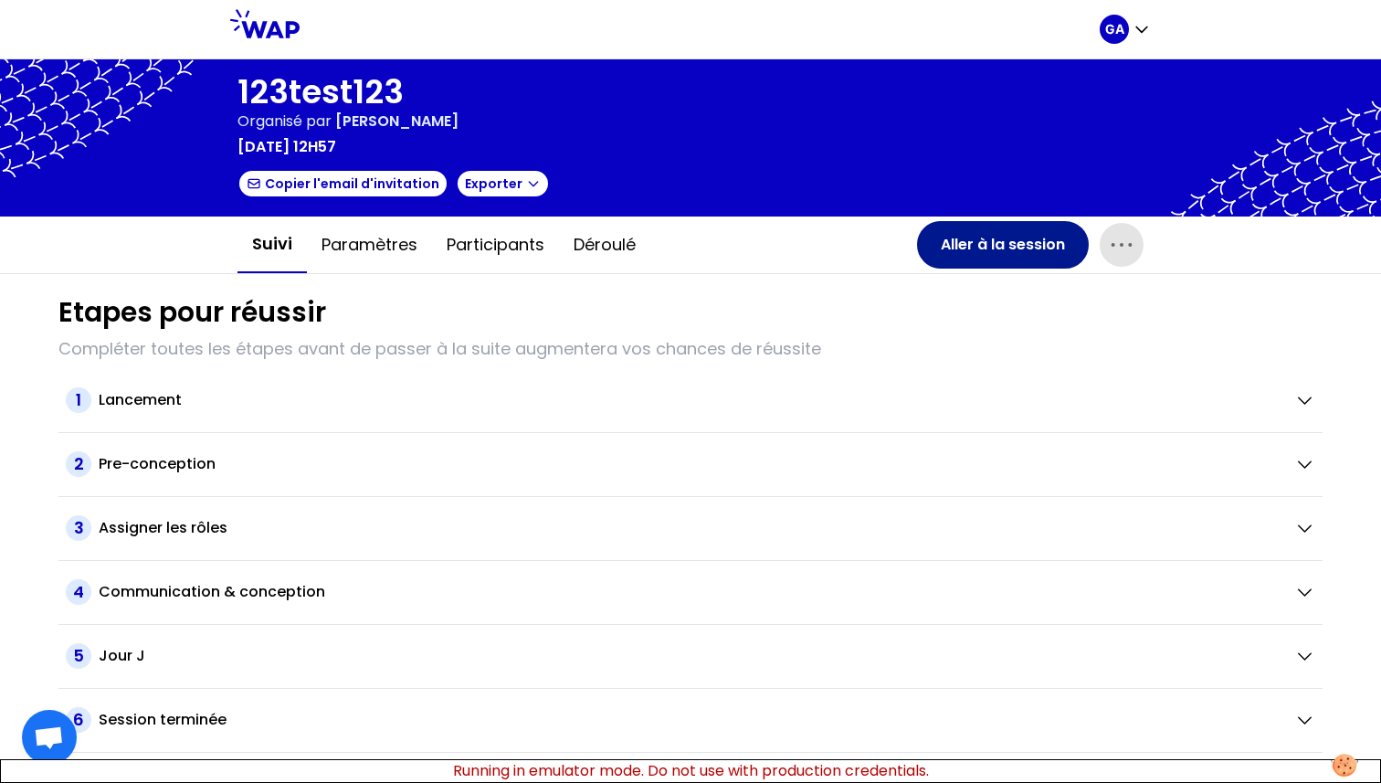
click at [1019, 237] on button "Aller à la session" at bounding box center [1003, 244] width 172 height 47
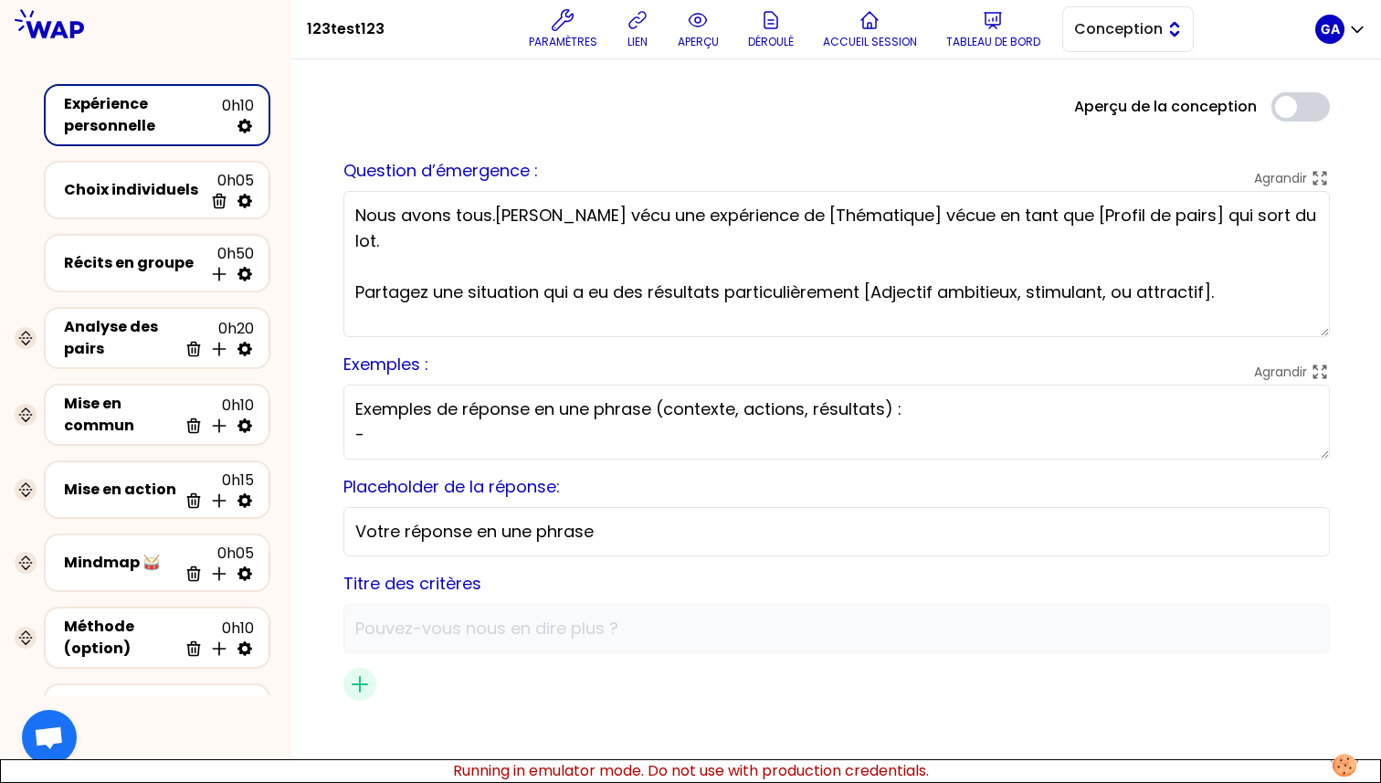
click at [1120, 45] on button "Conception" at bounding box center [1128, 29] width 132 height 46
click at [1107, 98] on span "Facilitation" at bounding box center [1139, 104] width 79 height 22
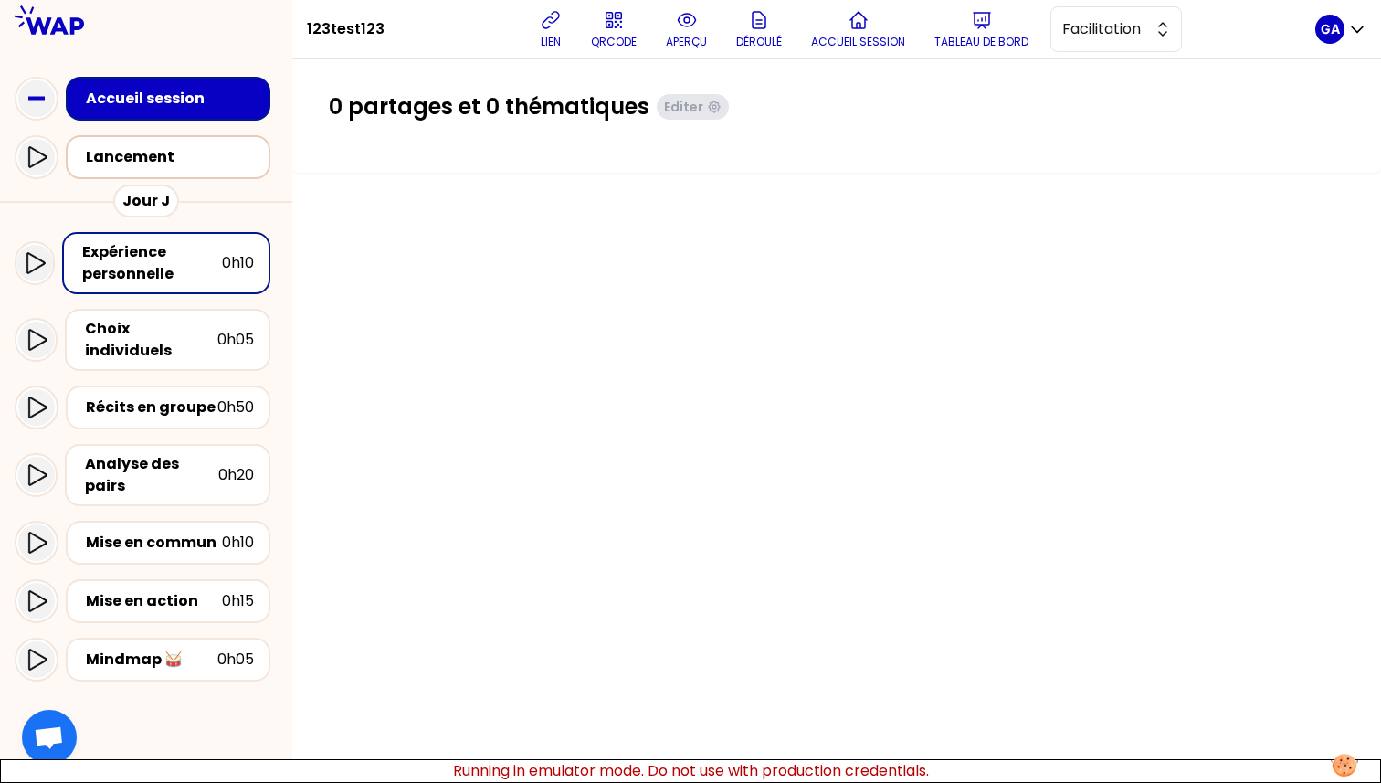
click at [144, 165] on div "Lancement" at bounding box center [173, 157] width 175 height 22
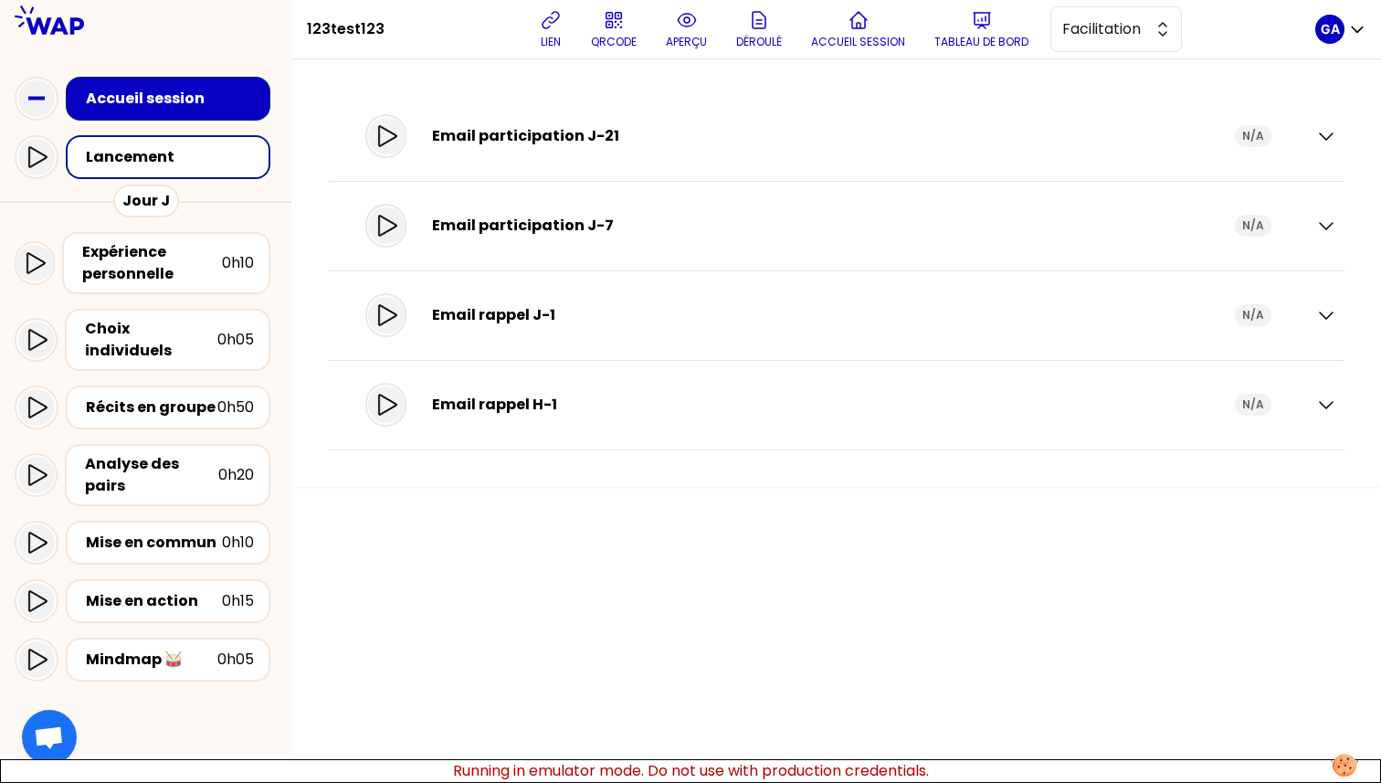
click at [175, 95] on div "Accueil session" at bounding box center [173, 99] width 175 height 22
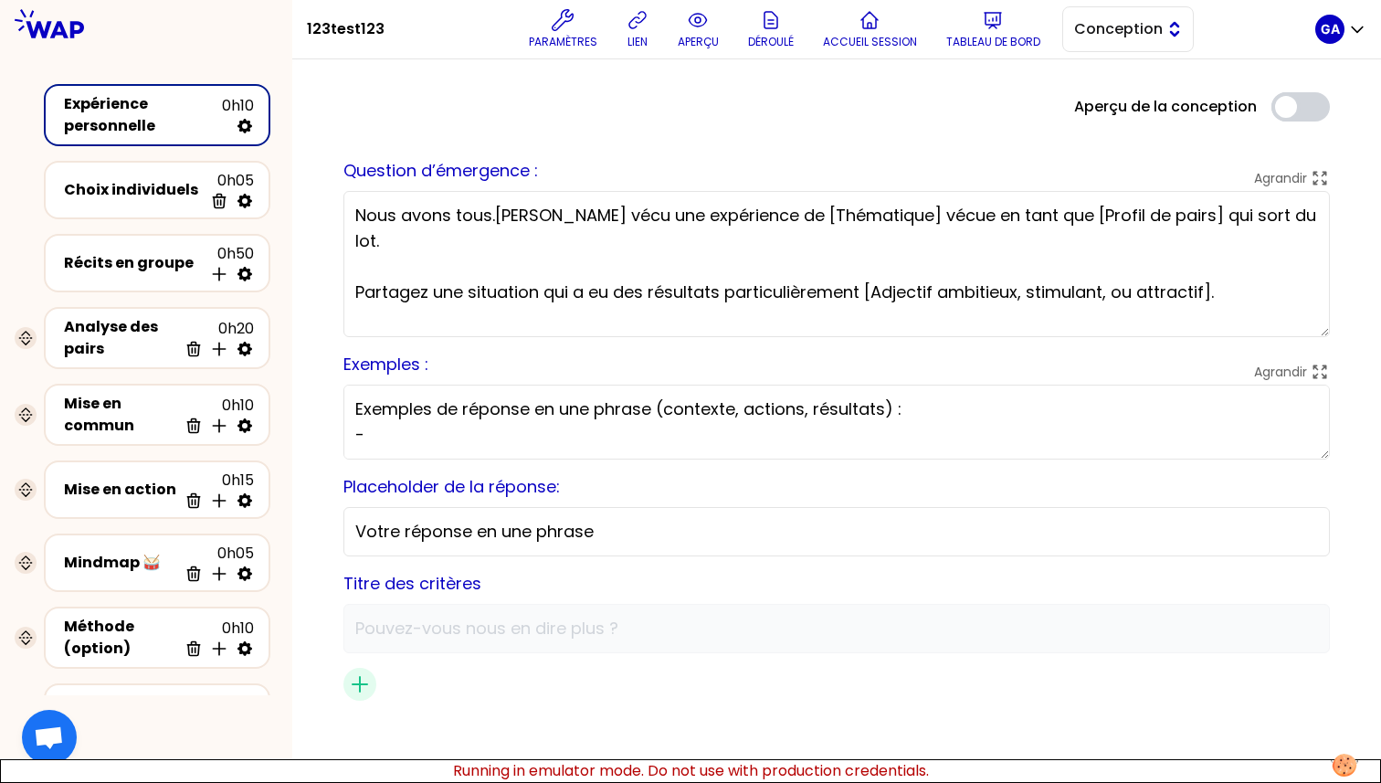
click at [1169, 27] on button "Conception" at bounding box center [1128, 29] width 132 height 46
click at [1133, 98] on span "Facilitation" at bounding box center [1139, 104] width 79 height 22
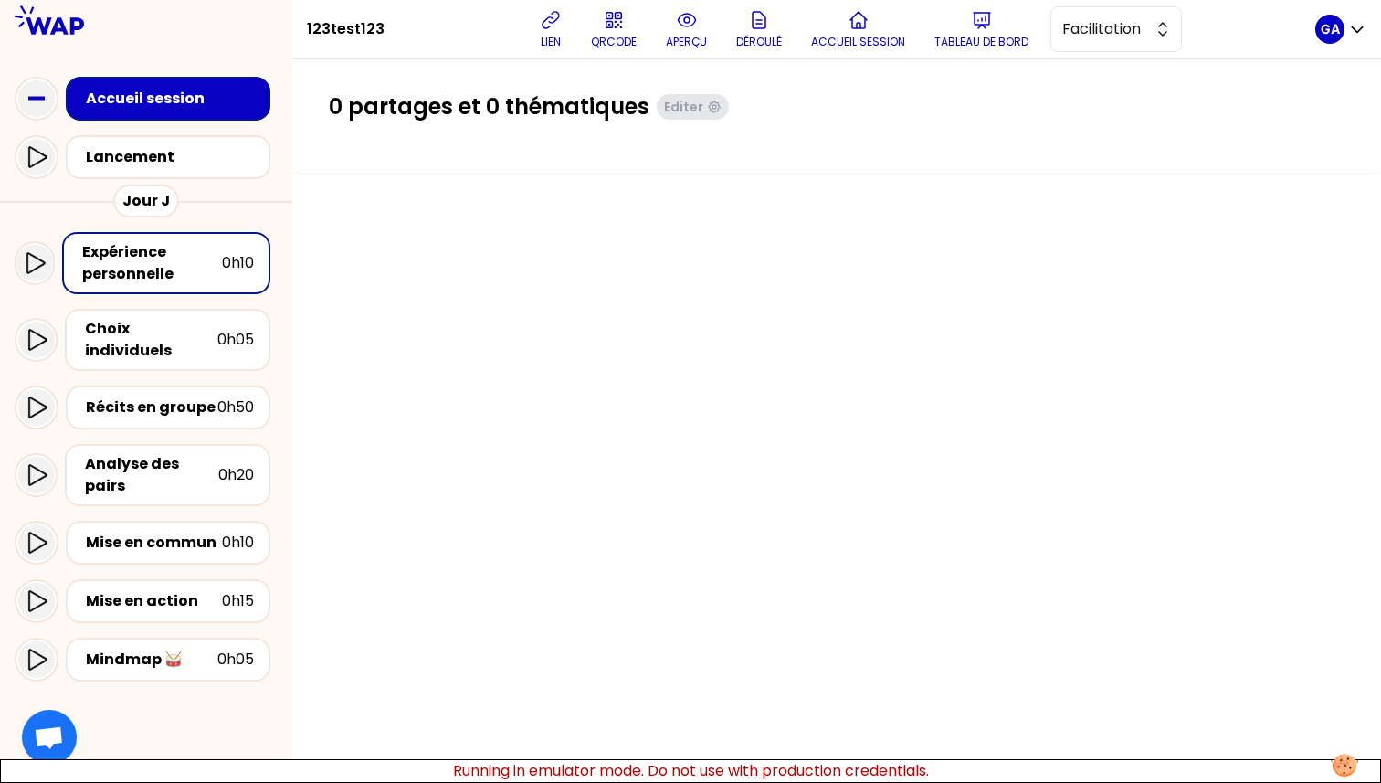
click at [133, 184] on div "Lancement" at bounding box center [146, 157] width 263 height 58
click at [144, 176] on div "Lancement" at bounding box center [168, 157] width 205 height 44
click at [185, 149] on div "Lancement" at bounding box center [173, 157] width 175 height 22
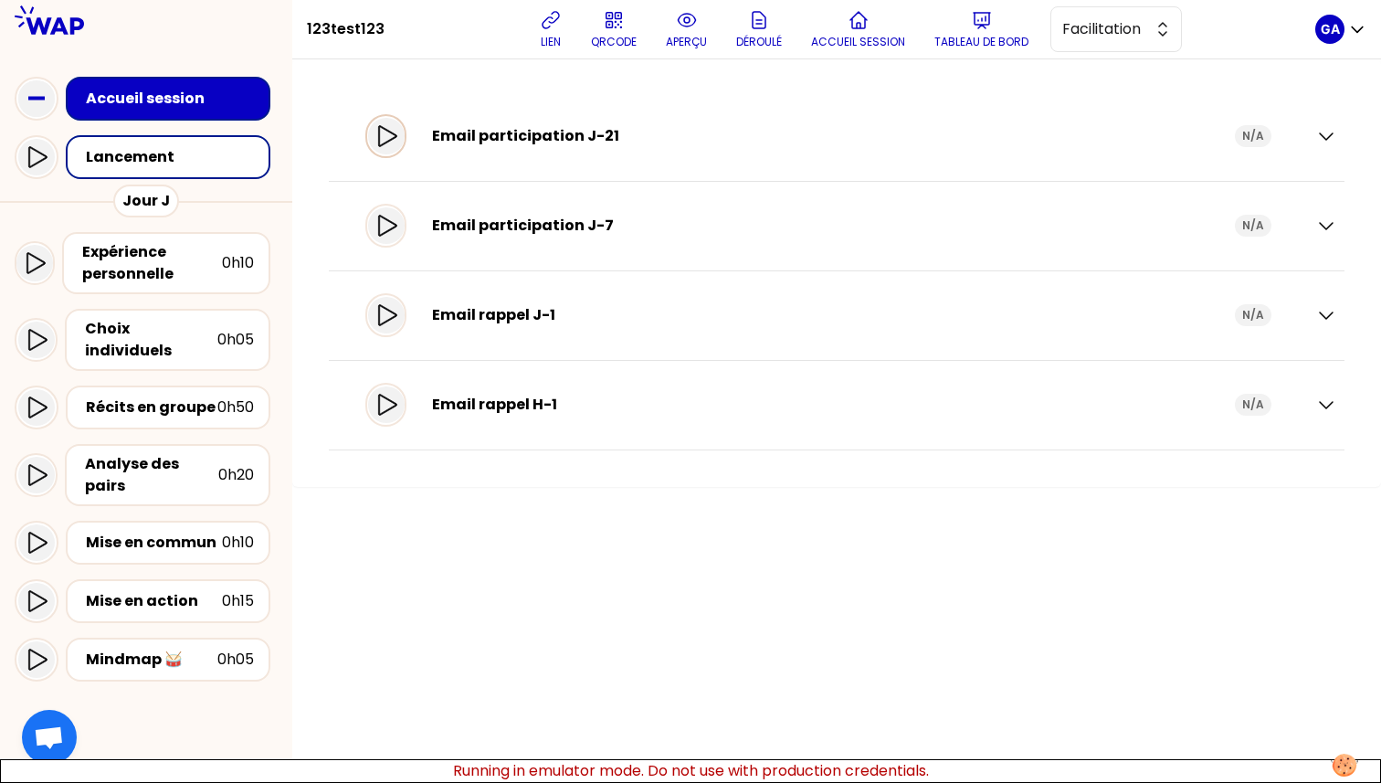
click at [385, 133] on div at bounding box center [386, 136] width 37 height 37
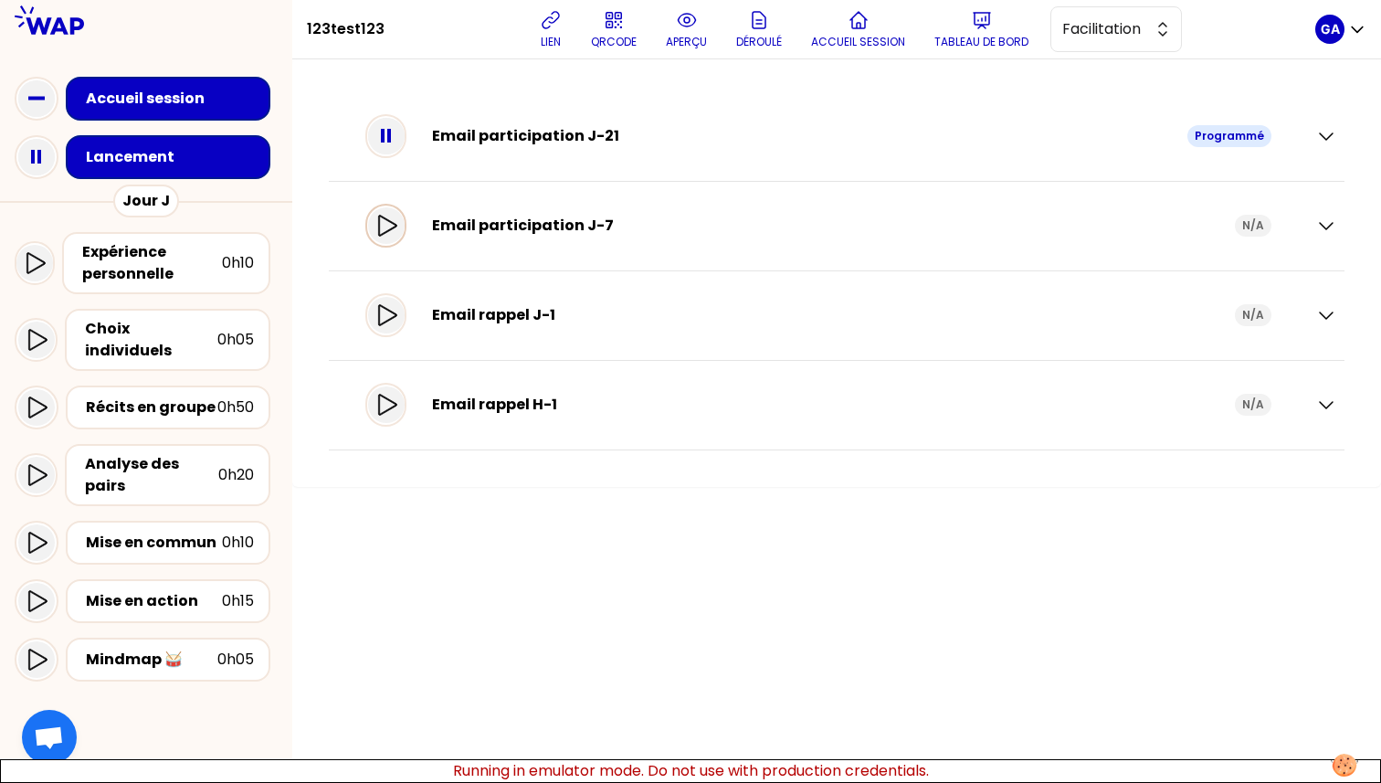
click at [397, 225] on icon at bounding box center [386, 226] width 22 height 22
click at [393, 315] on icon at bounding box center [386, 315] width 22 height 22
click at [1329, 403] on icon "button" at bounding box center [1326, 405] width 22 height 22
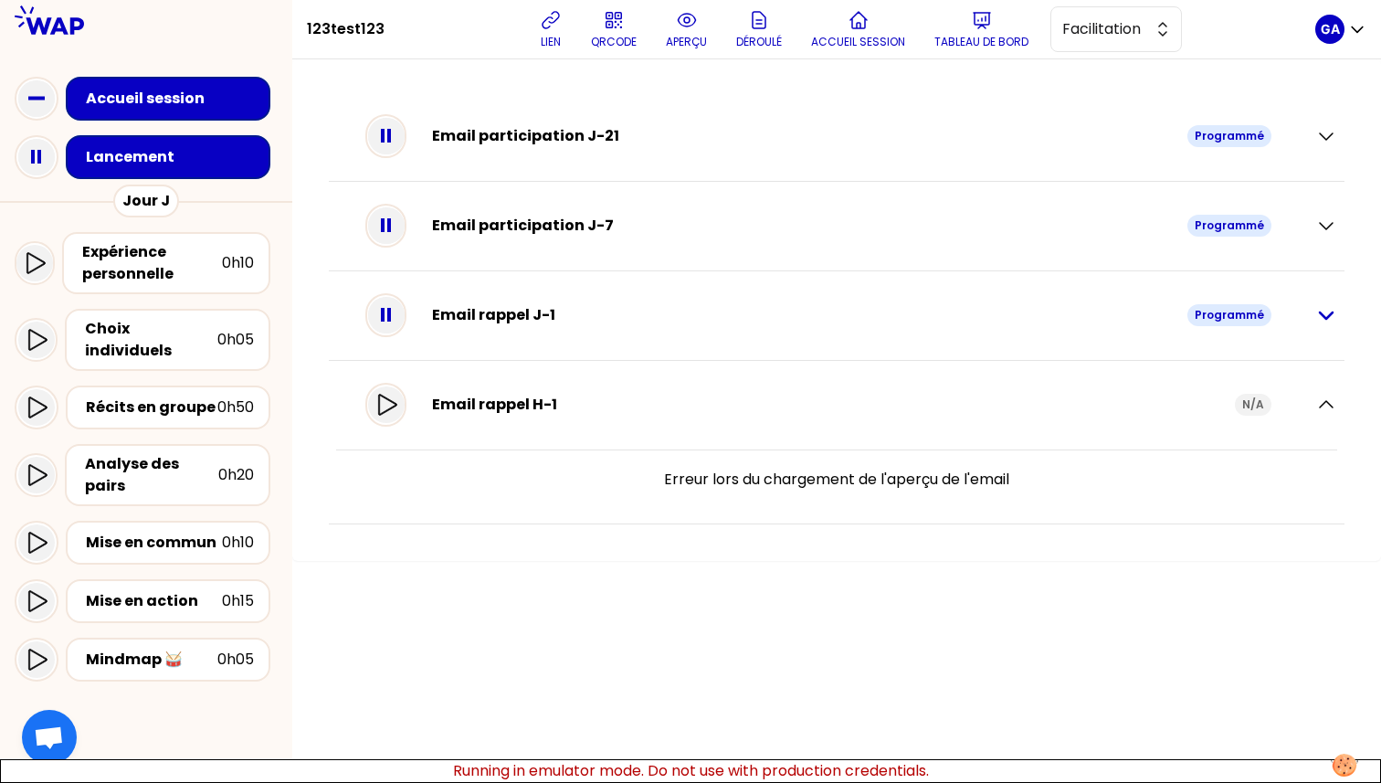
click at [1321, 312] on icon "button" at bounding box center [1326, 315] width 13 height 6
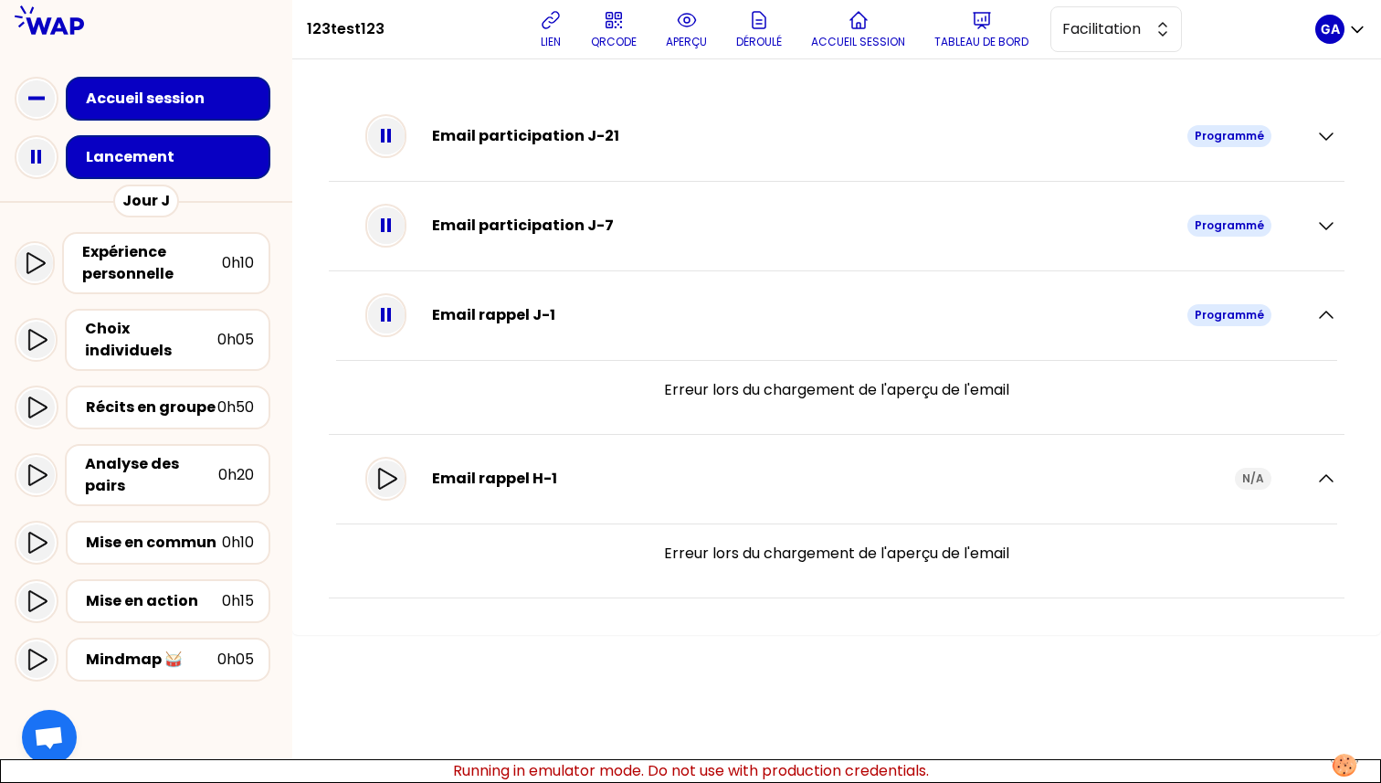
click at [1329, 214] on div "Email participation J-7 Programmé" at bounding box center [836, 226] width 1001 height 52
click at [1325, 226] on icon "button" at bounding box center [1326, 226] width 22 height 22
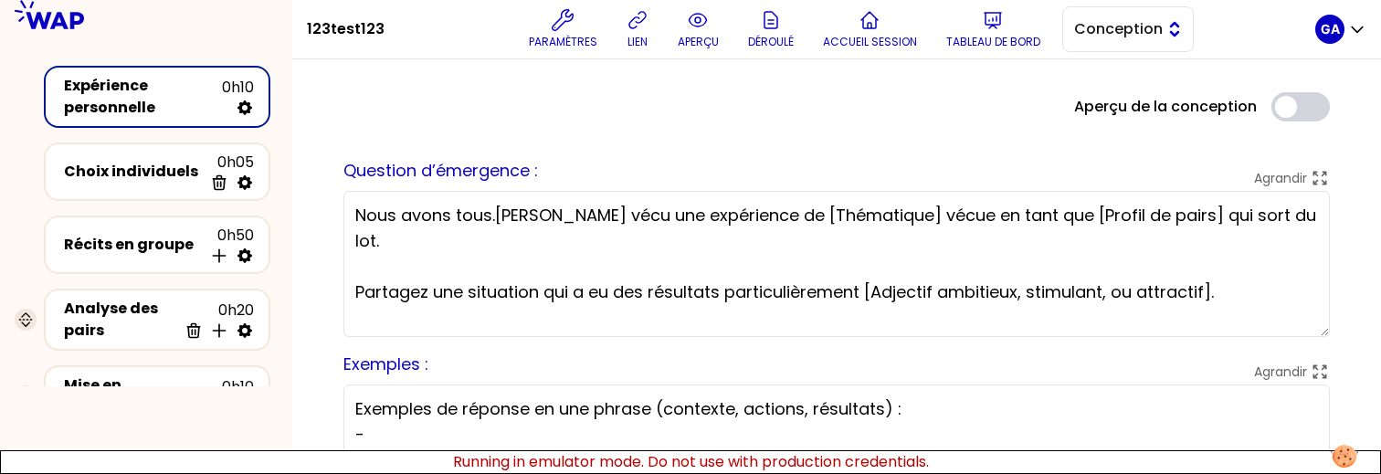
click at [1132, 52] on div "Paramètres lien aperçu Déroulé Accueil session Tableau de bord Conception" at bounding box center [857, 29] width 916 height 55
click at [1142, 40] on button "Conception" at bounding box center [1128, 29] width 132 height 46
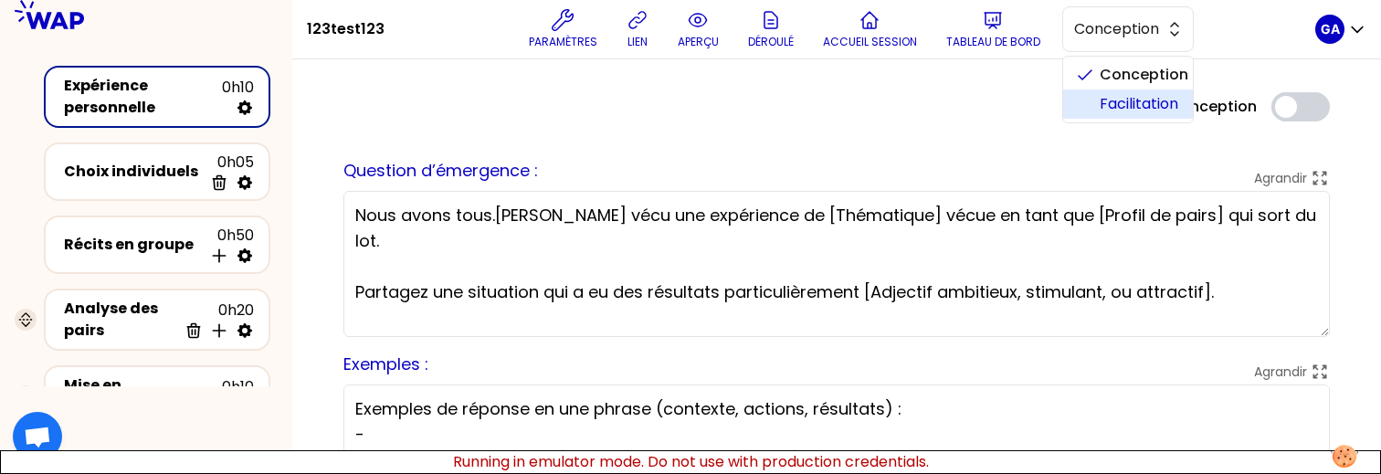
click at [1117, 110] on span "Facilitation" at bounding box center [1139, 104] width 79 height 22
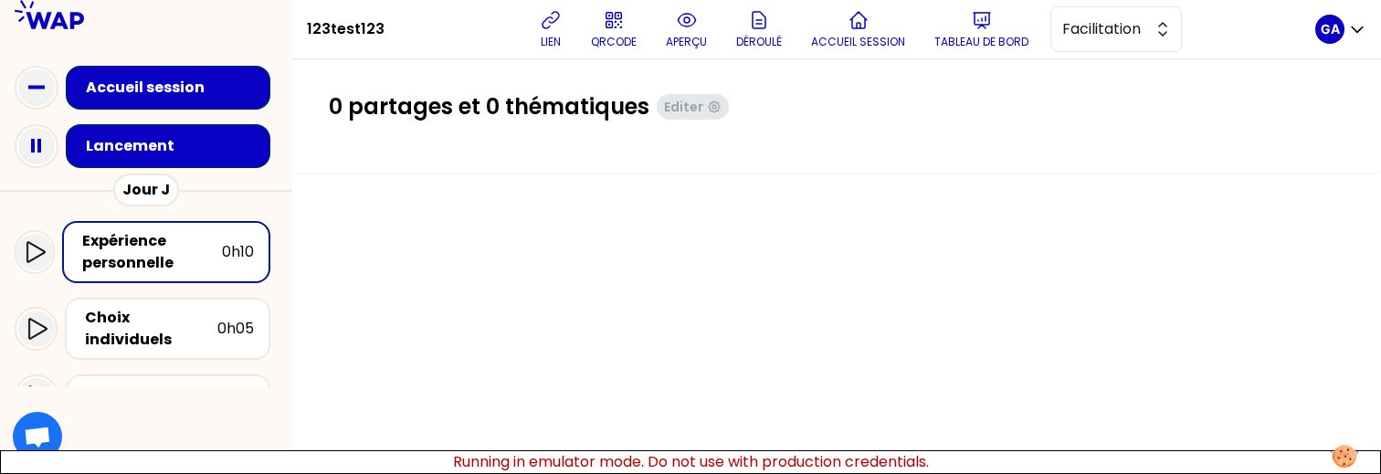
click at [128, 152] on div "Lancement" at bounding box center [173, 146] width 175 height 22
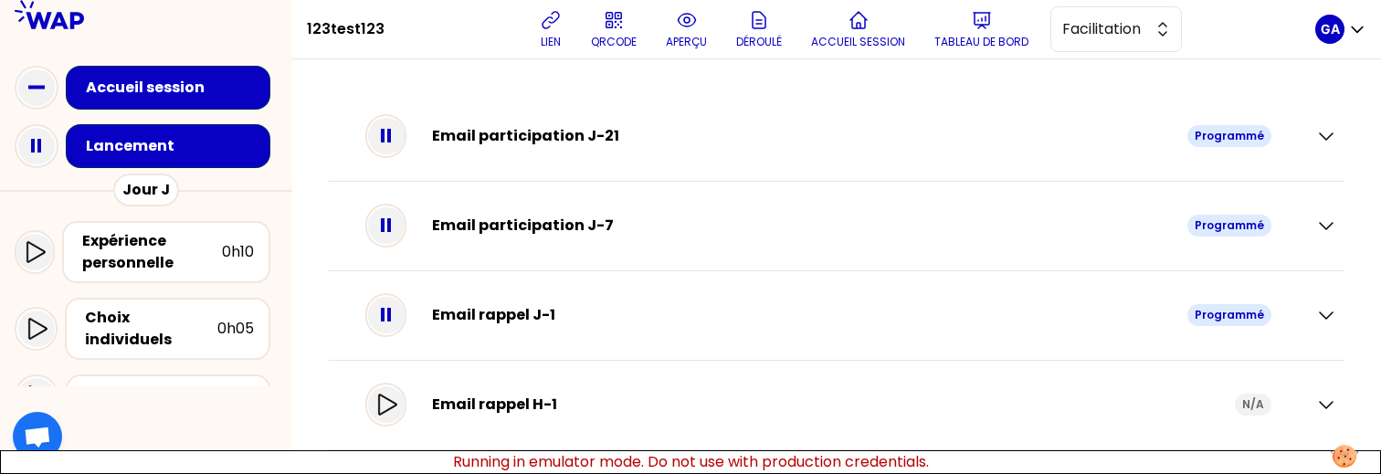
click at [1328, 301] on div "Email rappel J-1 Programmé" at bounding box center [837, 316] width 1016 height 90
click at [1315, 318] on icon "button" at bounding box center [1326, 315] width 22 height 22
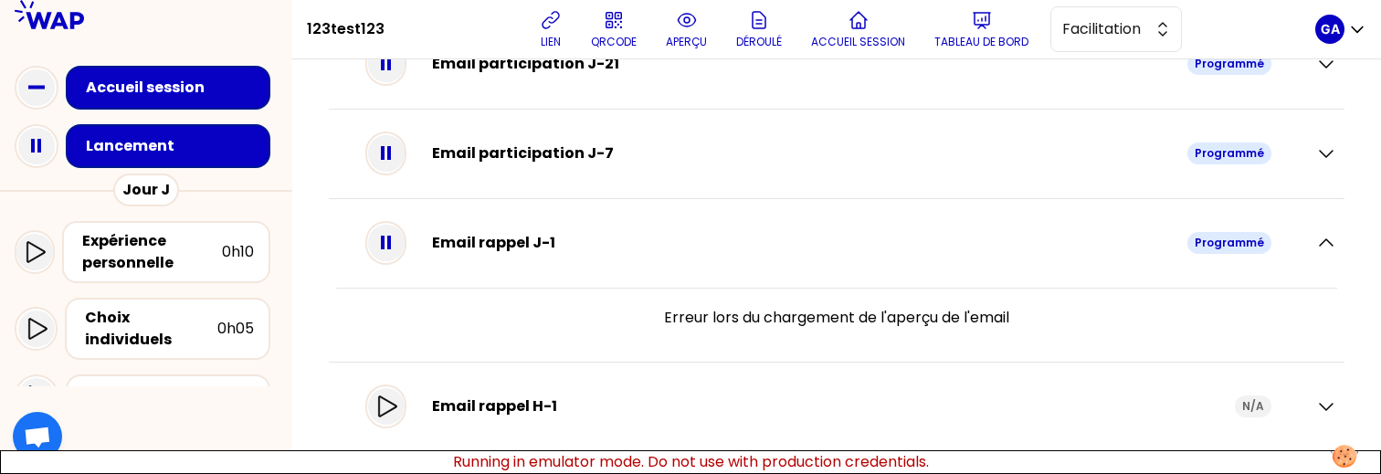
scroll to position [74, 0]
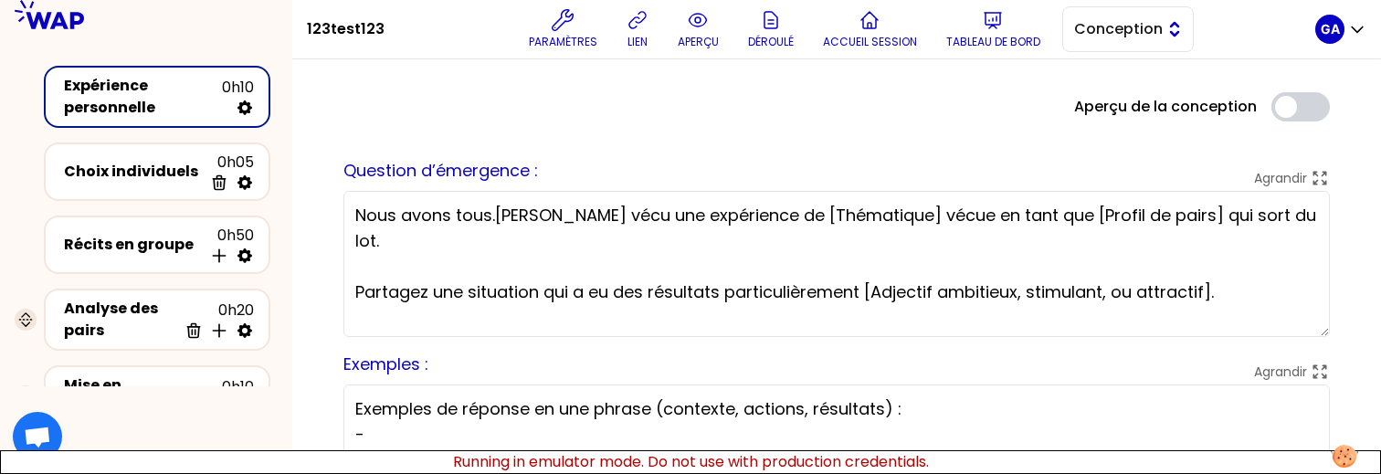
click at [1135, 17] on button "Conception" at bounding box center [1128, 29] width 132 height 46
click at [1137, 101] on span "Facilitation" at bounding box center [1139, 104] width 79 height 22
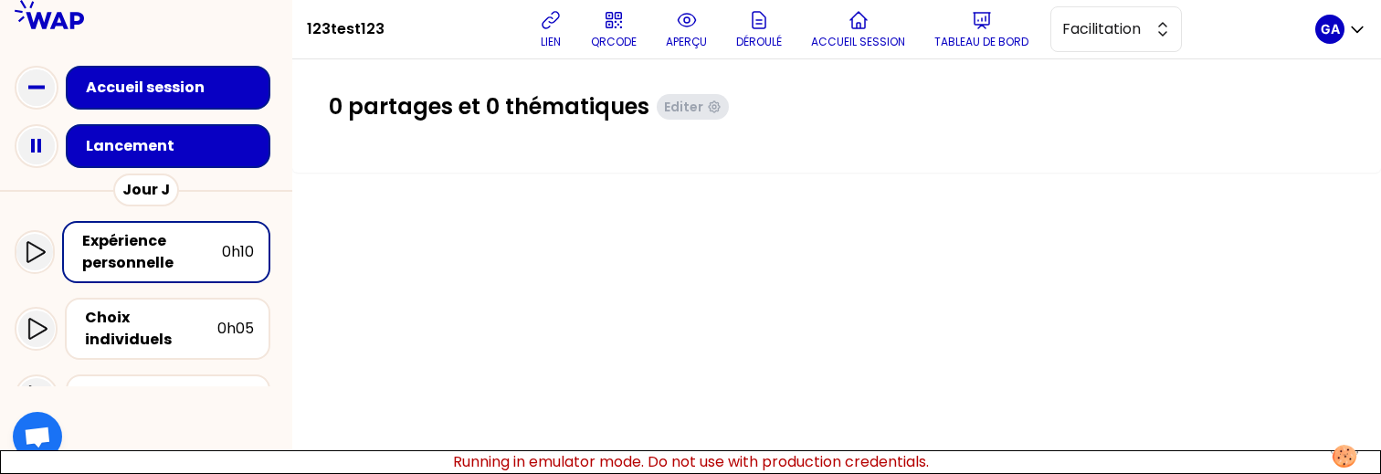
click at [188, 139] on div "Lancement" at bounding box center [173, 146] width 175 height 22
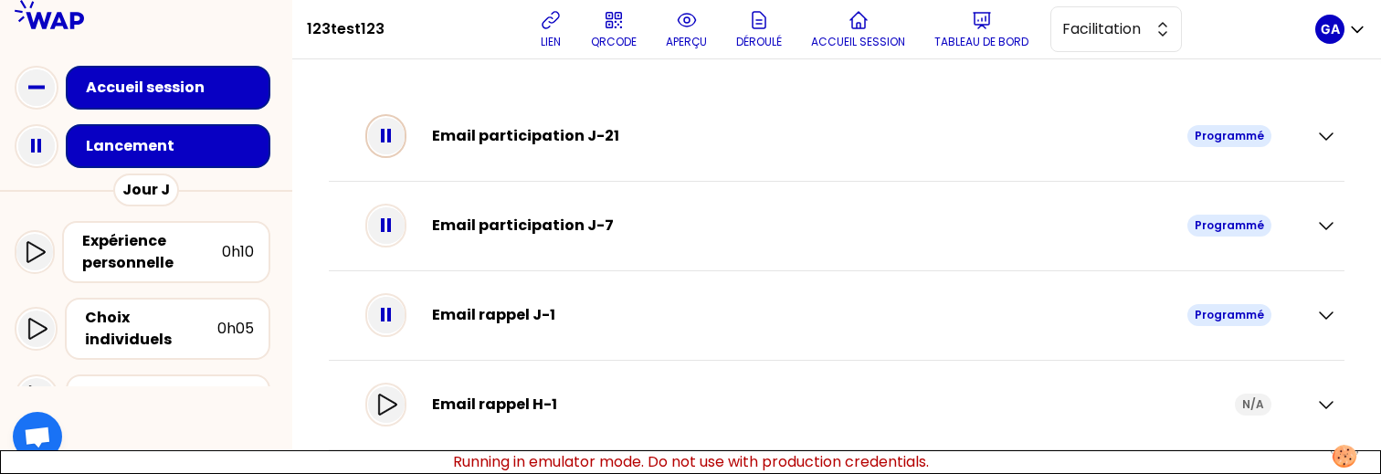
click at [405, 148] on icon at bounding box center [386, 136] width 37 height 37
click at [405, 148] on div at bounding box center [386, 136] width 37 height 37
click at [1322, 135] on icon "button" at bounding box center [1326, 136] width 22 height 22
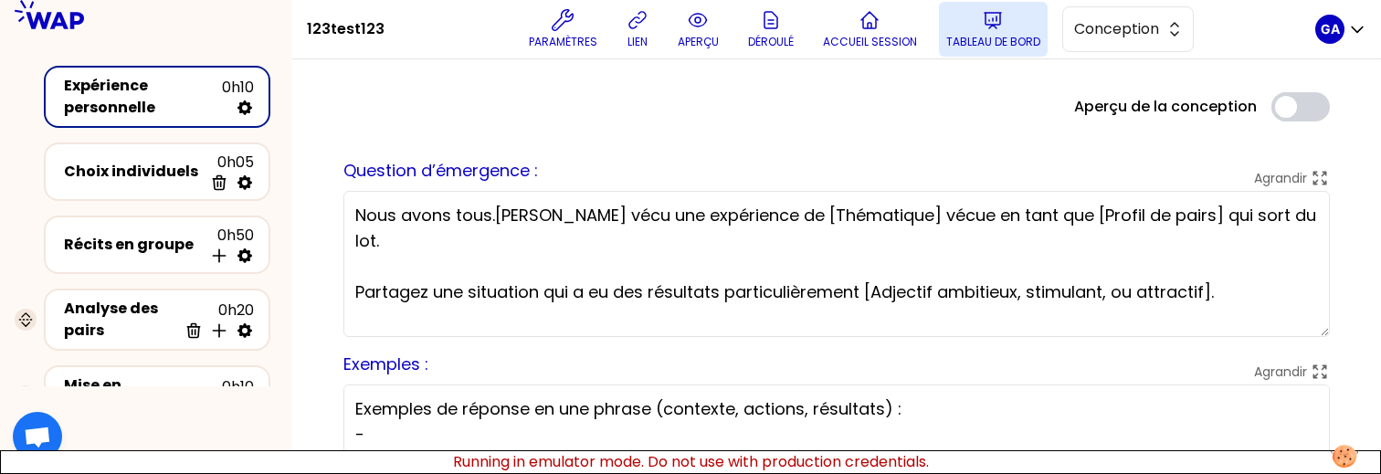
click at [1030, 42] on p "Tableau de bord" at bounding box center [993, 42] width 94 height 15
click at [1133, 35] on span "Conception" at bounding box center [1115, 29] width 82 height 22
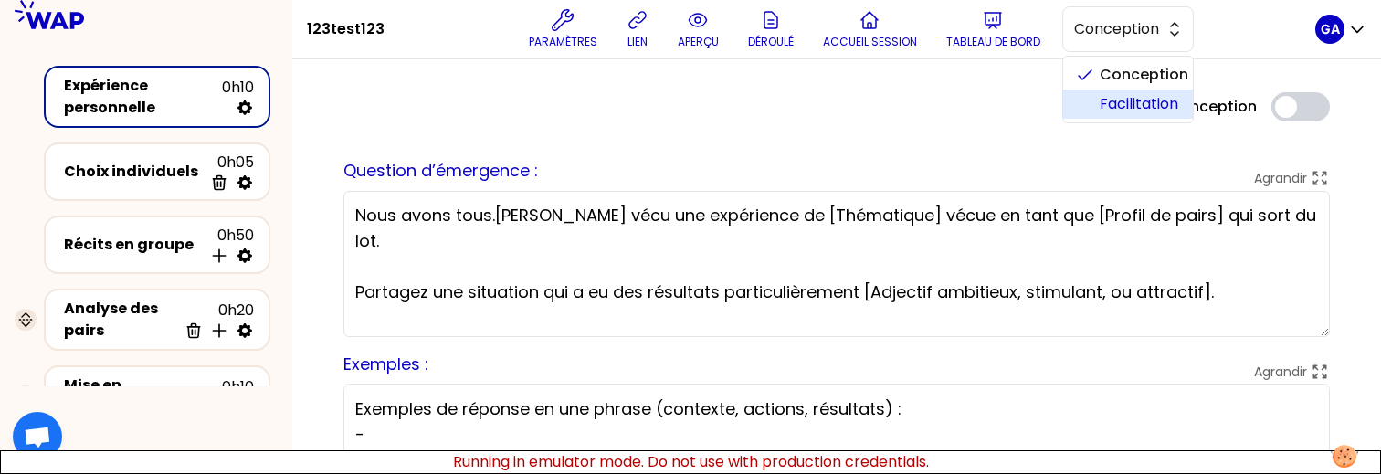
click at [1114, 95] on span "Facilitation" at bounding box center [1139, 104] width 79 height 22
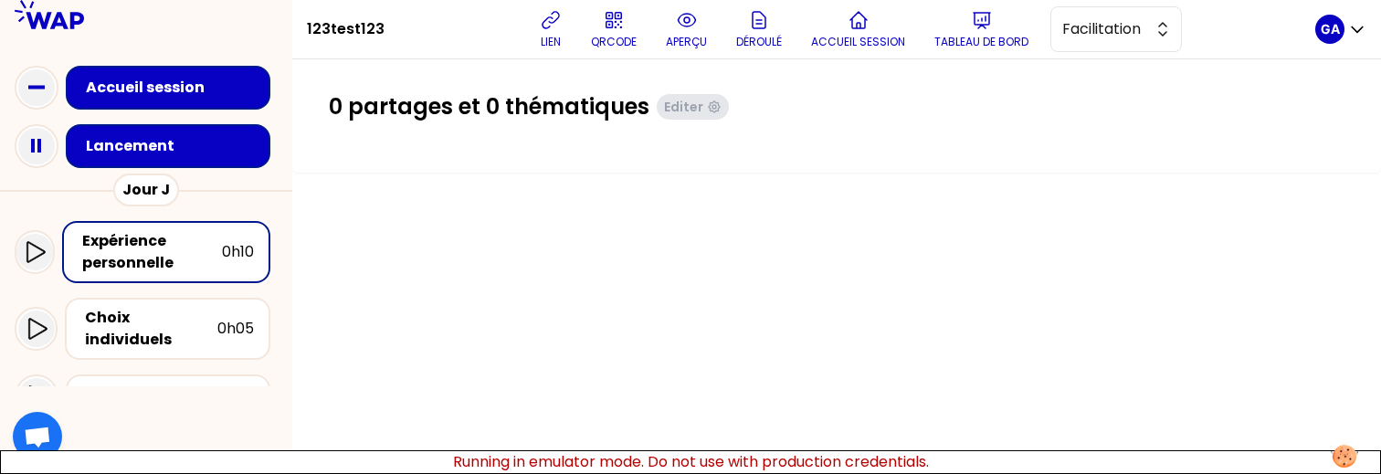
click at [179, 138] on div "Lancement" at bounding box center [173, 146] width 175 height 22
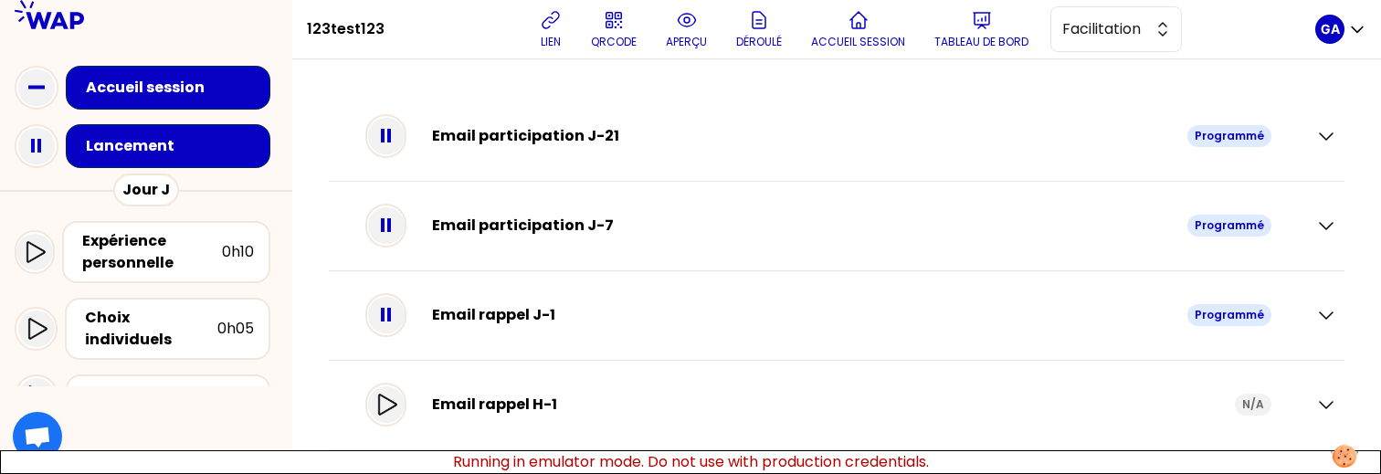
click at [1299, 135] on div "Email participation J-21 Programmé" at bounding box center [836, 137] width 1001 height 52
click at [1324, 132] on div "Email participation J-21 Programmé" at bounding box center [837, 137] width 1016 height 90
click at [1320, 136] on icon "button" at bounding box center [1326, 136] width 13 height 6
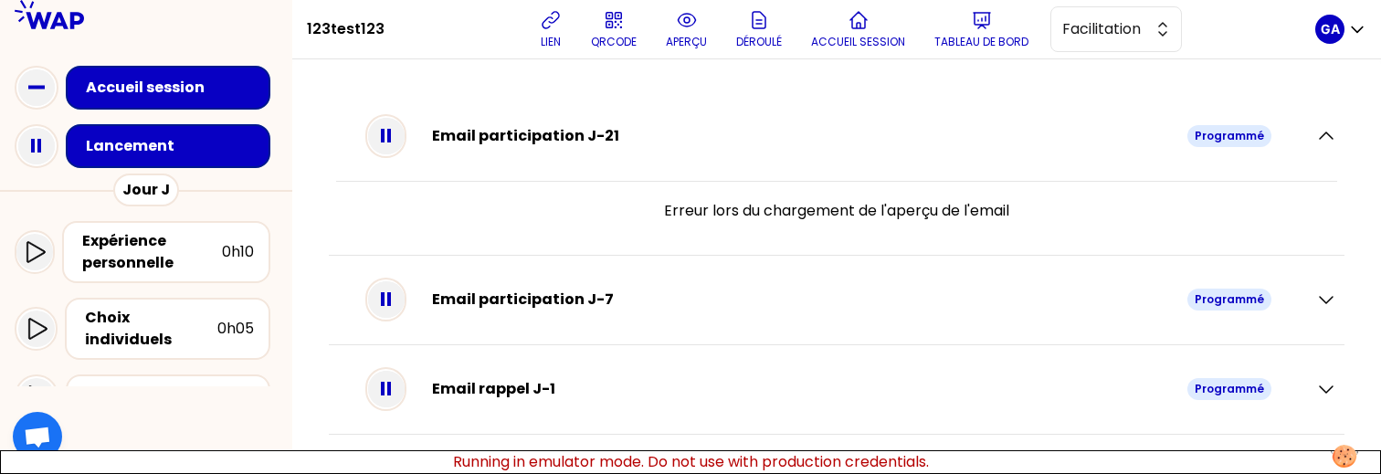
click at [1327, 306] on div "Email participation J-7 Programmé" at bounding box center [837, 301] width 1016 height 90
click at [1319, 299] on icon "button" at bounding box center [1326, 300] width 22 height 22
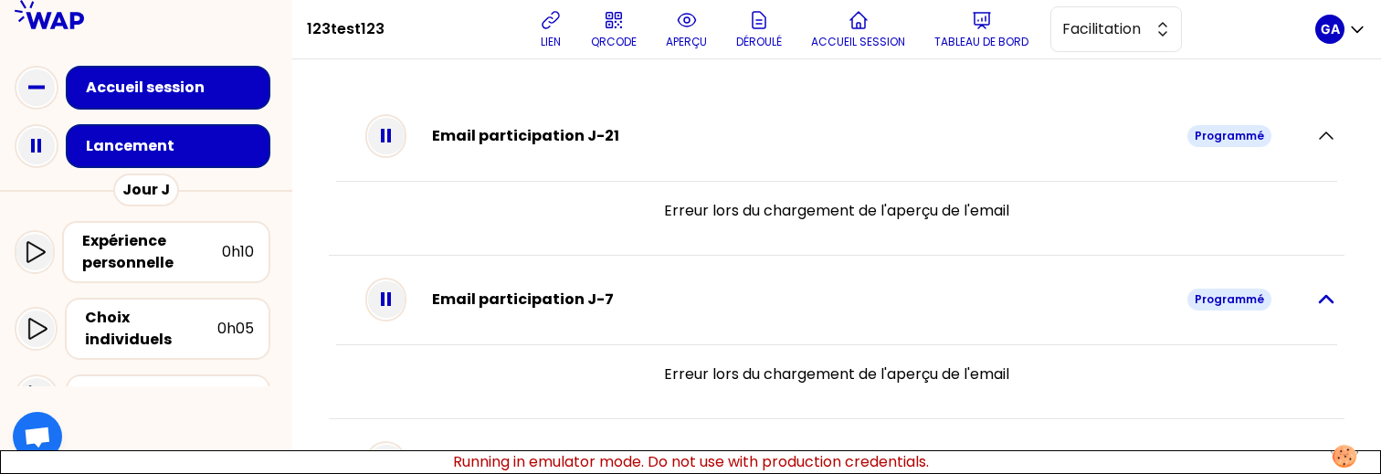
click at [1317, 294] on icon "button" at bounding box center [1326, 300] width 22 height 22
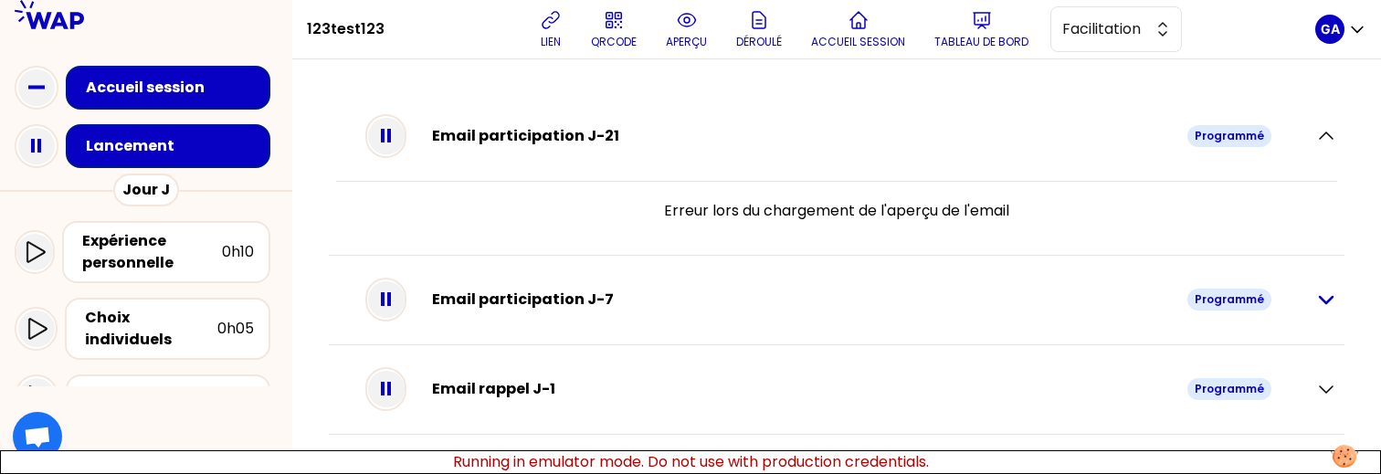
click at [1315, 296] on icon "button" at bounding box center [1326, 300] width 22 height 22
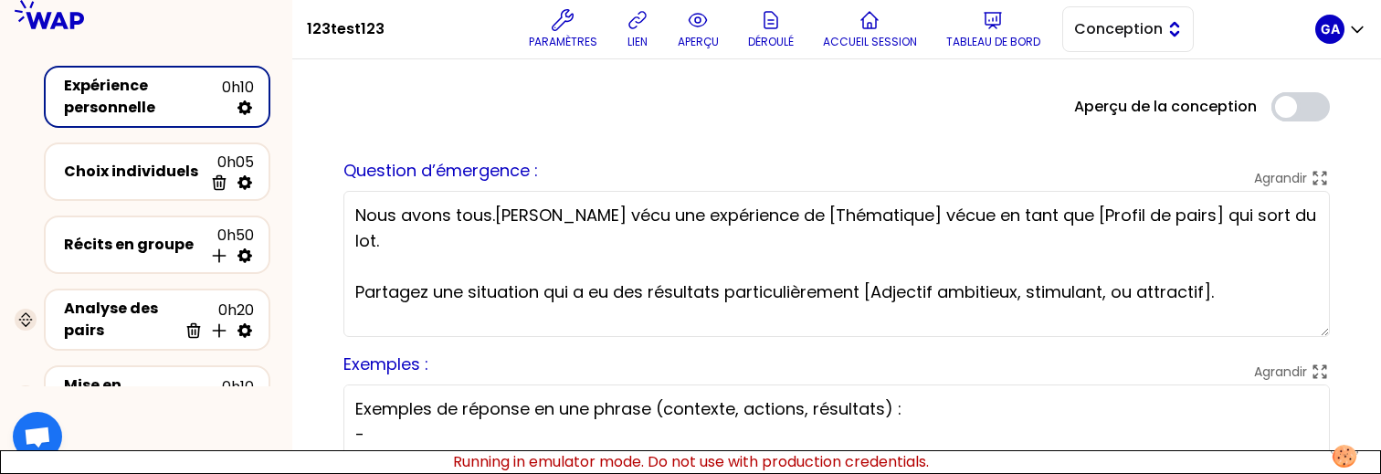
click at [1094, 14] on button "Conception" at bounding box center [1128, 29] width 132 height 46
click at [1097, 111] on li "Facilitation" at bounding box center [1128, 104] width 130 height 29
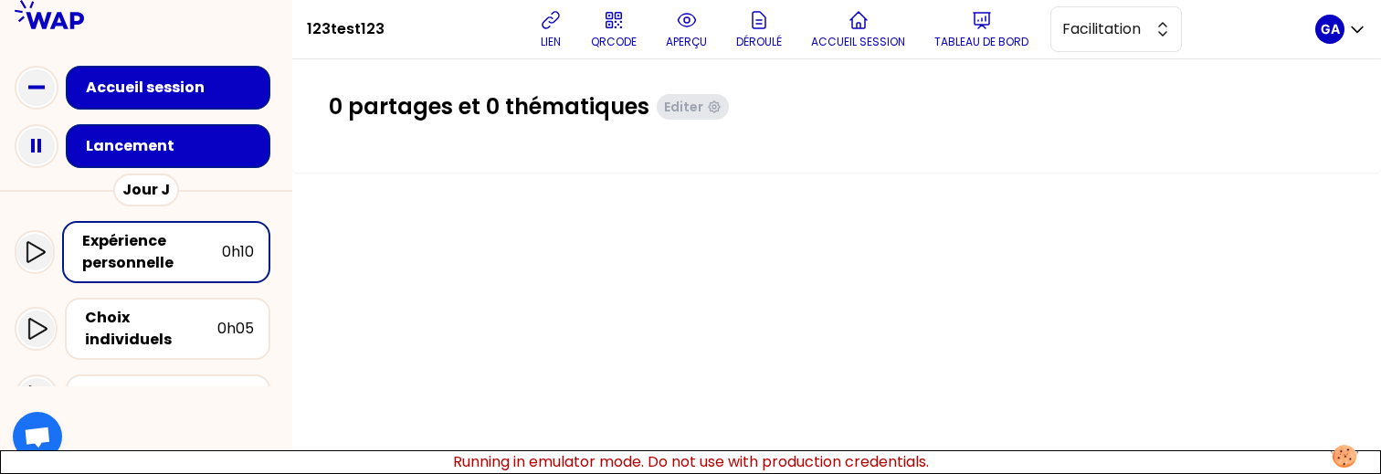
click at [152, 159] on div "Lancement" at bounding box center [168, 146] width 205 height 44
click at [119, 180] on div "Jour J" at bounding box center [146, 190] width 66 height 33
click at [127, 162] on div "Lancement" at bounding box center [168, 146] width 205 height 44
click at [141, 141] on div "Lancement" at bounding box center [173, 146] width 175 height 22
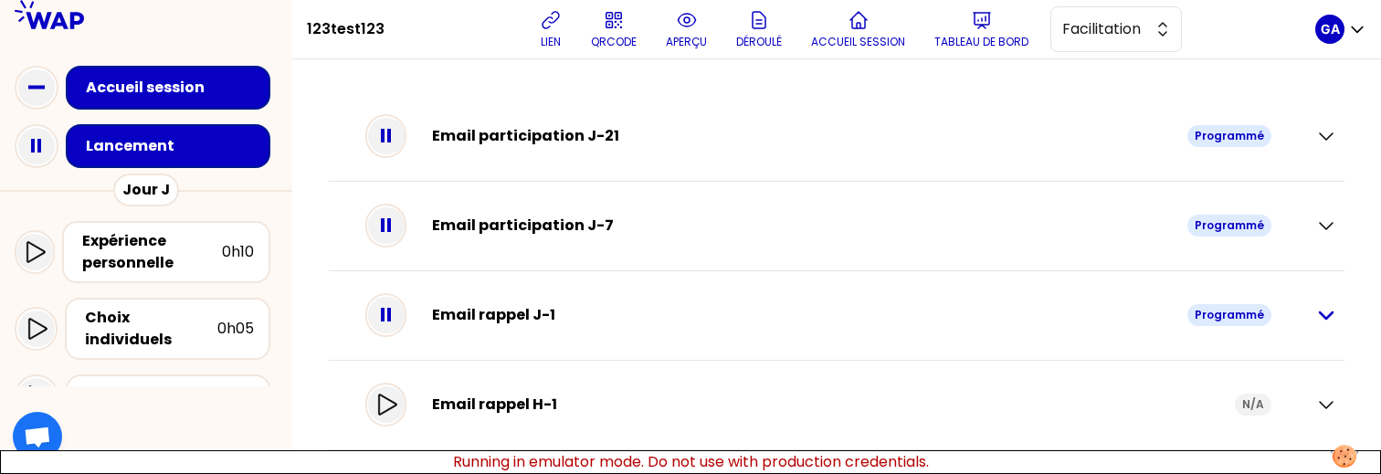
click at [1315, 319] on icon "button" at bounding box center [1326, 315] width 22 height 22
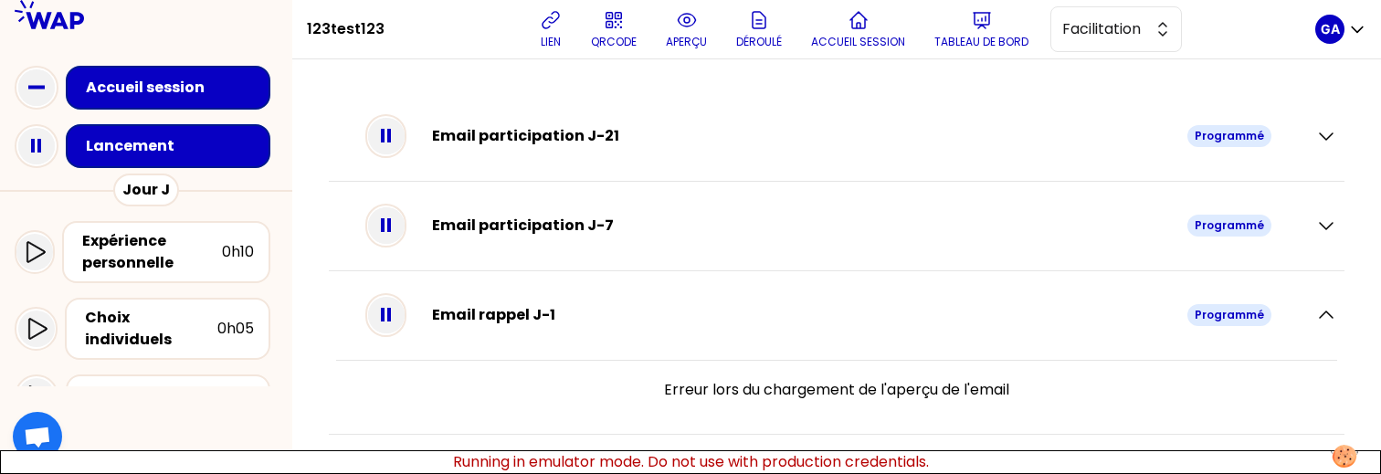
scroll to position [87, 0]
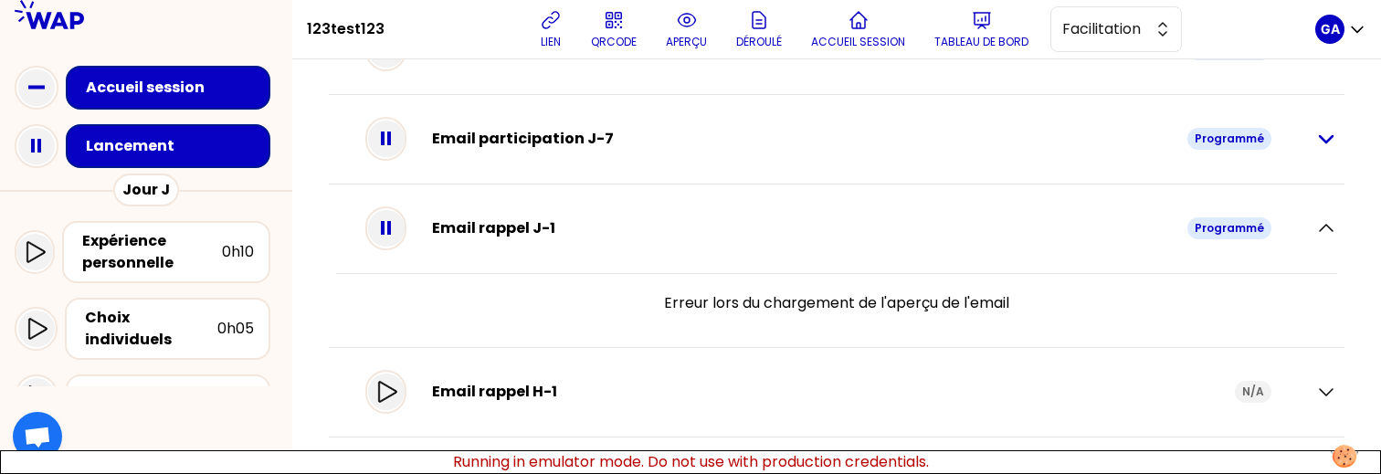
click at [1315, 132] on icon "button" at bounding box center [1326, 139] width 22 height 22
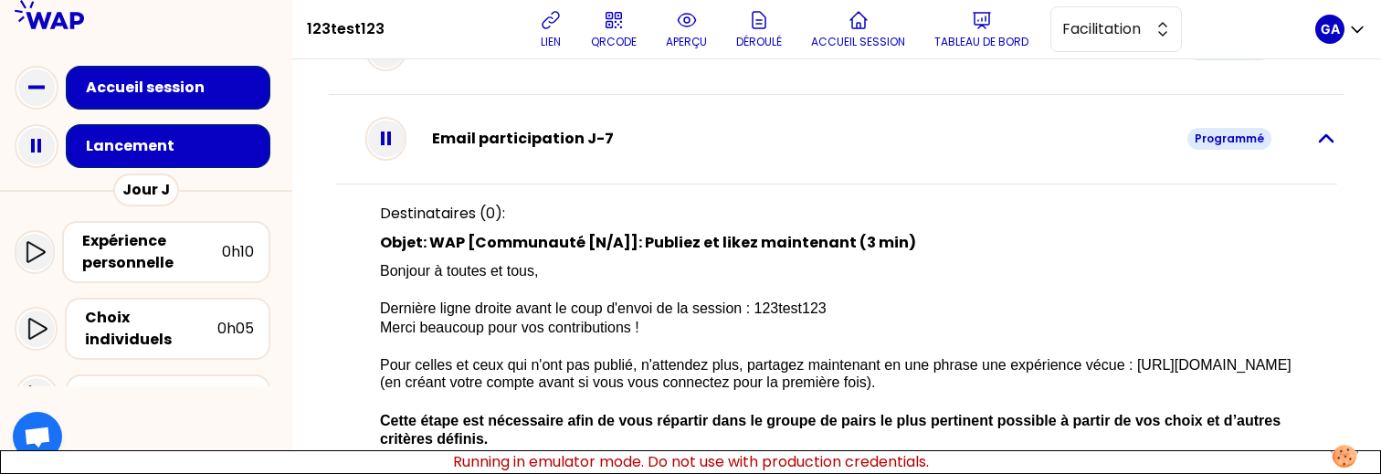
click at [1320, 137] on icon "button" at bounding box center [1326, 138] width 13 height 6
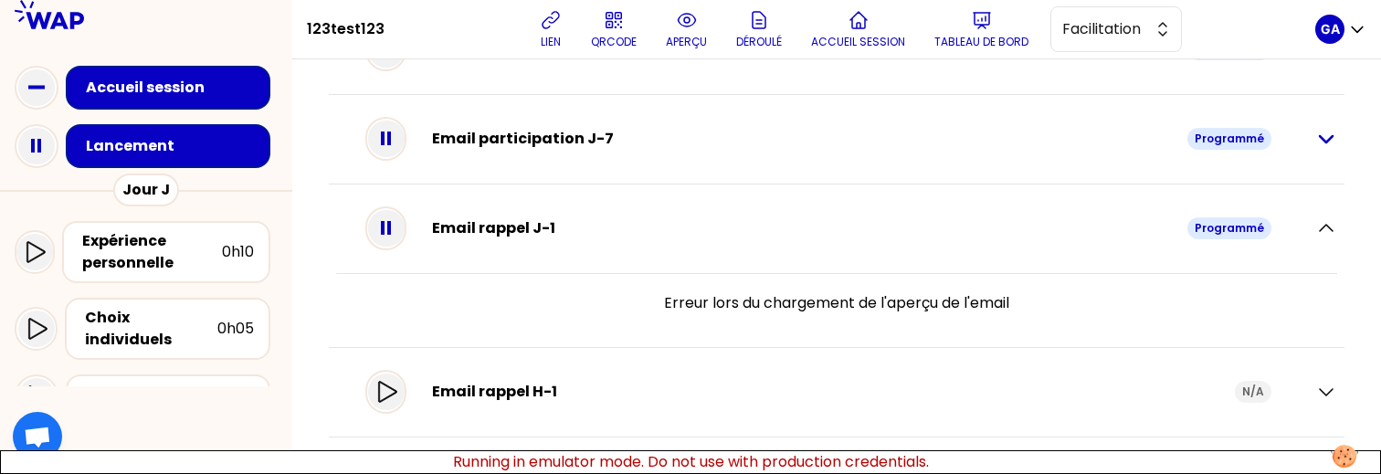
click at [1315, 137] on icon "button" at bounding box center [1326, 139] width 22 height 22
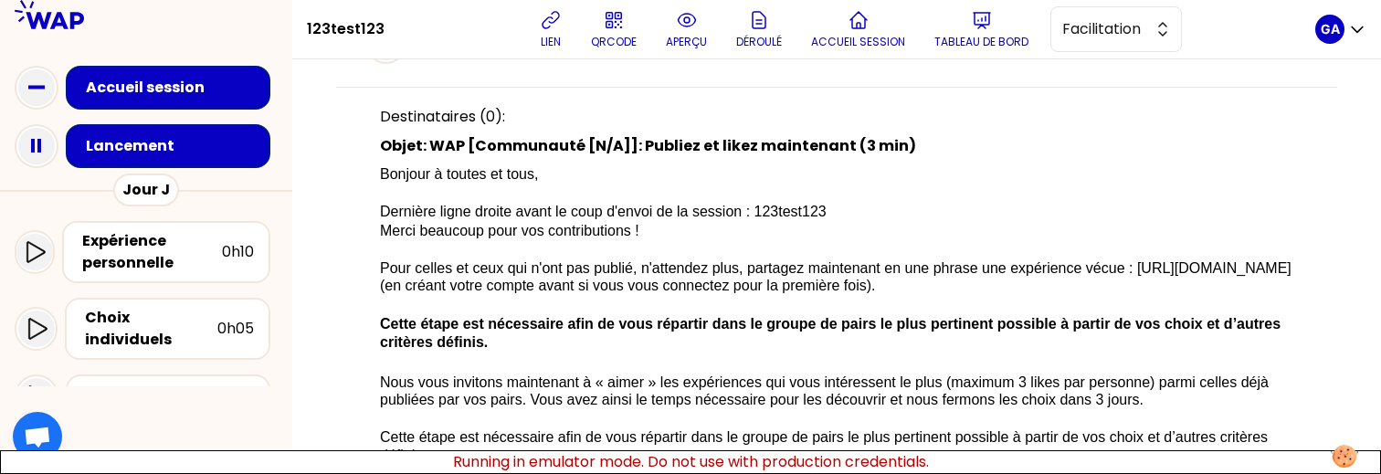
scroll to position [186, 0]
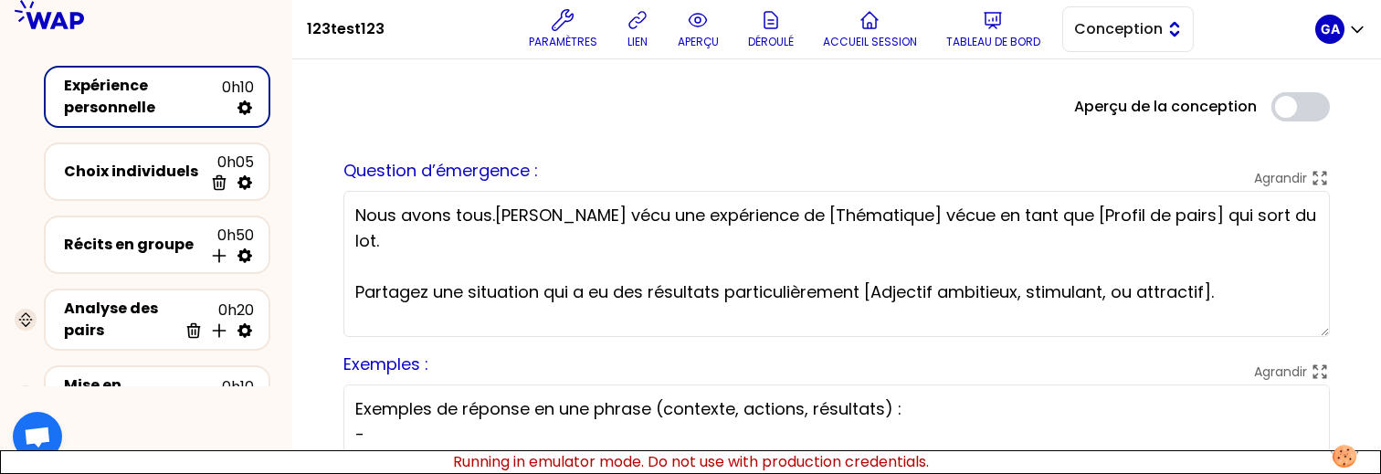
click at [1123, 31] on span "Conception" at bounding box center [1115, 29] width 82 height 22
click at [1100, 89] on li "Conception" at bounding box center [1128, 74] width 130 height 29
click at [1116, 28] on span "Conception" at bounding box center [1115, 29] width 82 height 22
click at [1110, 107] on span "Facilitation" at bounding box center [1139, 104] width 79 height 22
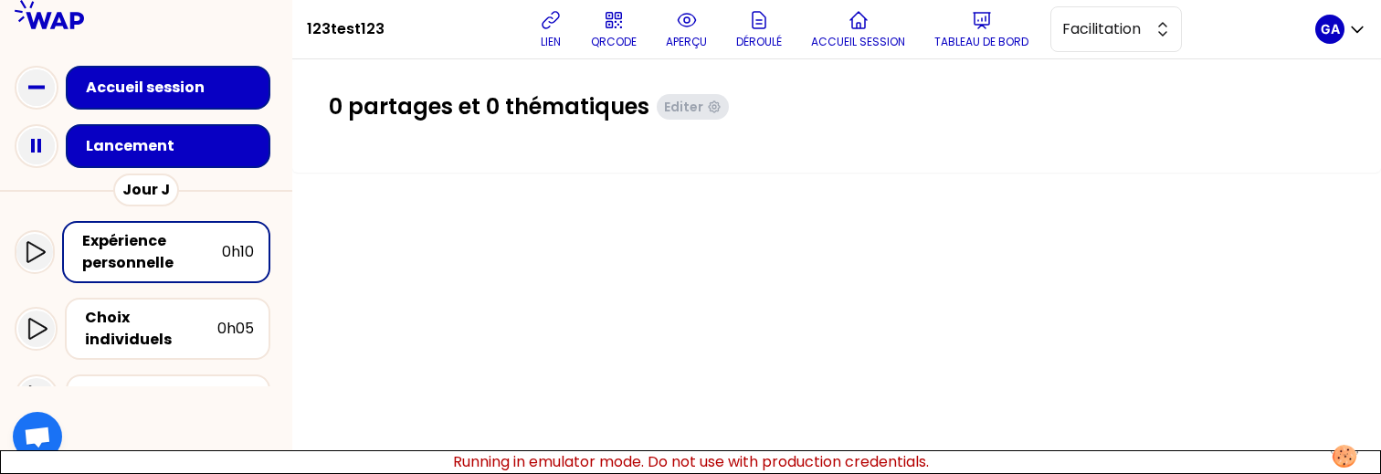
click at [157, 140] on div "Lancement" at bounding box center [173, 146] width 175 height 22
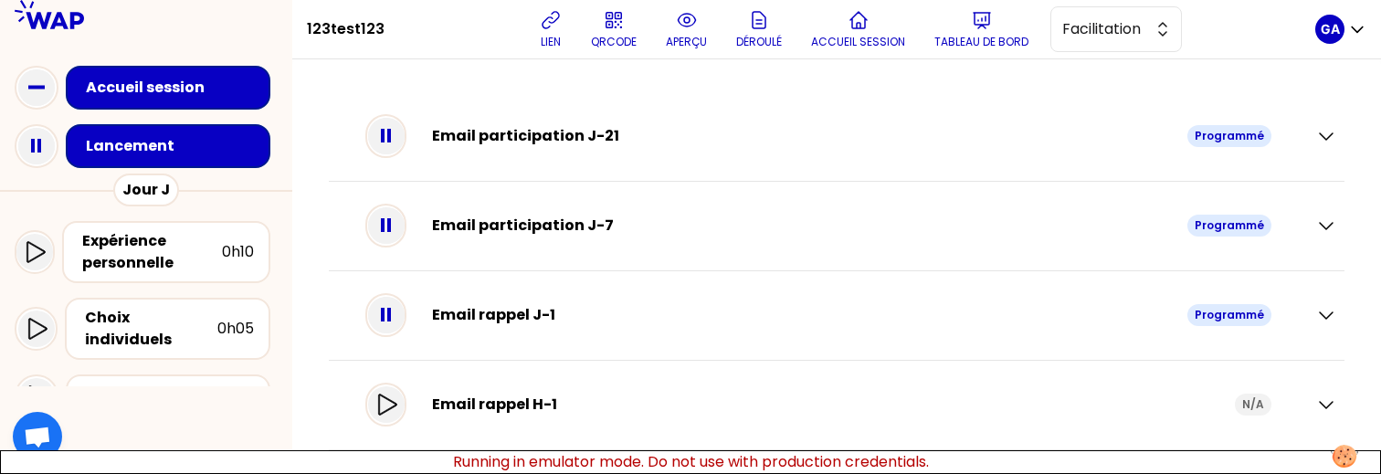
scroll to position [13, 0]
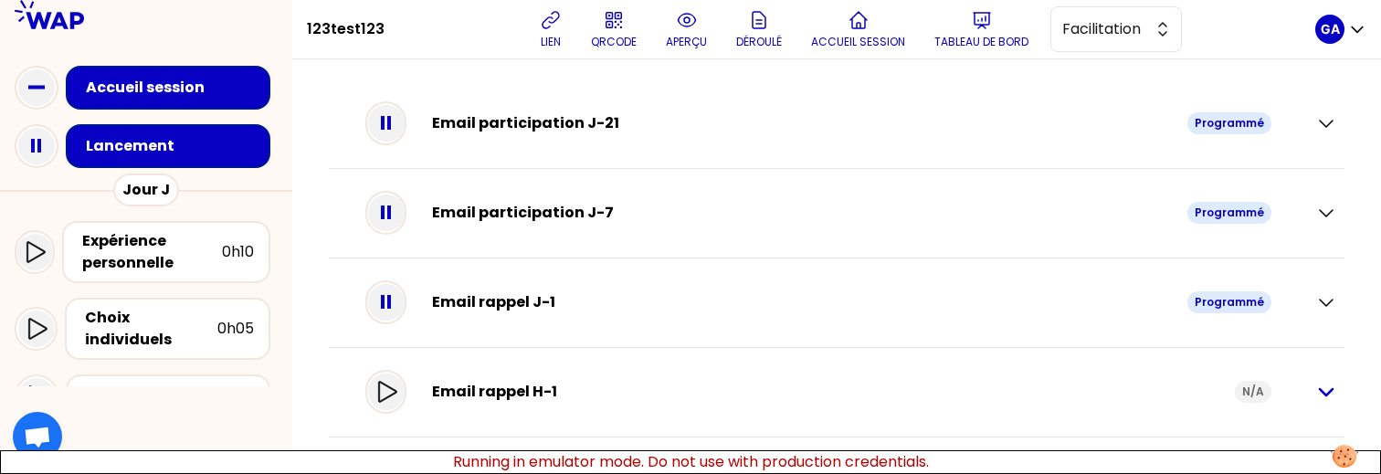
click at [1316, 396] on icon "button" at bounding box center [1326, 392] width 22 height 22
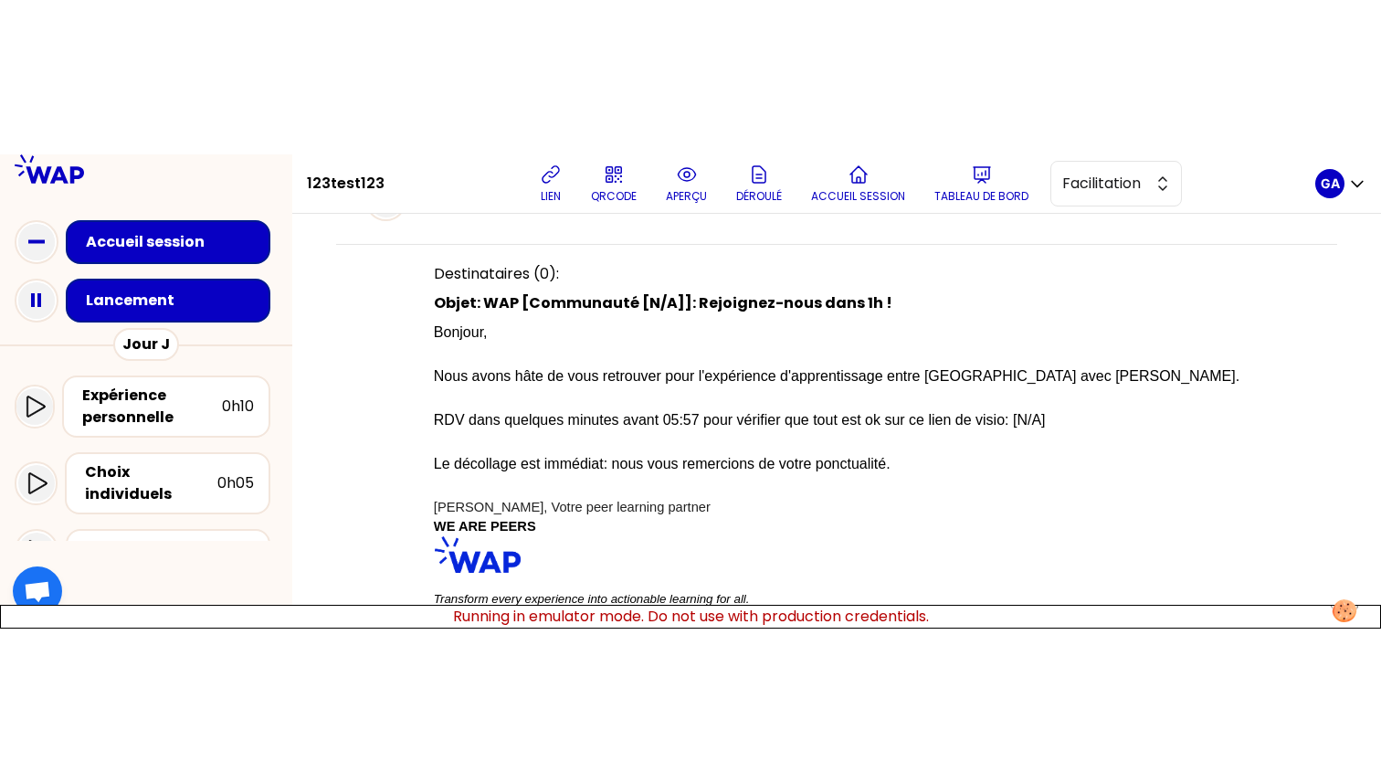
scroll to position [132, 0]
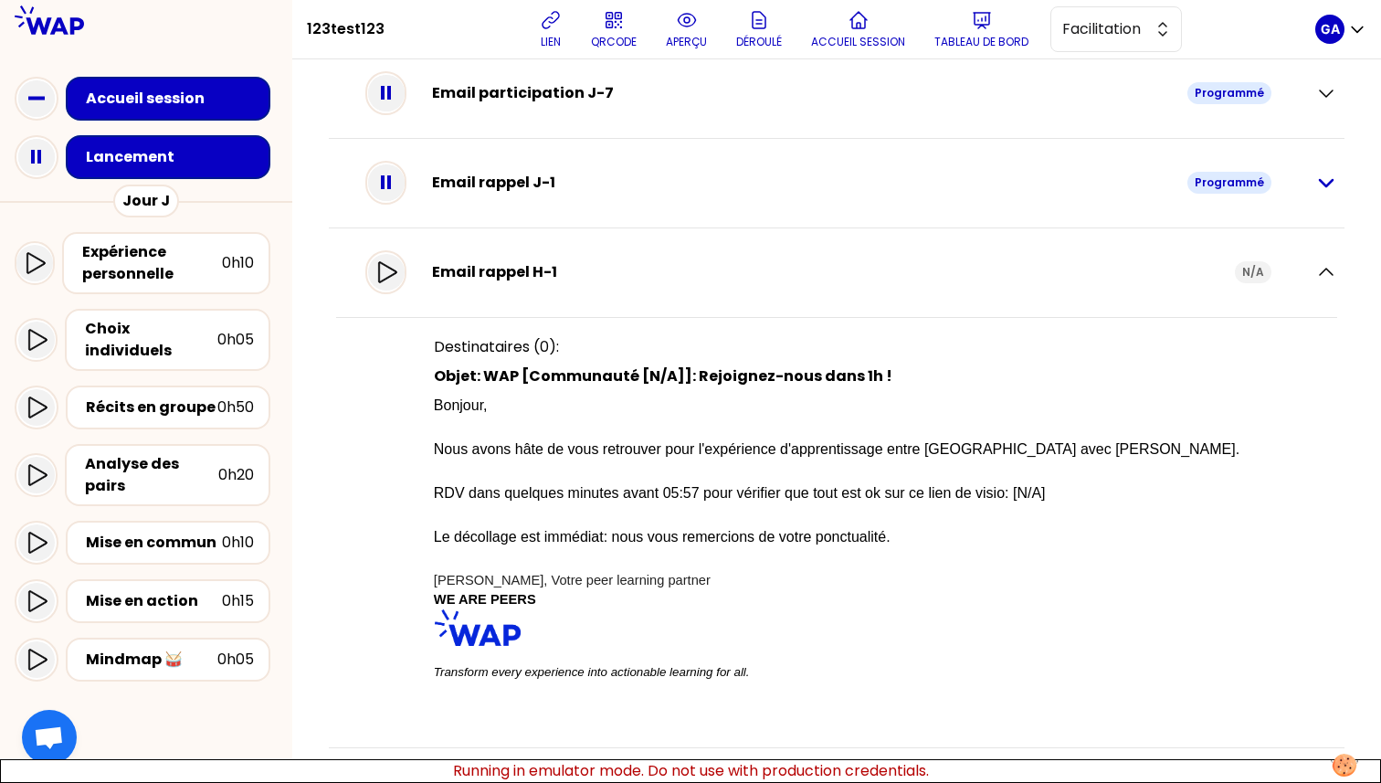
click at [1315, 187] on icon "button" at bounding box center [1326, 183] width 22 height 22
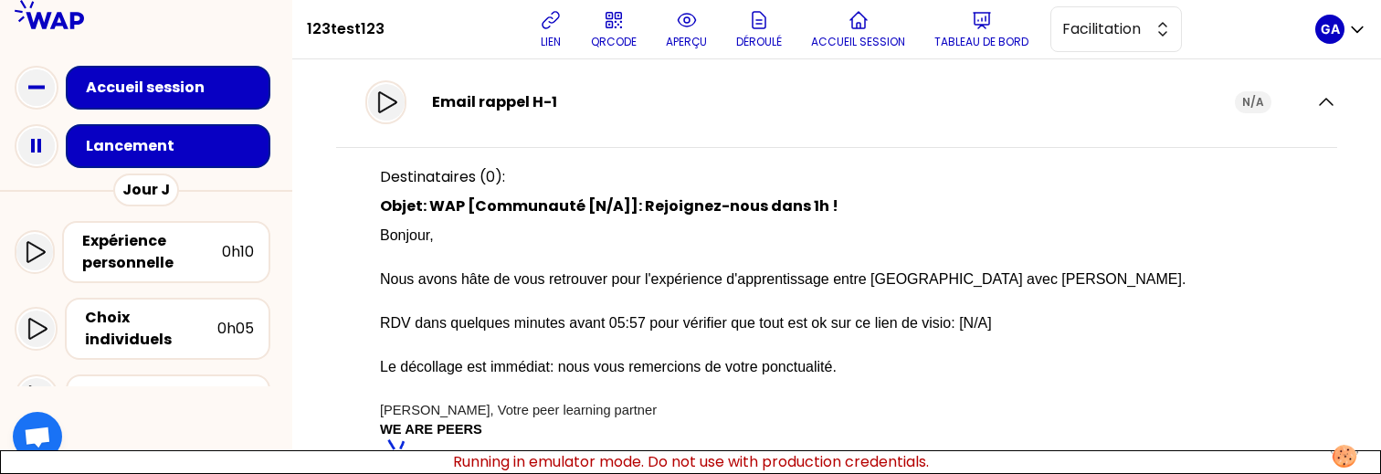
scroll to position [870, 0]
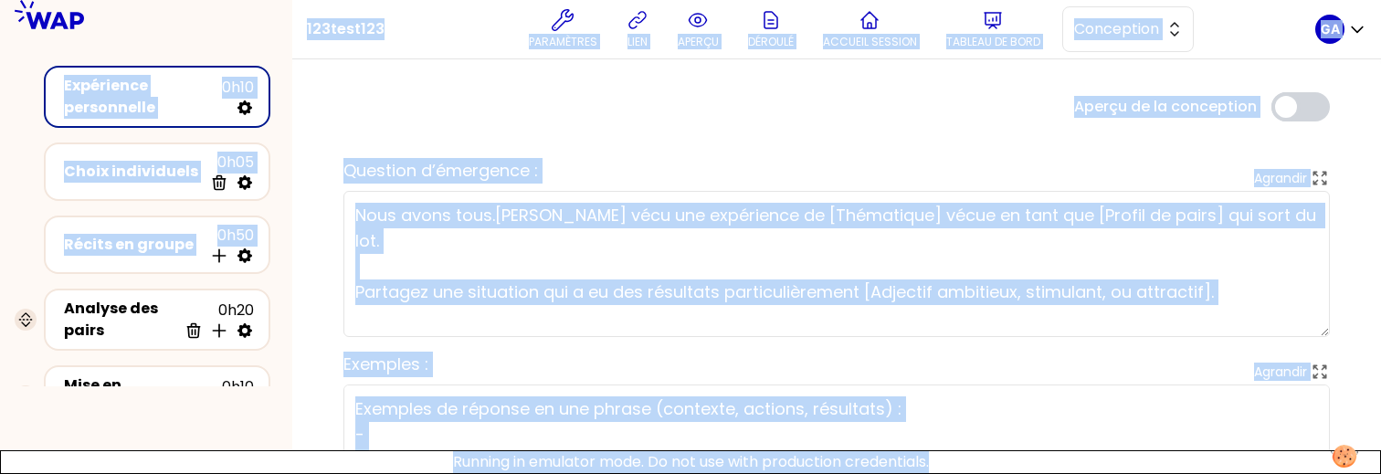
drag, startPoint x: 1161, startPoint y: 471, endPoint x: 1153, endPoint y: 506, distance: 35.7
click at [1153, 473] on html "123test123 Paramètres lien aperçu Déroulé Accueil session Tableau de bord Conce…" at bounding box center [690, 237] width 1381 height 474
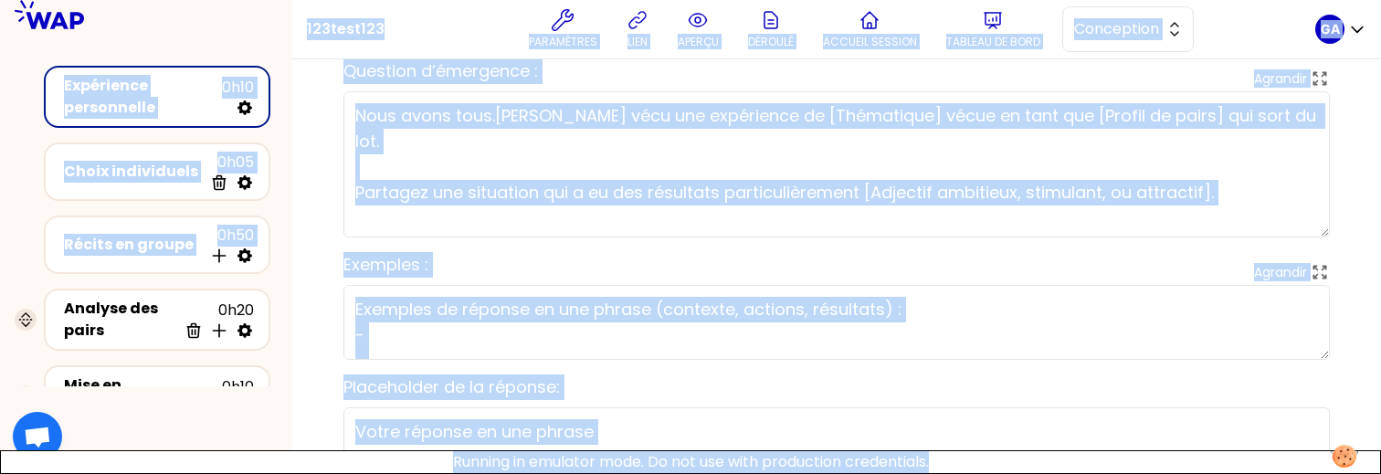
scroll to position [307, 0]
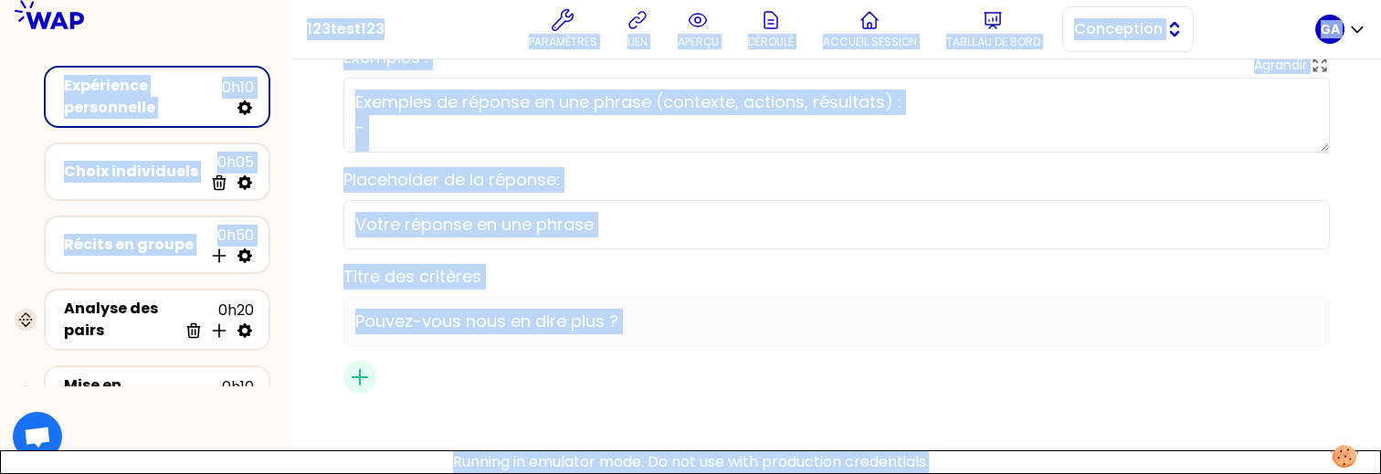
click at [1108, 29] on span "Conception" at bounding box center [1115, 29] width 82 height 22
click at [1108, 104] on span "Facilitation" at bounding box center [1139, 104] width 79 height 22
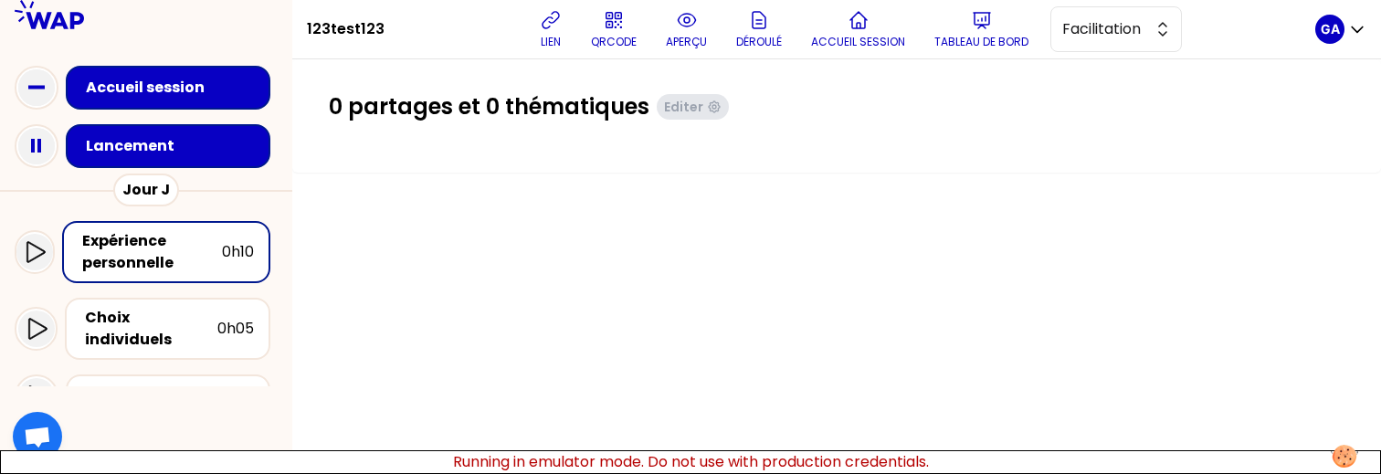
click at [178, 177] on div "Jour J" at bounding box center [146, 190] width 292 height 33
click at [186, 162] on div "Lancement" at bounding box center [168, 146] width 205 height 44
click at [212, 131] on div "Lancement" at bounding box center [168, 146] width 205 height 44
click at [180, 153] on div "Lancement" at bounding box center [173, 146] width 175 height 22
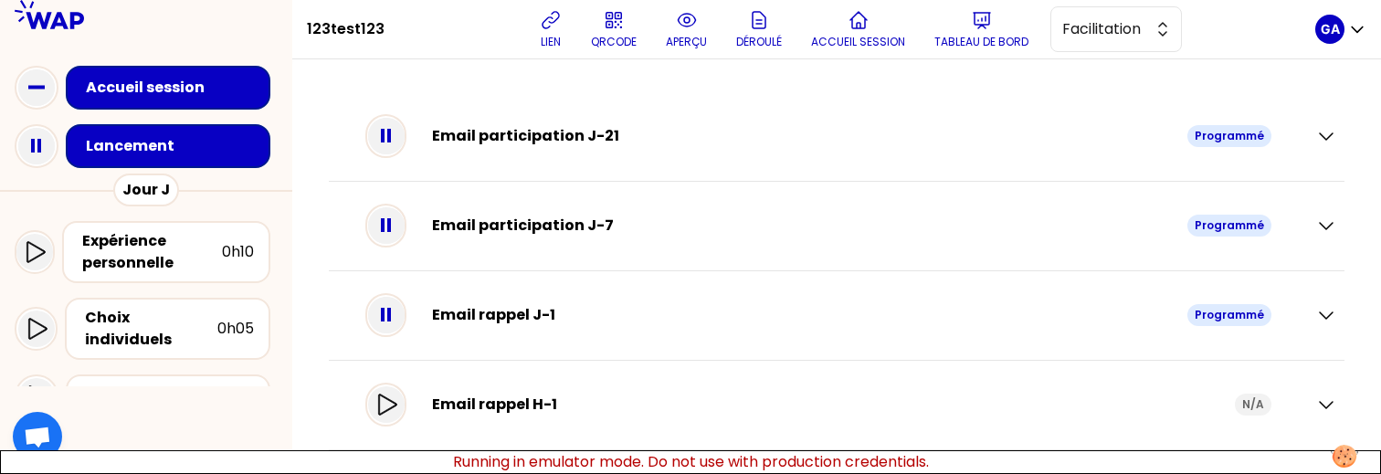
click at [1326, 394] on div "Email rappel H-1 N/A" at bounding box center [837, 406] width 1016 height 90
click at [1315, 400] on icon "button" at bounding box center [1326, 405] width 22 height 22
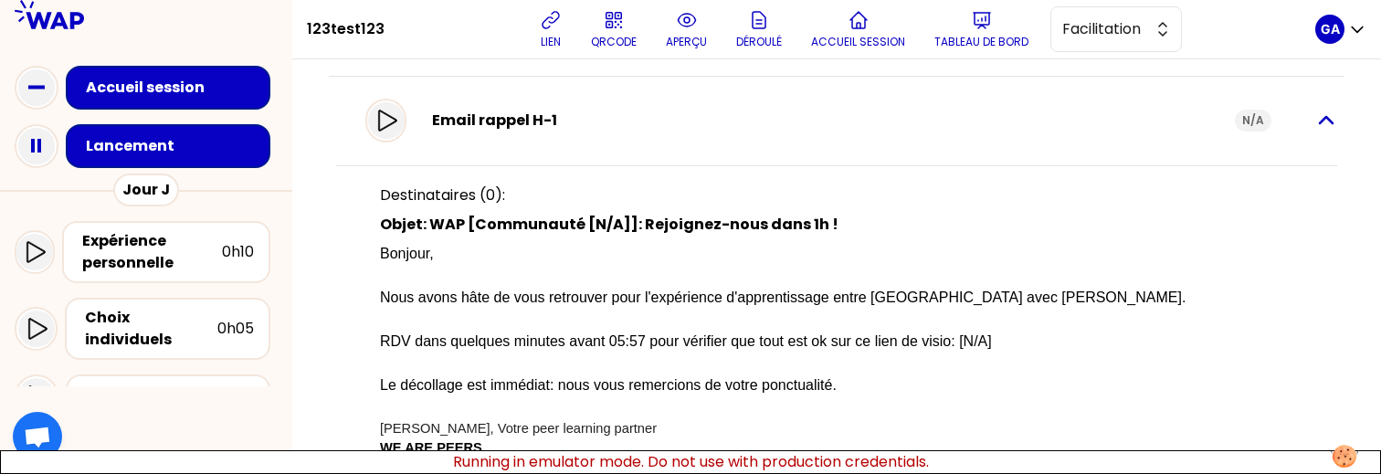
scroll to position [359, 0]
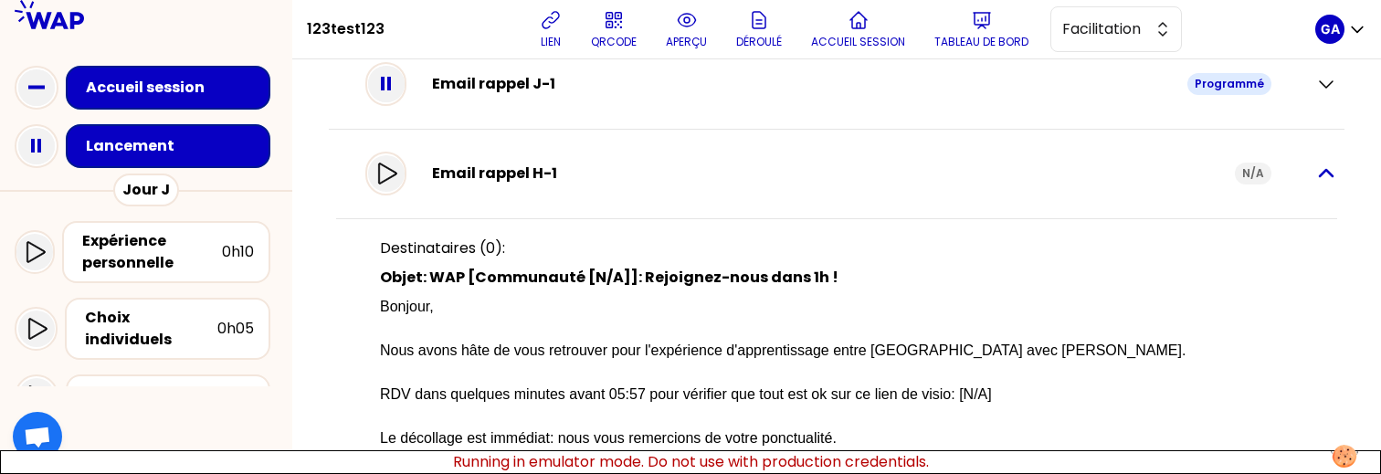
click at [1315, 169] on icon "button" at bounding box center [1326, 174] width 22 height 22
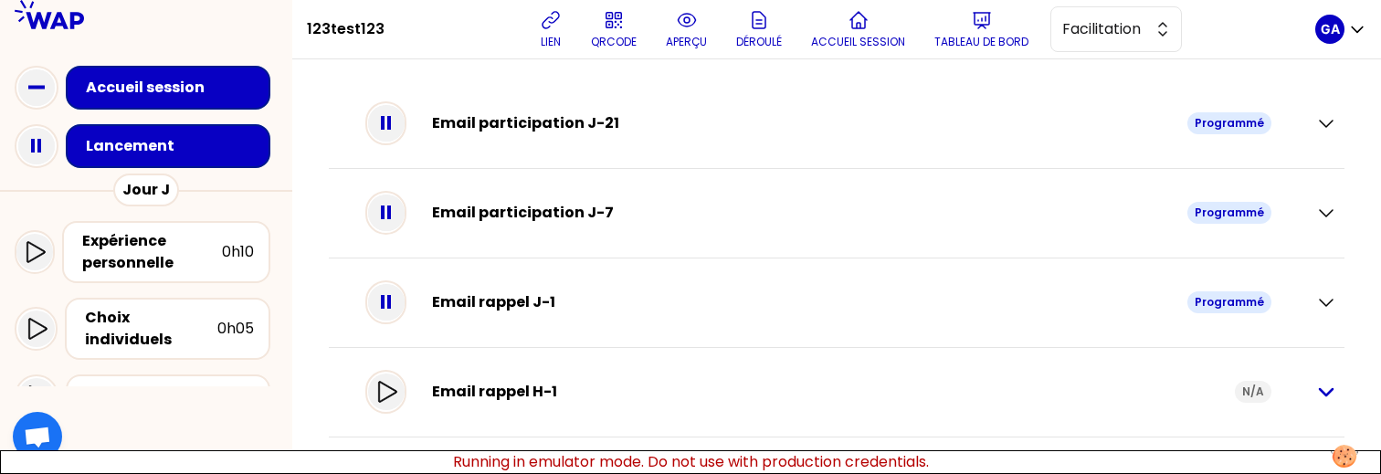
scroll to position [13, 0]
click at [1320, 392] on icon "button" at bounding box center [1326, 392] width 13 height 6
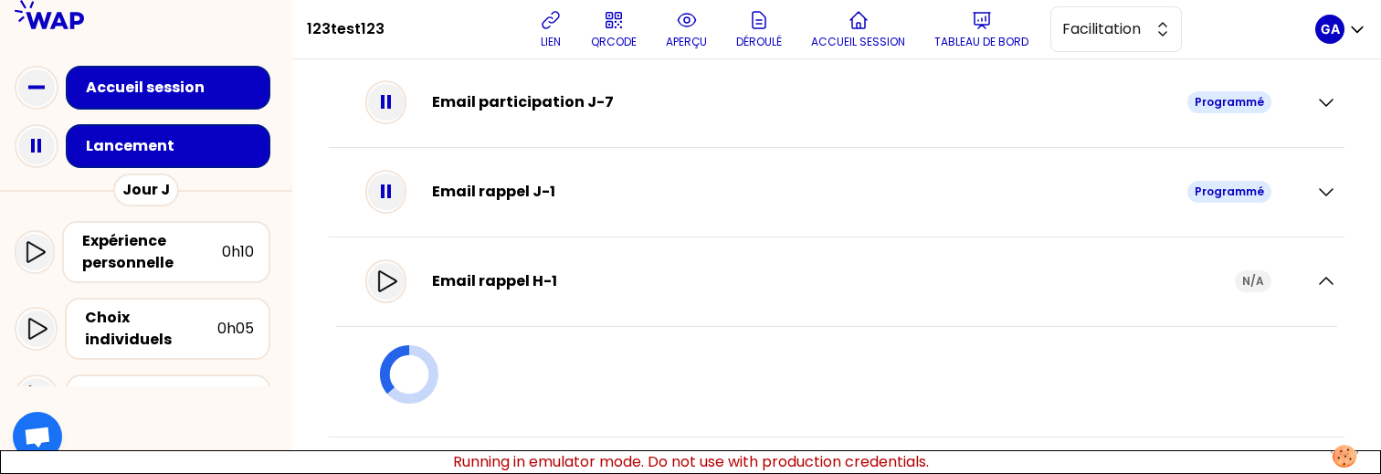
scroll to position [231, 0]
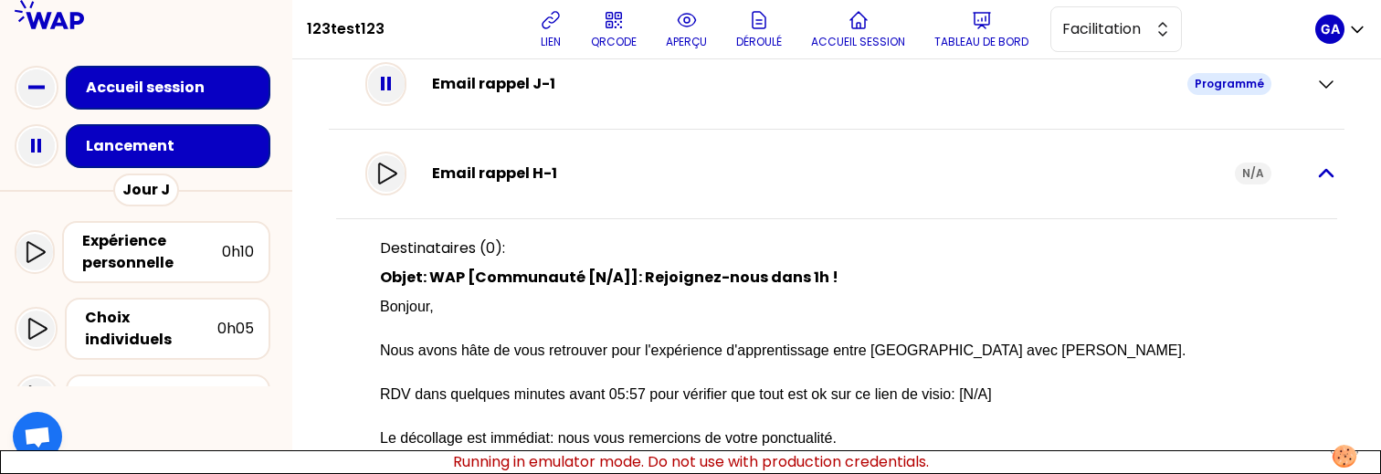
click at [1315, 177] on icon "button" at bounding box center [1326, 174] width 22 height 22
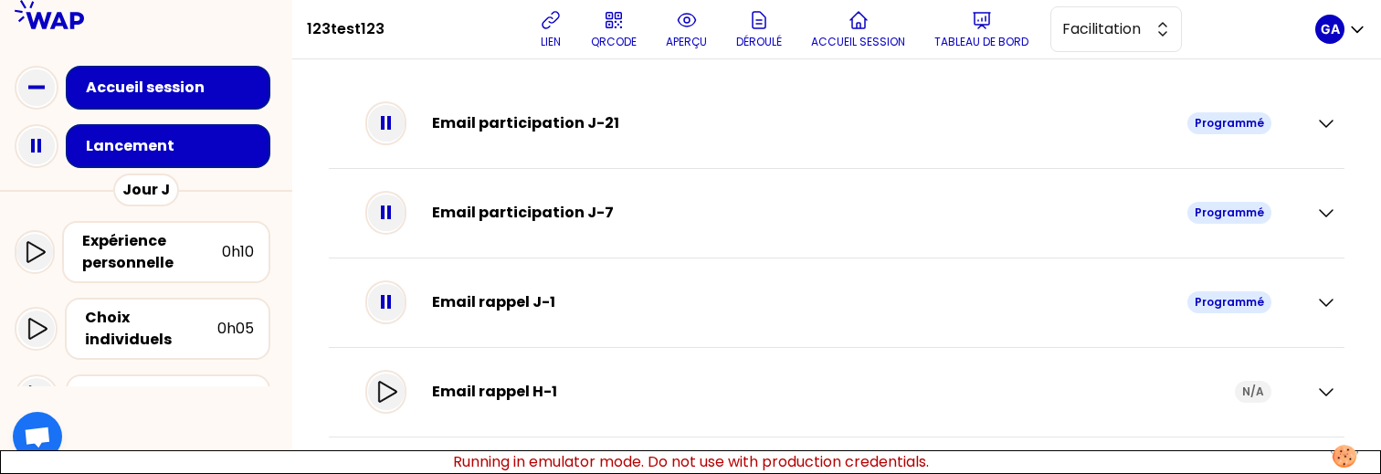
click at [1313, 288] on div "Email rappel J-1 Programmé" at bounding box center [836, 303] width 1001 height 52
click at [1315, 295] on icon "button" at bounding box center [1326, 302] width 22 height 22
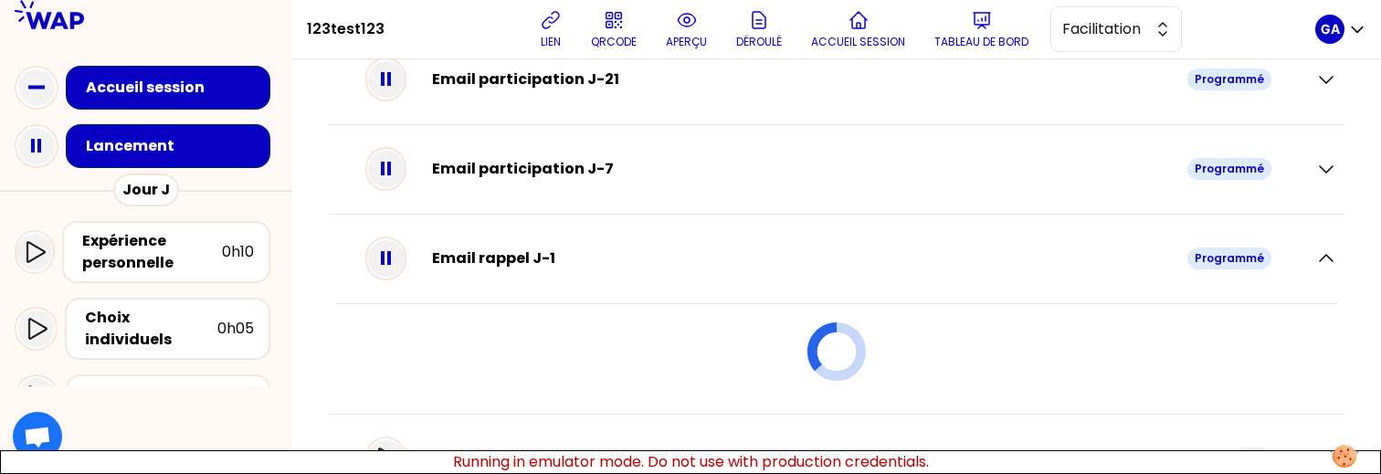
scroll to position [66, 0]
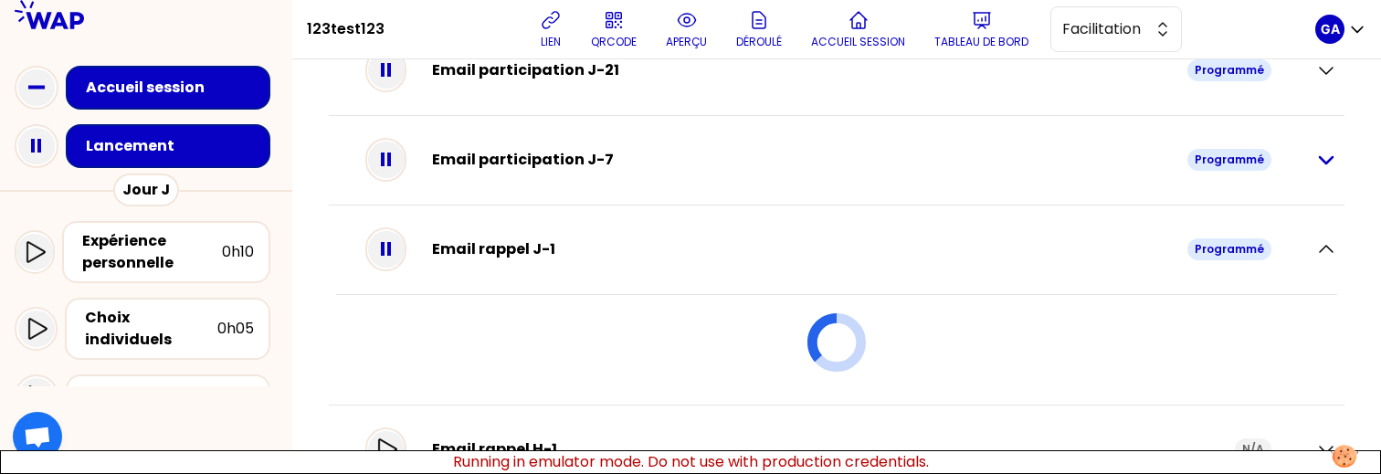
click at [1317, 167] on icon "button" at bounding box center [1326, 160] width 22 height 22
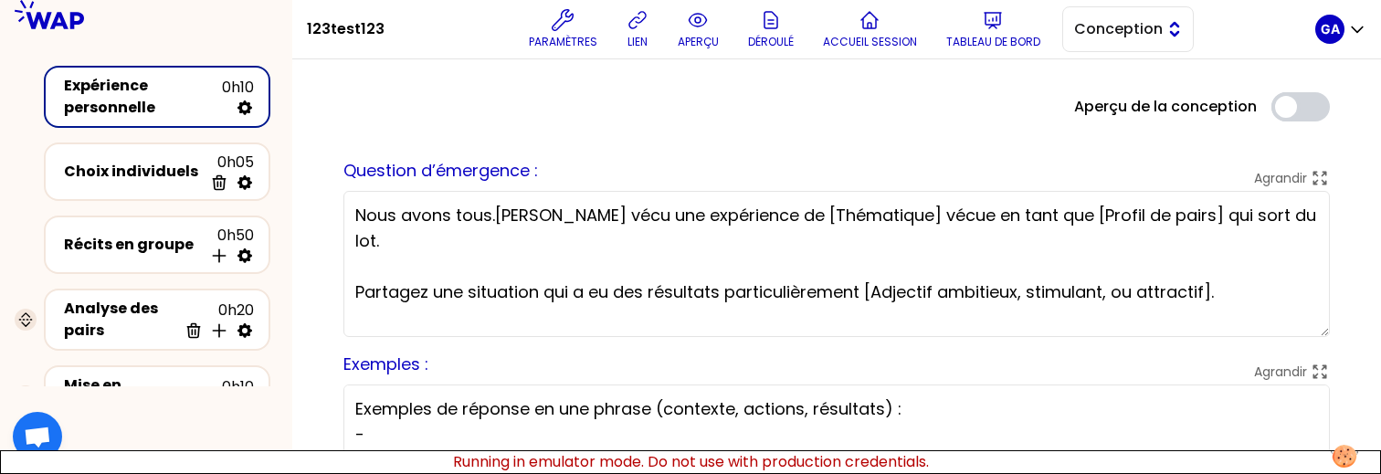
click at [1143, 37] on span "Conception" at bounding box center [1115, 29] width 82 height 22
click at [1125, 105] on span "Facilitation" at bounding box center [1139, 104] width 79 height 22
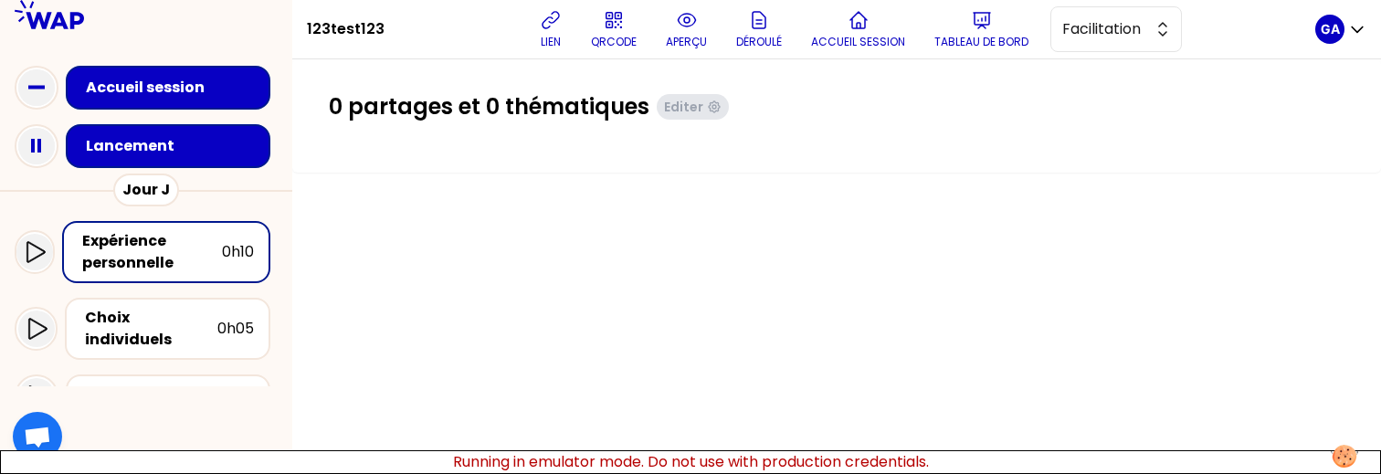
click at [151, 137] on div "Lancement" at bounding box center [173, 146] width 175 height 22
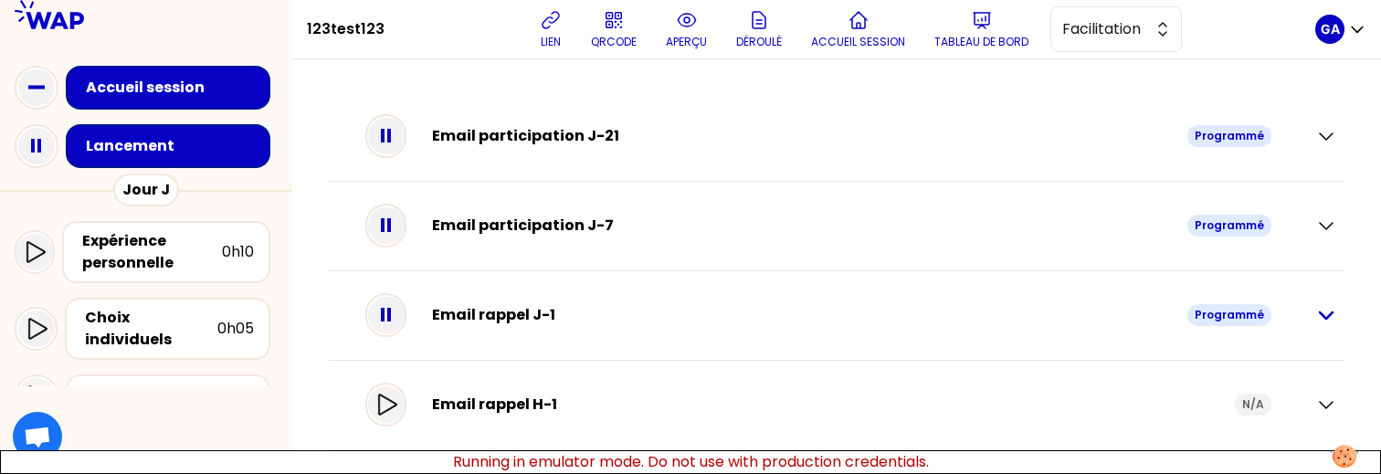
click at [1315, 321] on icon "button" at bounding box center [1326, 315] width 22 height 22
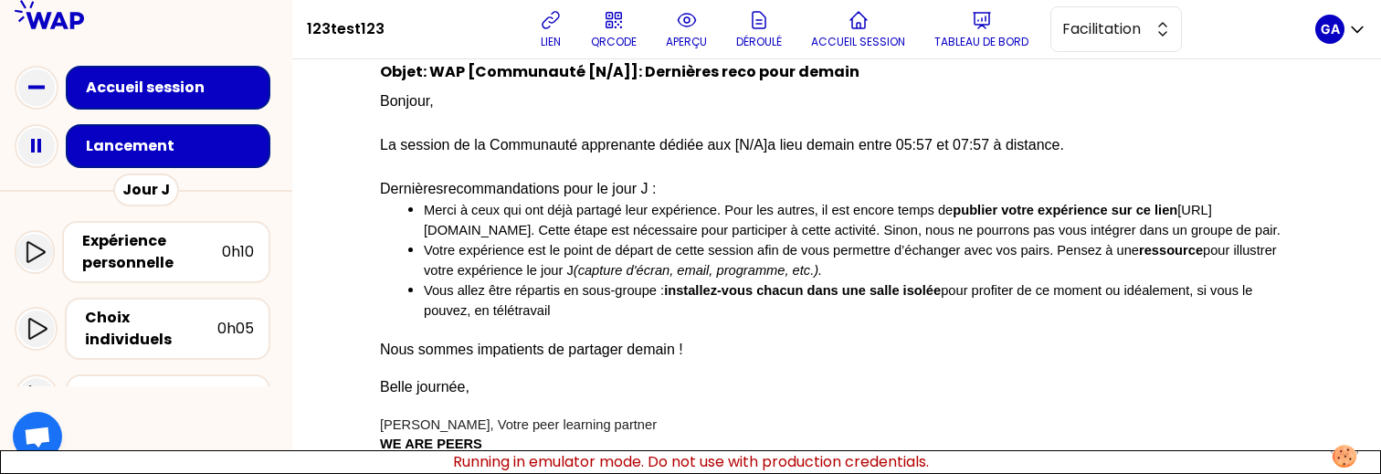
scroll to position [610, 0]
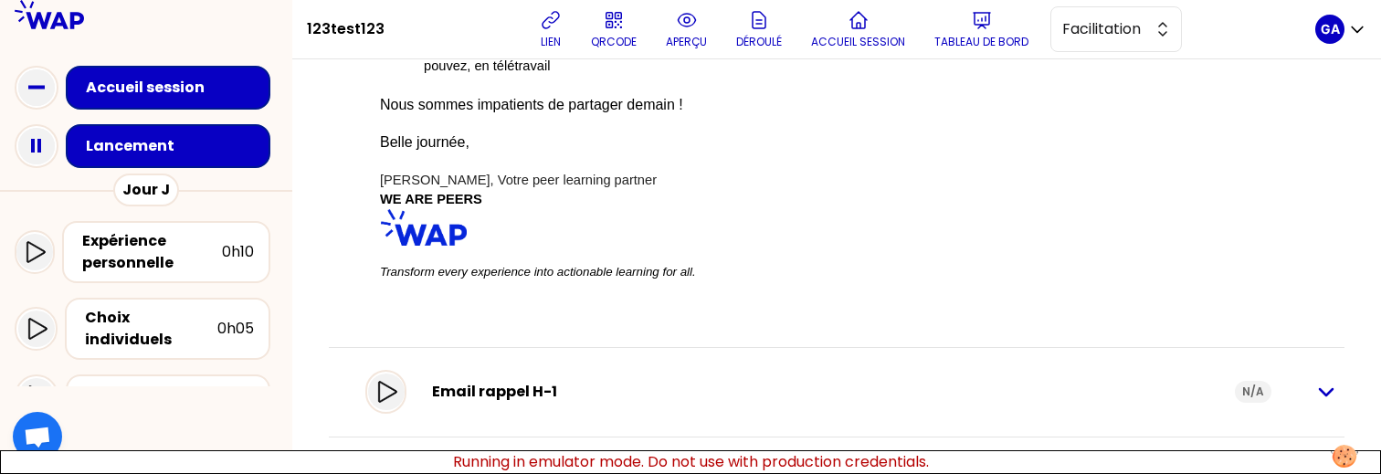
click at [1320, 396] on icon "button" at bounding box center [1326, 392] width 13 height 6
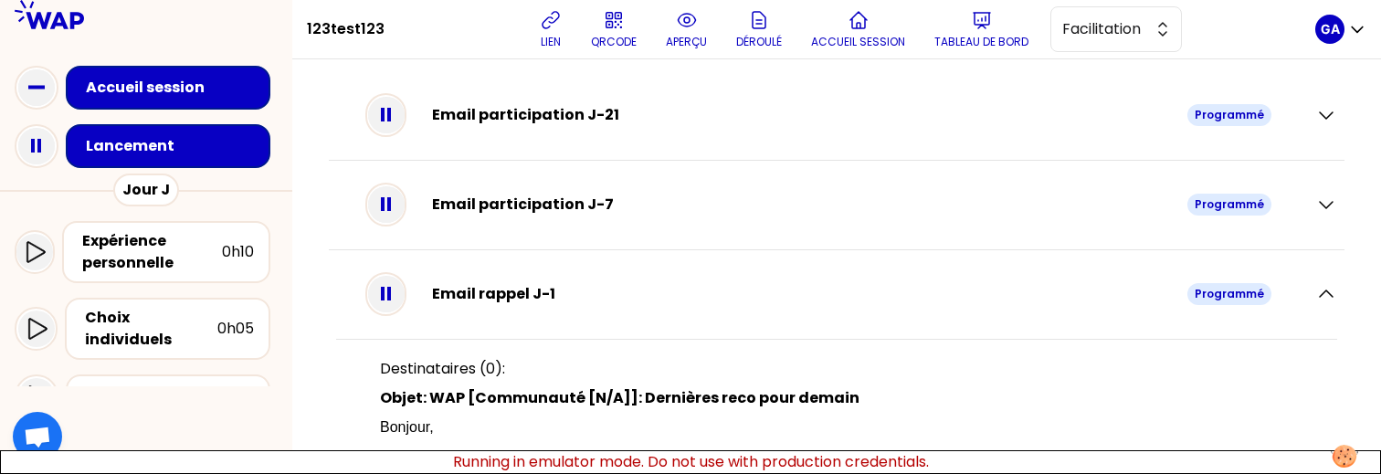
scroll to position [0, 0]
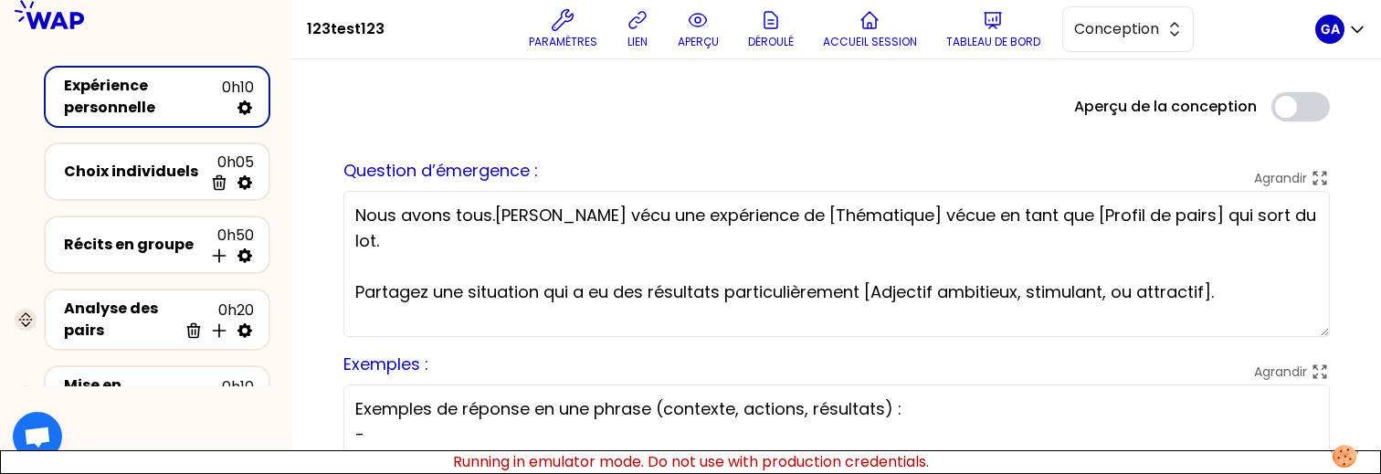
scroll to position [307, 0]
